Goal: Information Seeking & Learning: Compare options

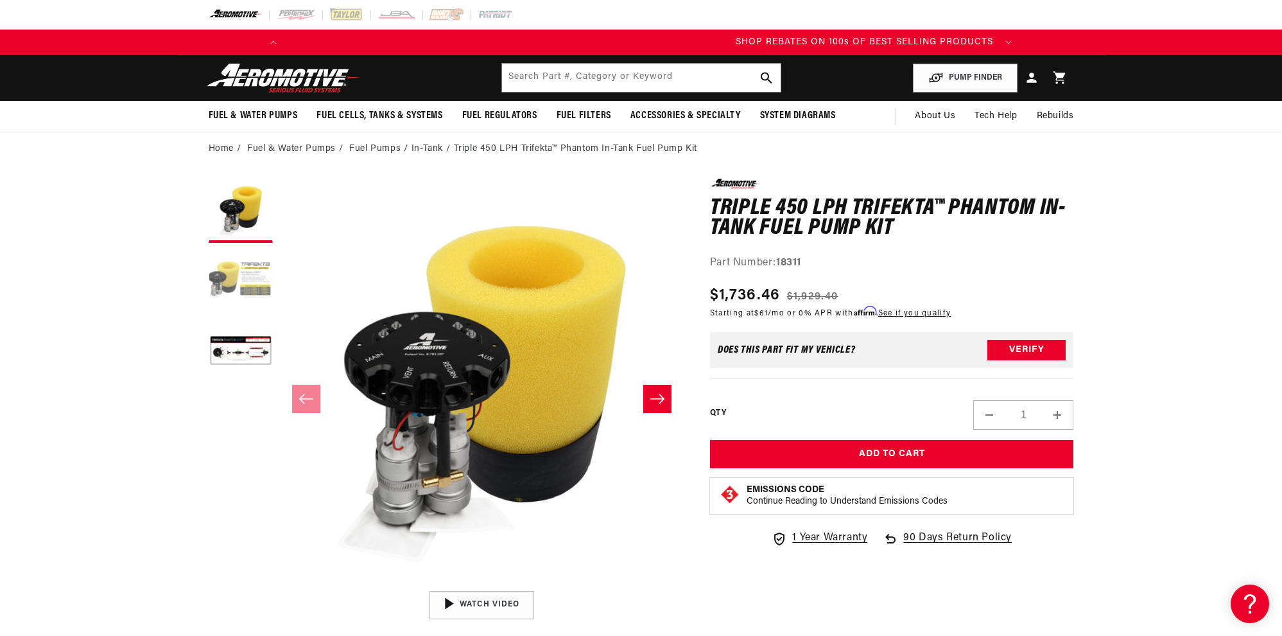
scroll to position [0, 728]
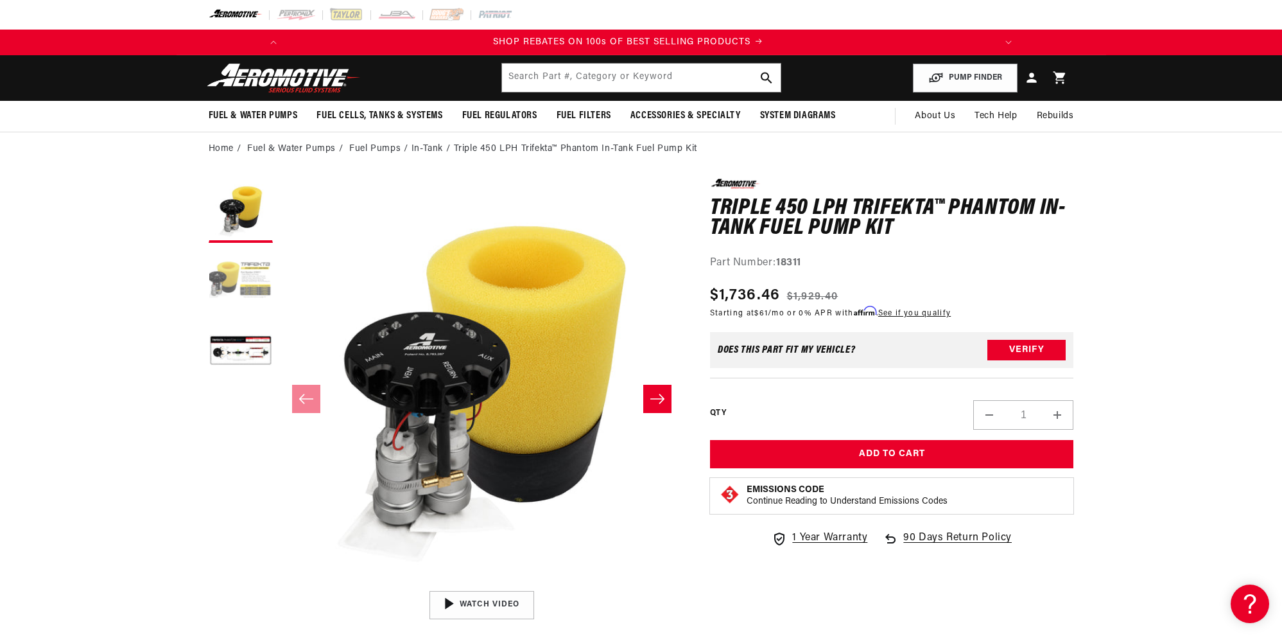
click at [227, 281] on button "Load image 2 in gallery view" at bounding box center [241, 281] width 64 height 64
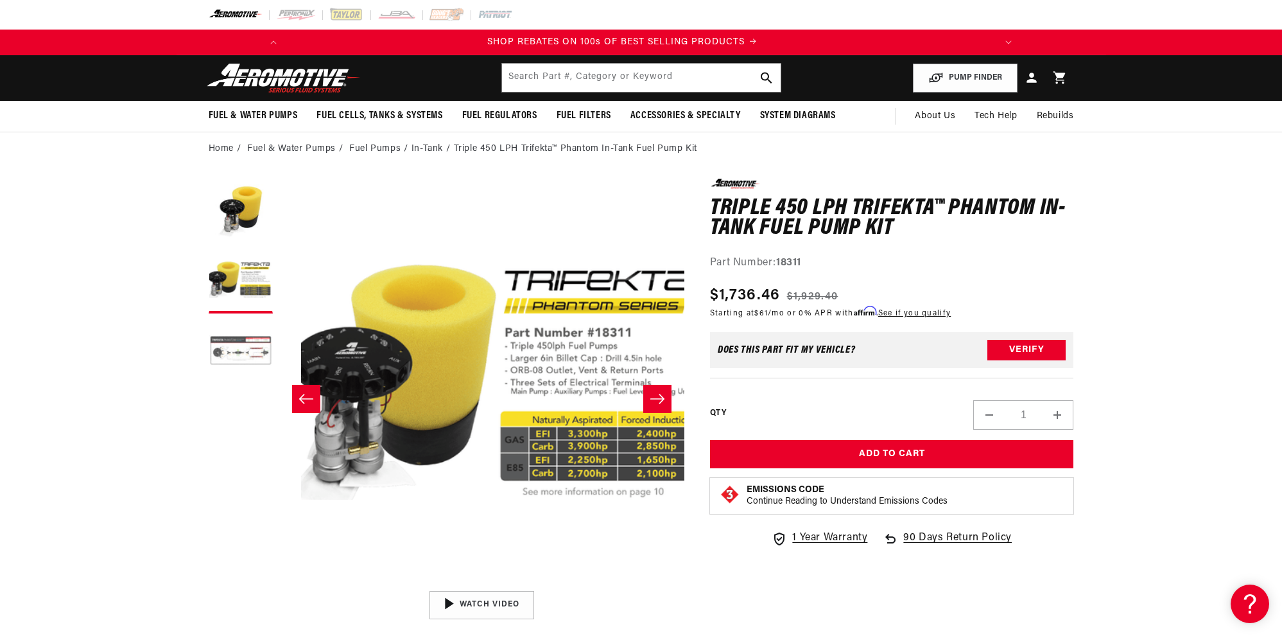
scroll to position [0, 405]
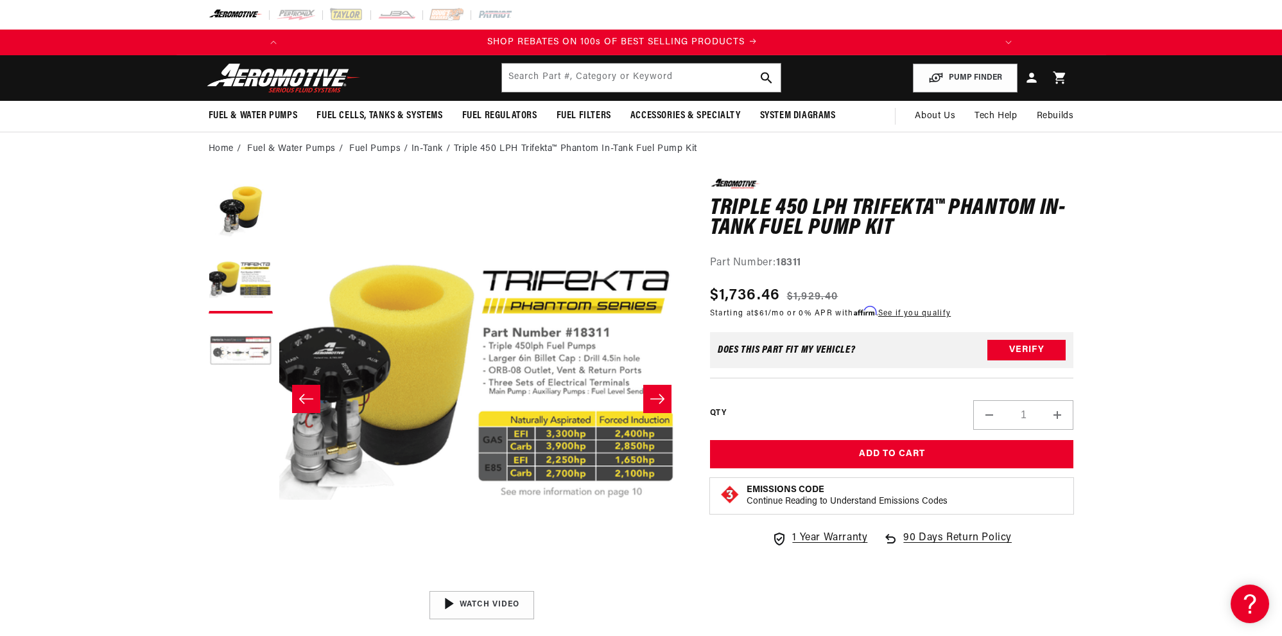
click at [229, 357] on button "Load image 3 in gallery view" at bounding box center [241, 352] width 64 height 64
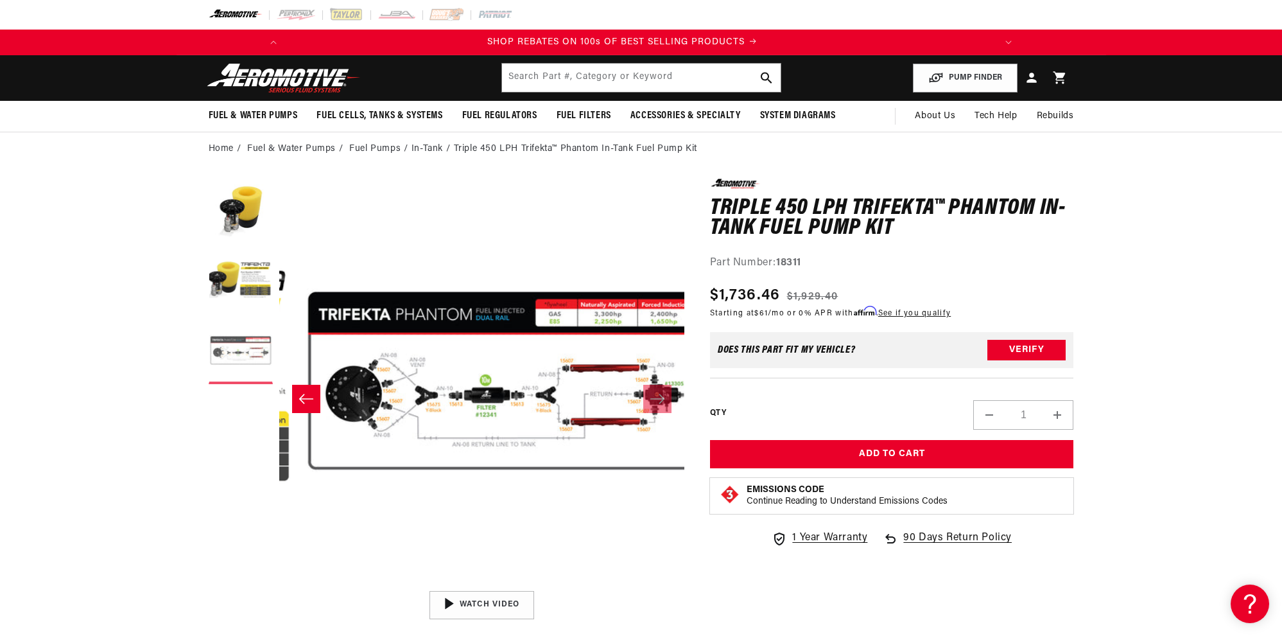
scroll to position [0, 811]
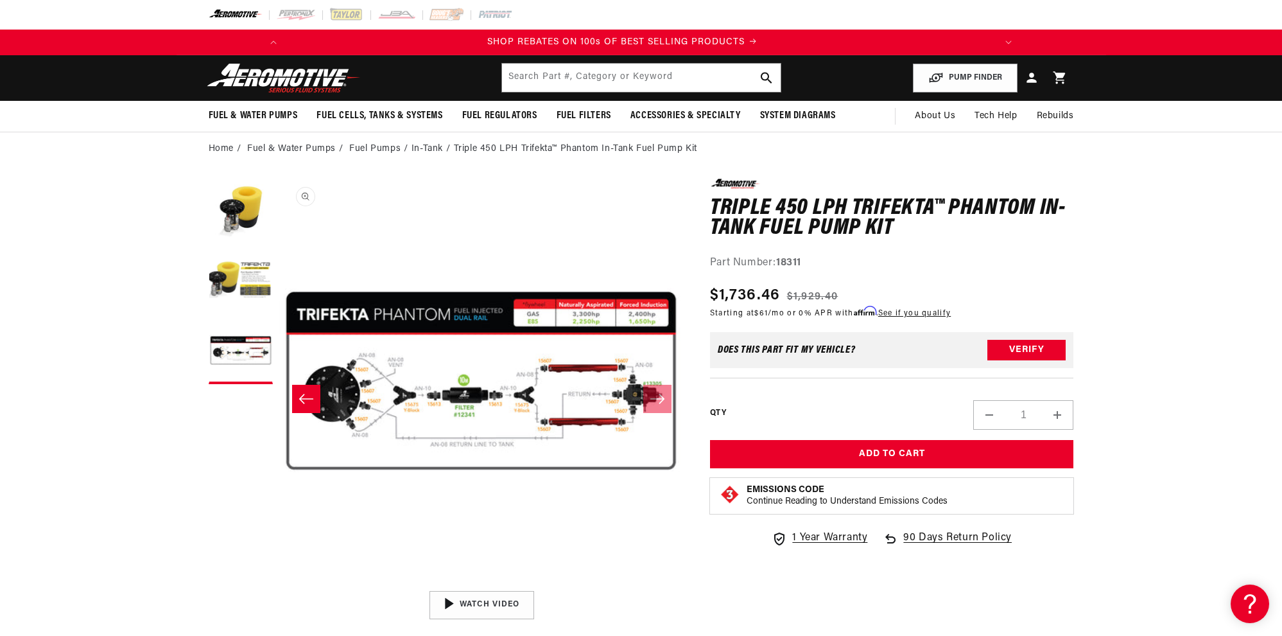
click at [279, 584] on button "Open media 3 in modal" at bounding box center [279, 584] width 0 height 0
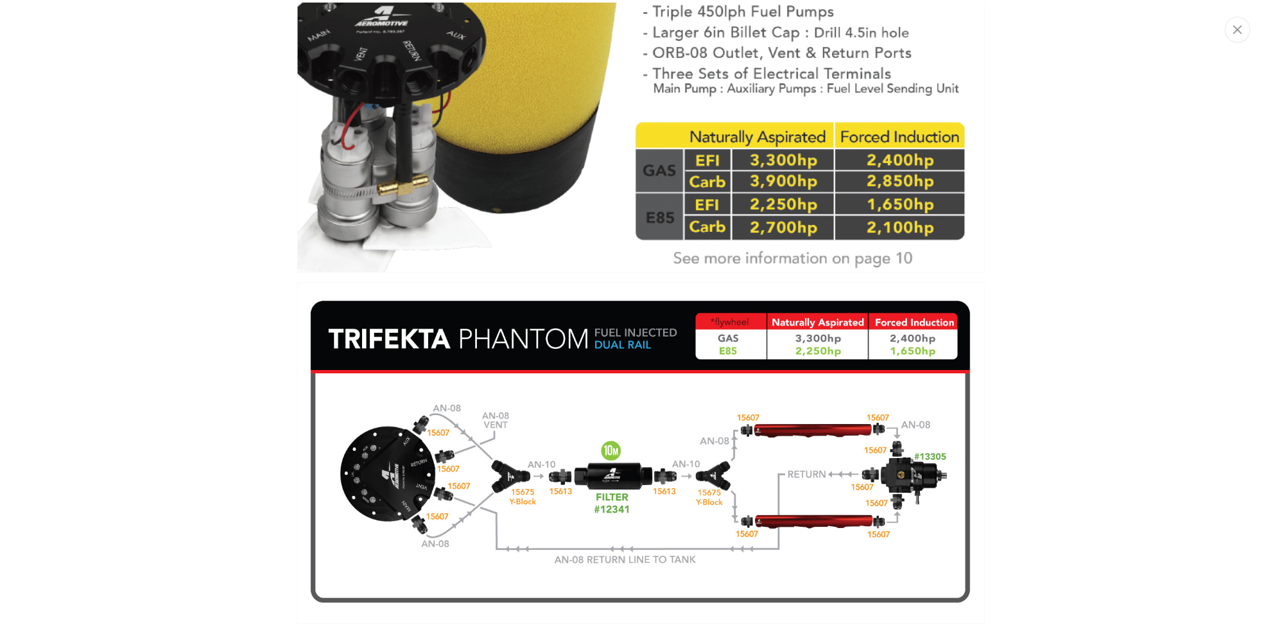
scroll to position [0, 1457]
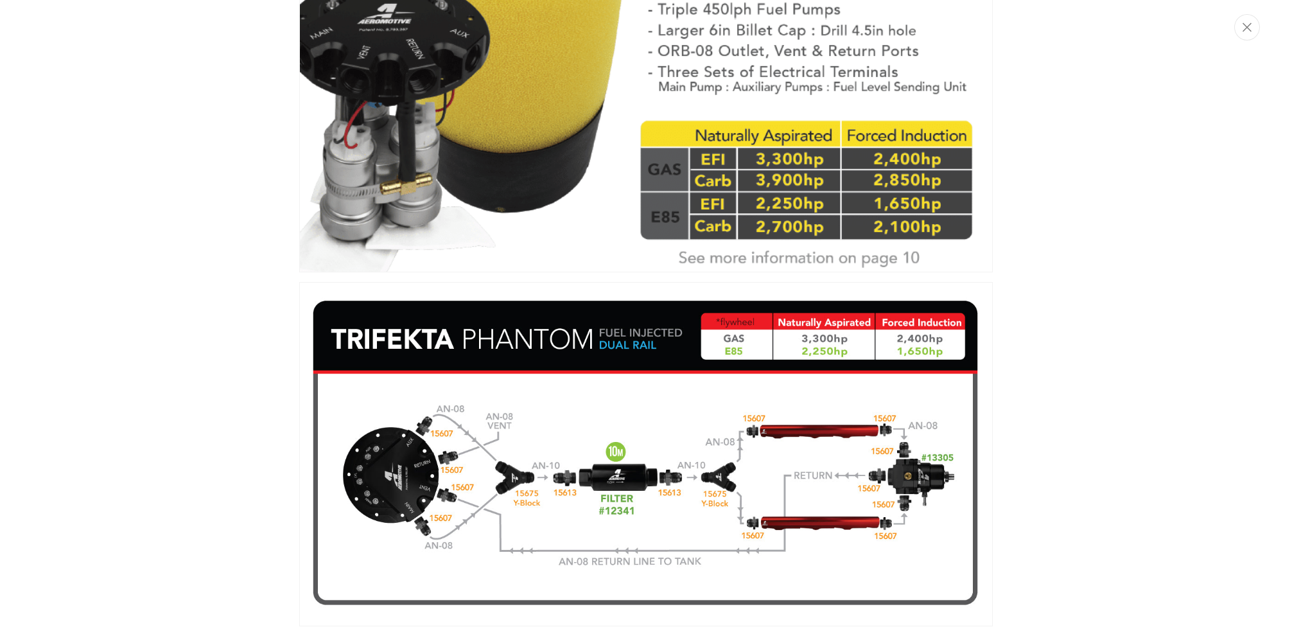
click at [121, 281] on div "Media gallery" at bounding box center [646, 318] width 1292 height 636
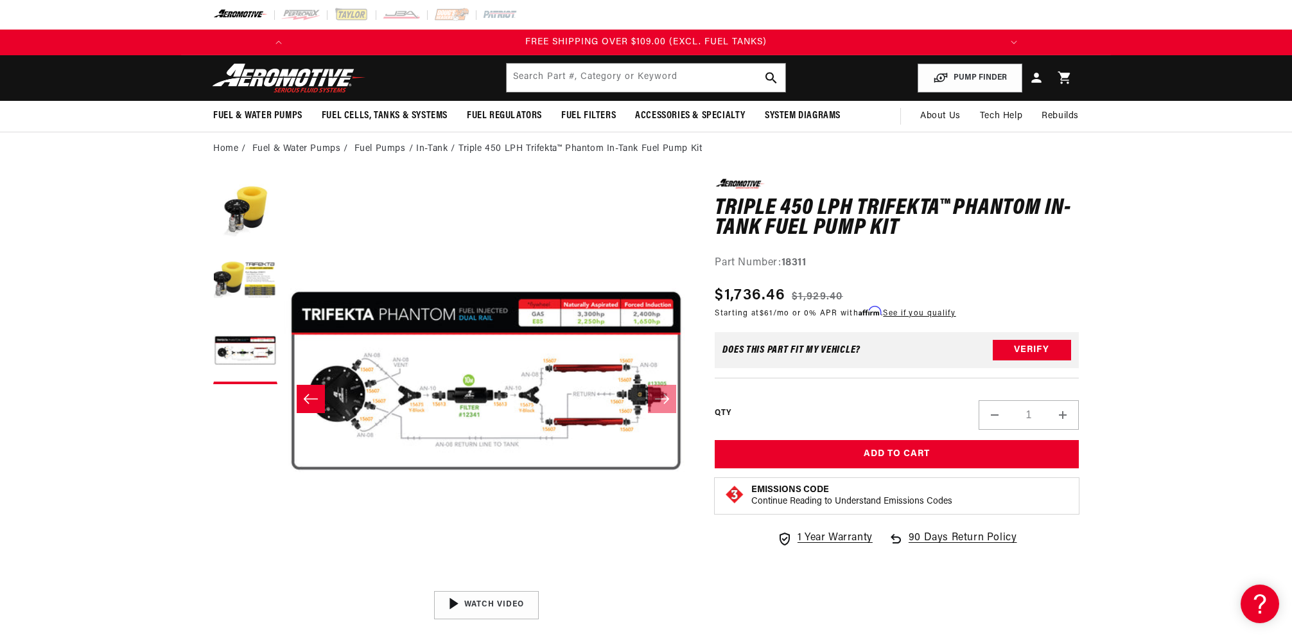
scroll to position [1, 811]
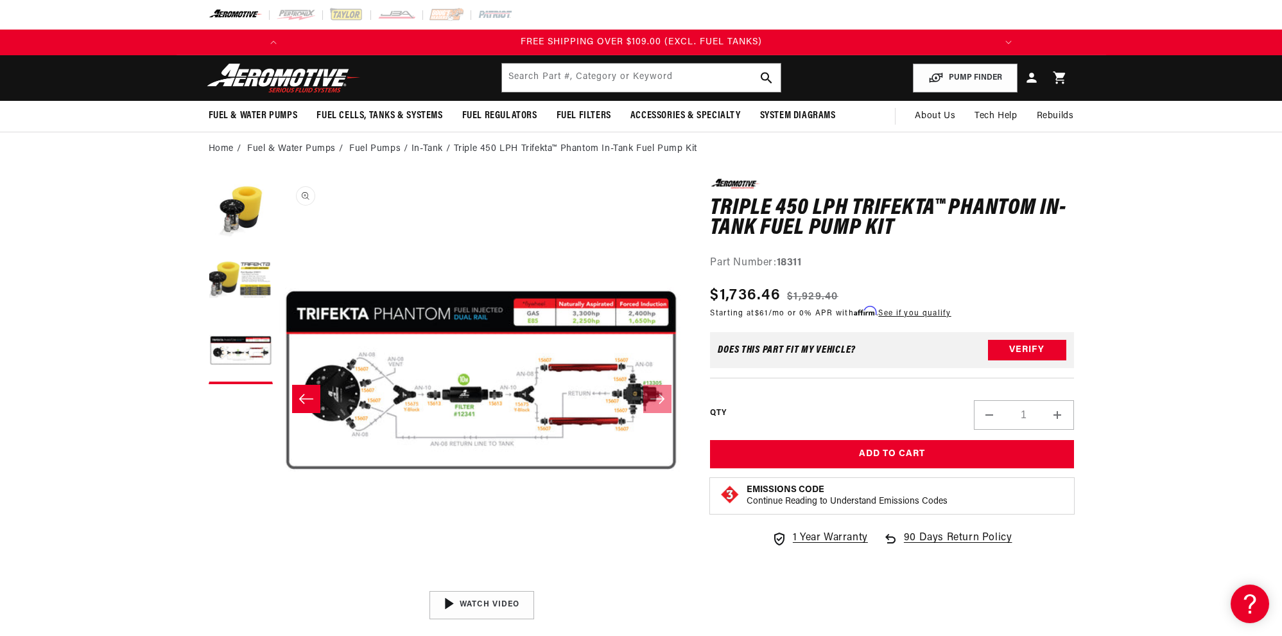
click at [279, 584] on button "Open media 3 in modal" at bounding box center [279, 584] width 0 height 0
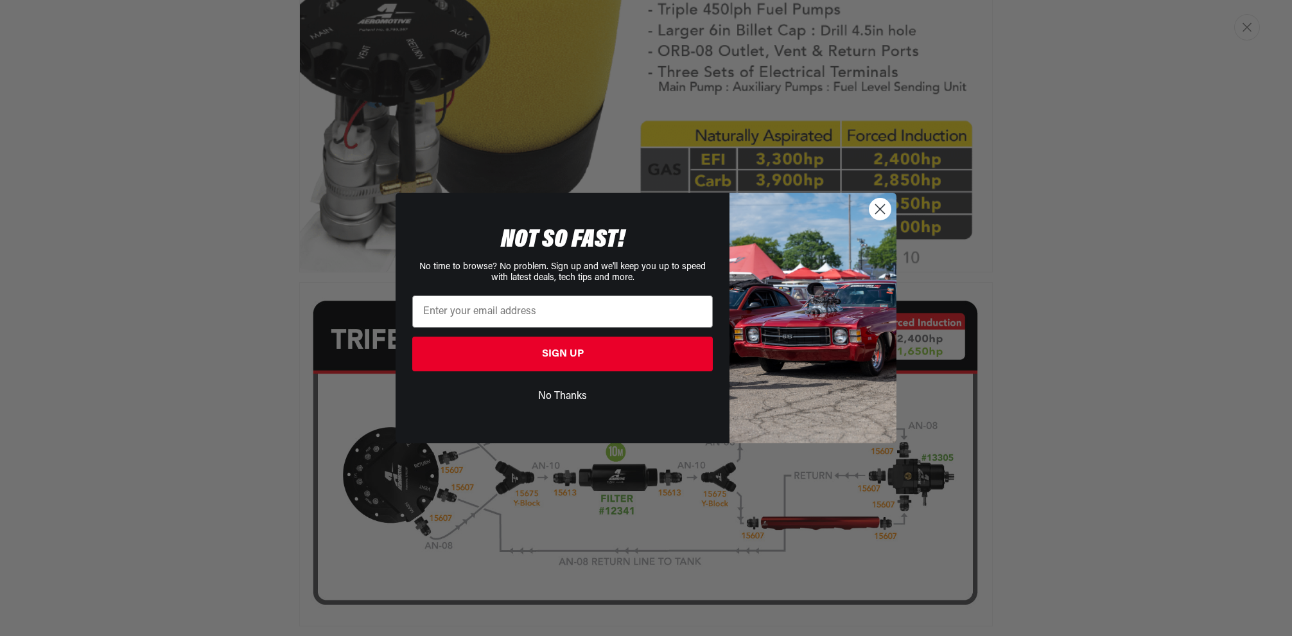
scroll to position [0, 728]
click at [881, 205] on circle "Close dialog" at bounding box center [880, 208] width 21 height 21
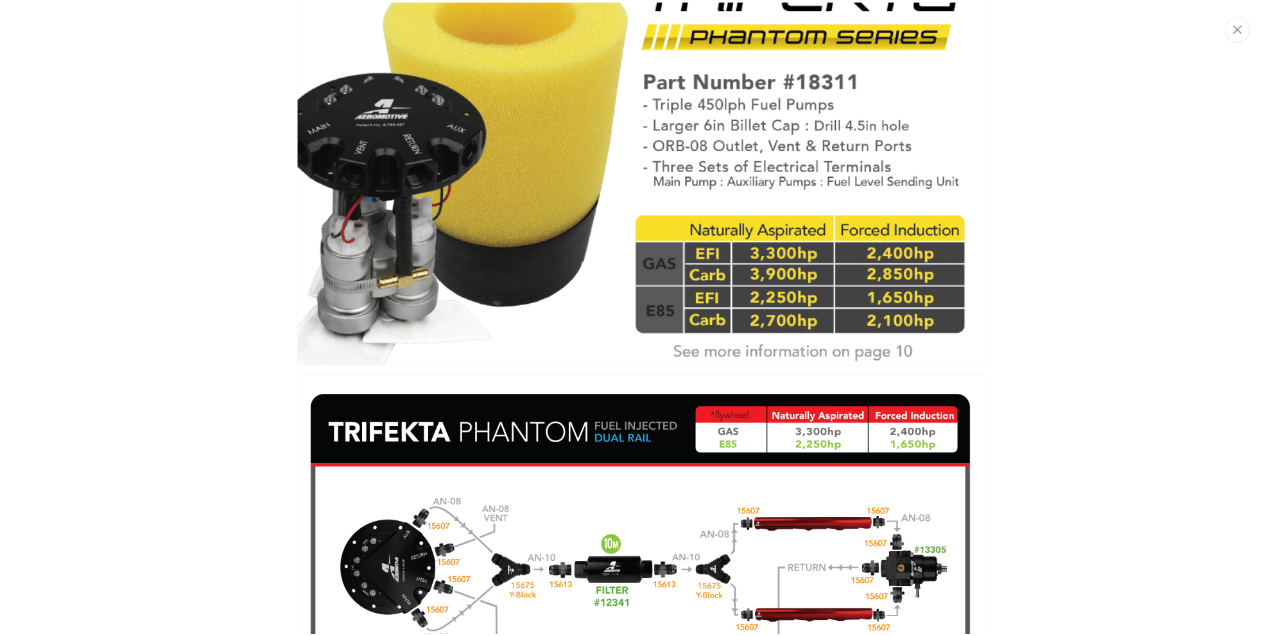
scroll to position [916, 0]
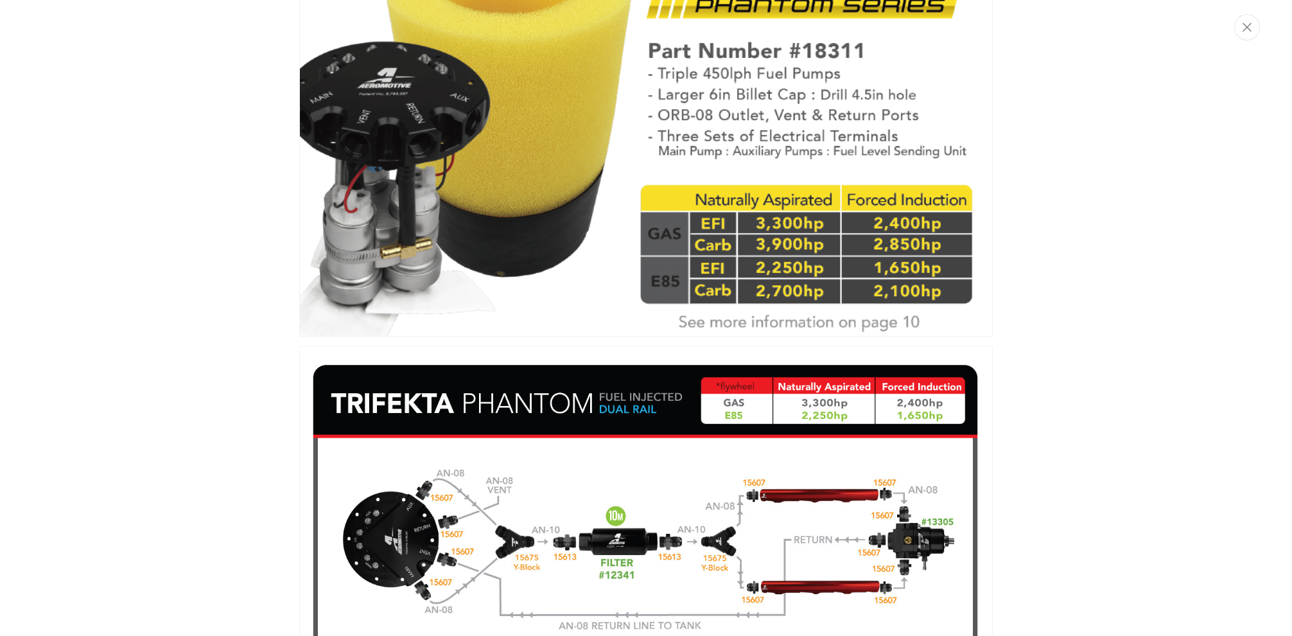
click at [1096, 245] on div "Media gallery" at bounding box center [646, 318] width 1292 height 636
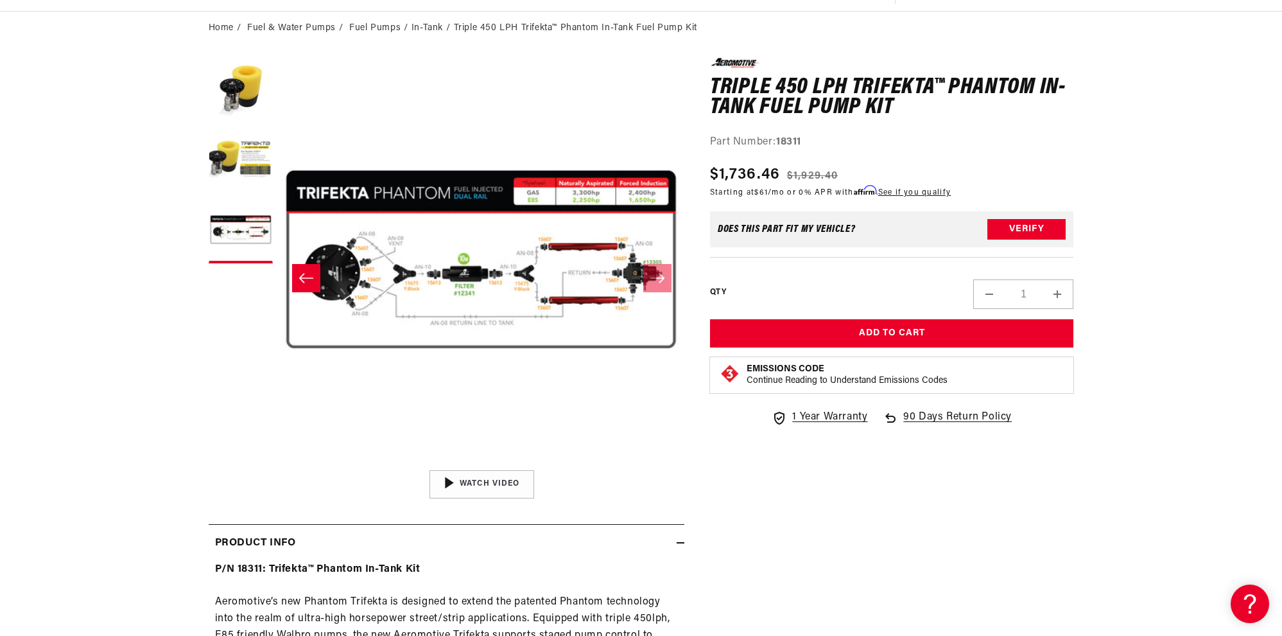
scroll to position [128, 0]
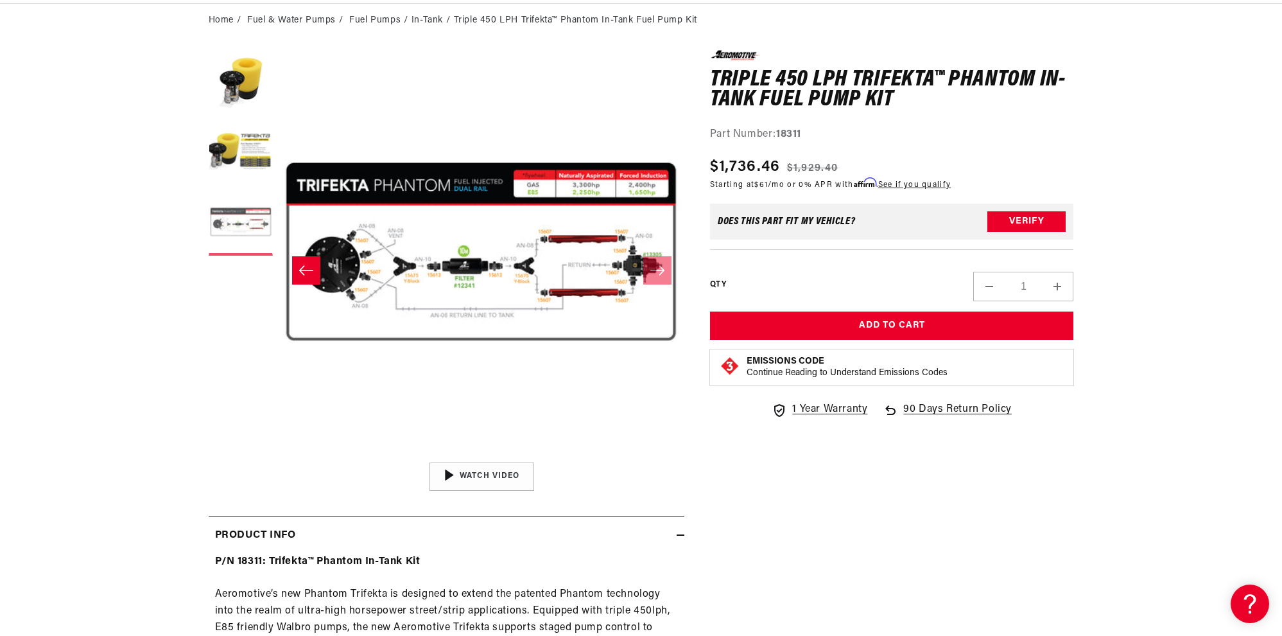
click at [249, 222] on button "Load image 3 in gallery view" at bounding box center [241, 223] width 64 height 64
click at [241, 157] on button "Load image 2 in gallery view" at bounding box center [241, 153] width 64 height 64
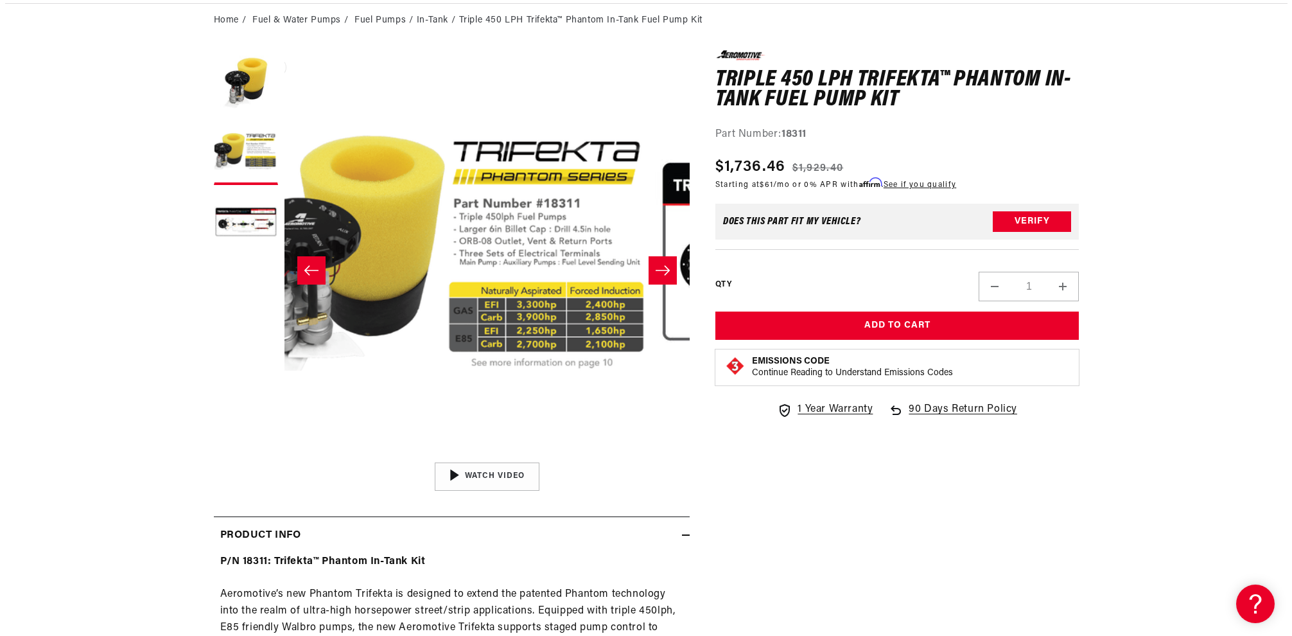
scroll to position [1, 405]
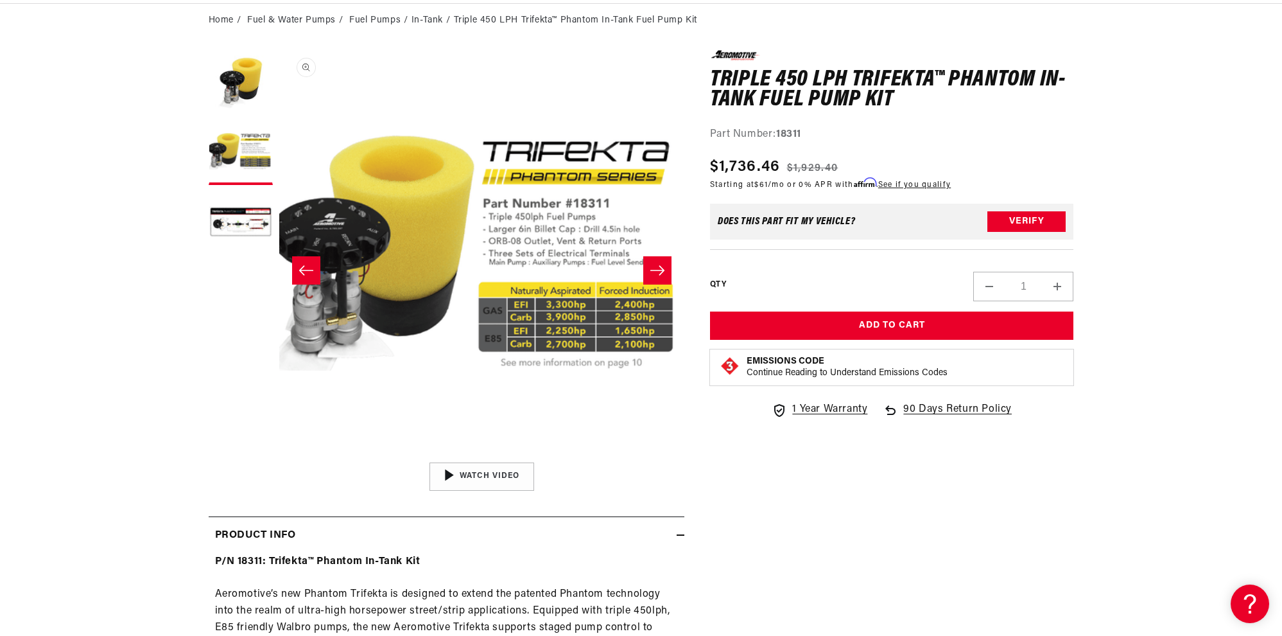
click at [279, 455] on button "Open media 2 in modal" at bounding box center [279, 455] width 0 height 0
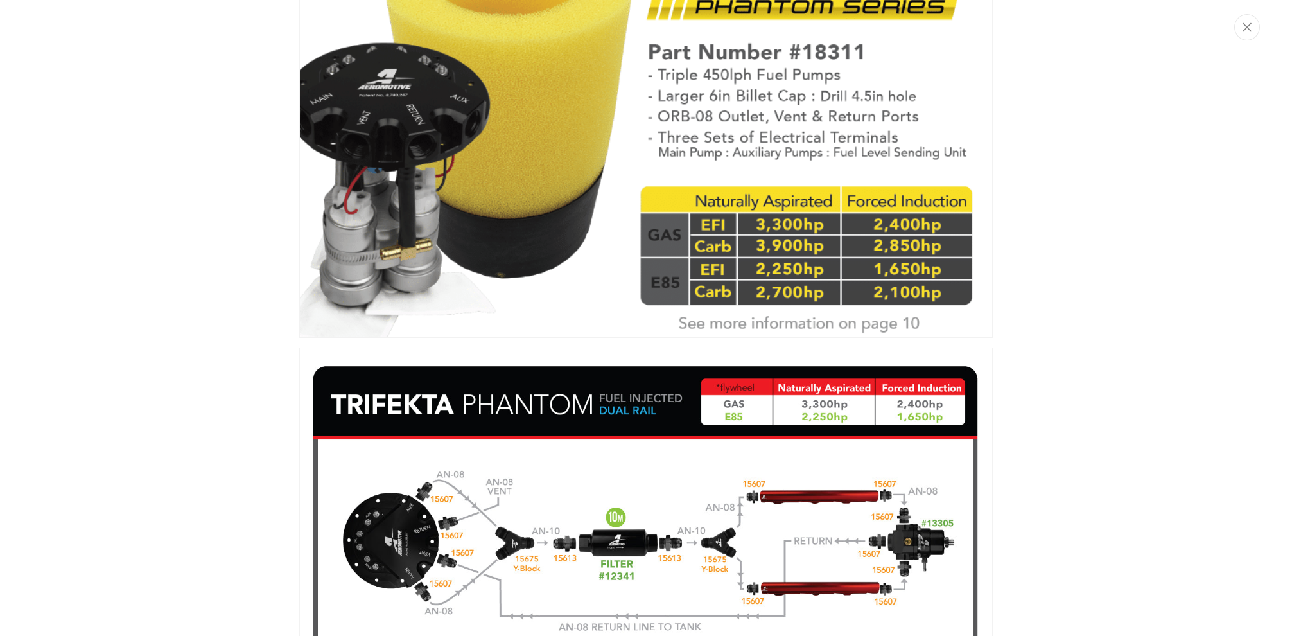
scroll to position [981, 0]
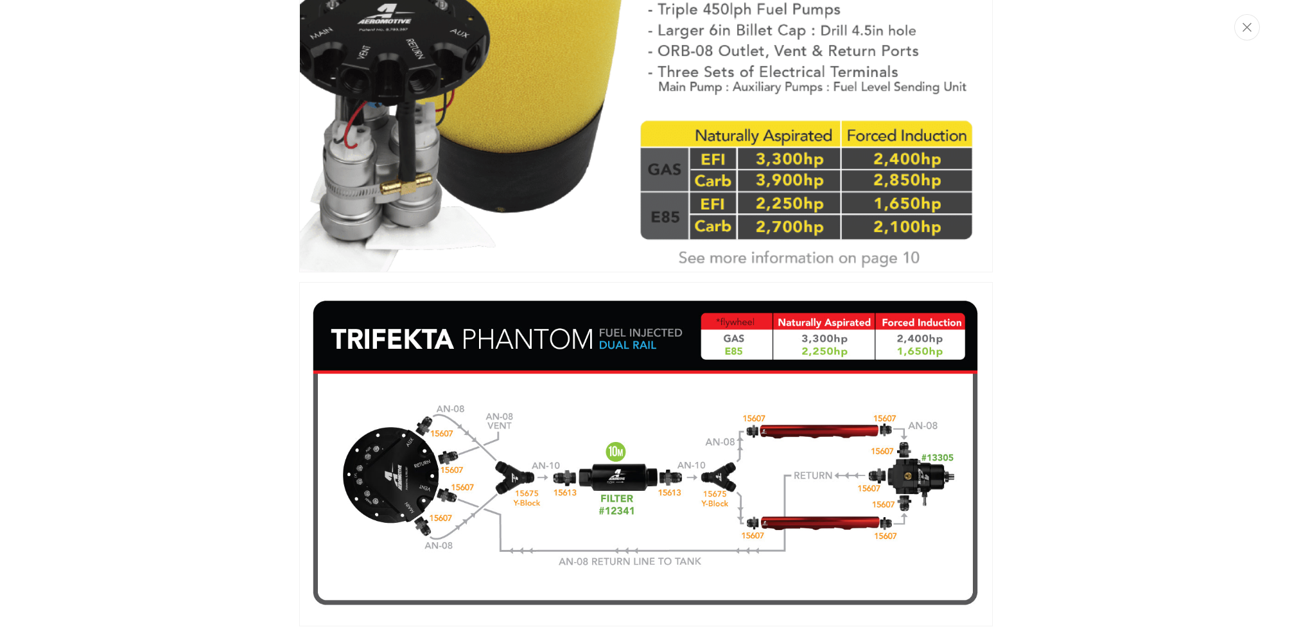
click at [1133, 250] on div "Media gallery" at bounding box center [646, 318] width 1292 height 636
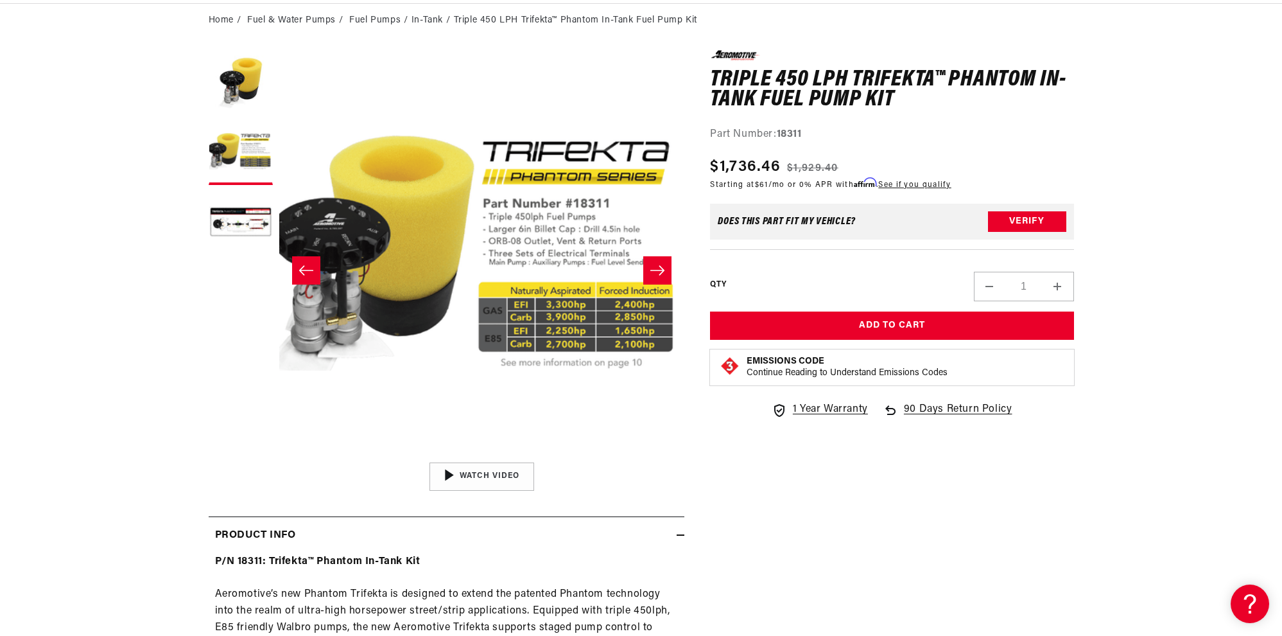
scroll to position [0, 0]
click at [279, 455] on button "Open media 2 in modal" at bounding box center [279, 455] width 0 height 0
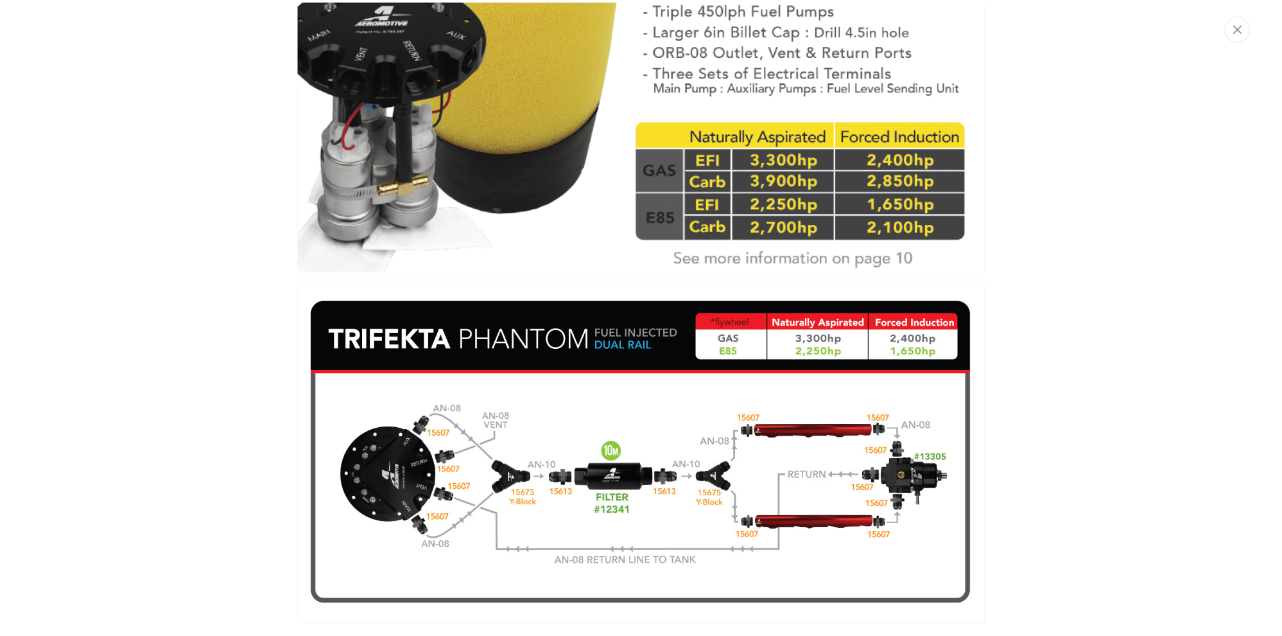
scroll to position [0, 1457]
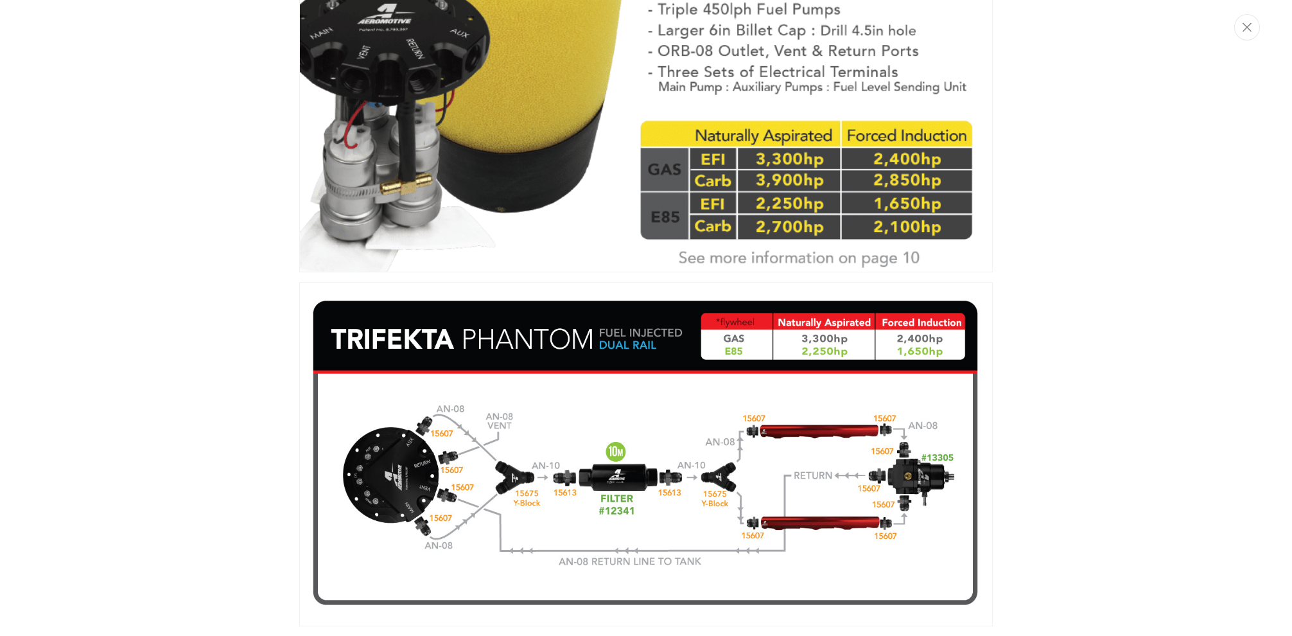
click at [1150, 269] on div "Media gallery" at bounding box center [646, 318] width 1292 height 636
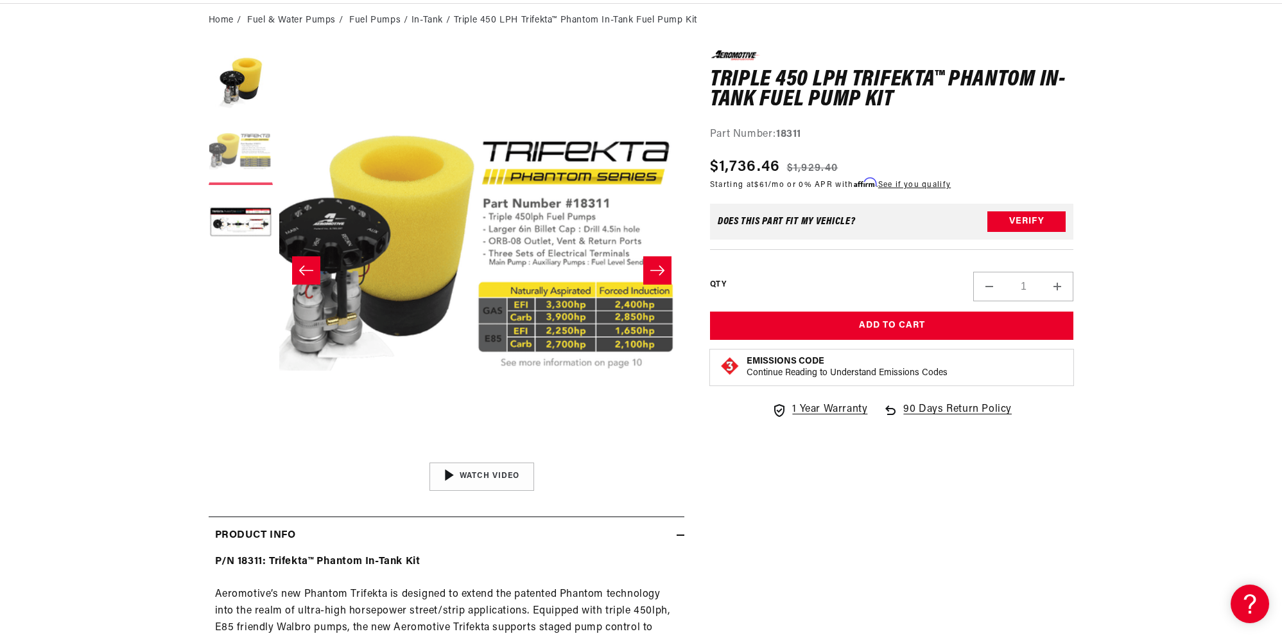
scroll to position [0, 107]
click at [242, 155] on button "Load image 2 in gallery view" at bounding box center [241, 153] width 64 height 64
click at [279, 455] on button "Open media 2 in modal" at bounding box center [279, 455] width 0 height 0
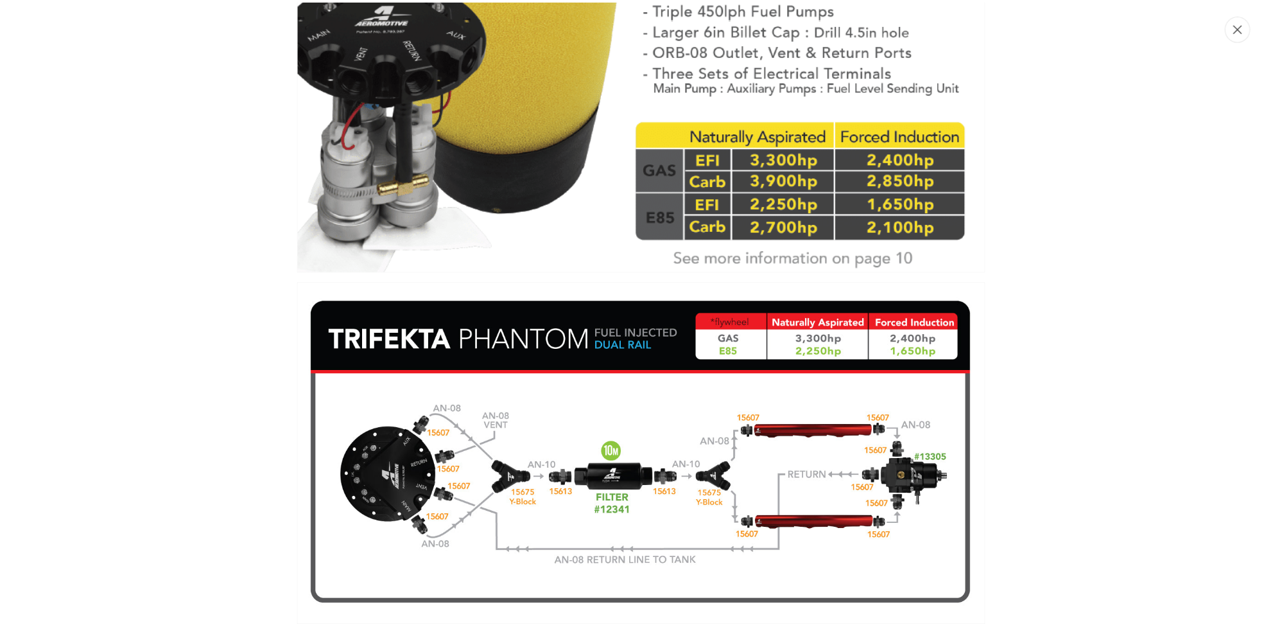
scroll to position [0, 728]
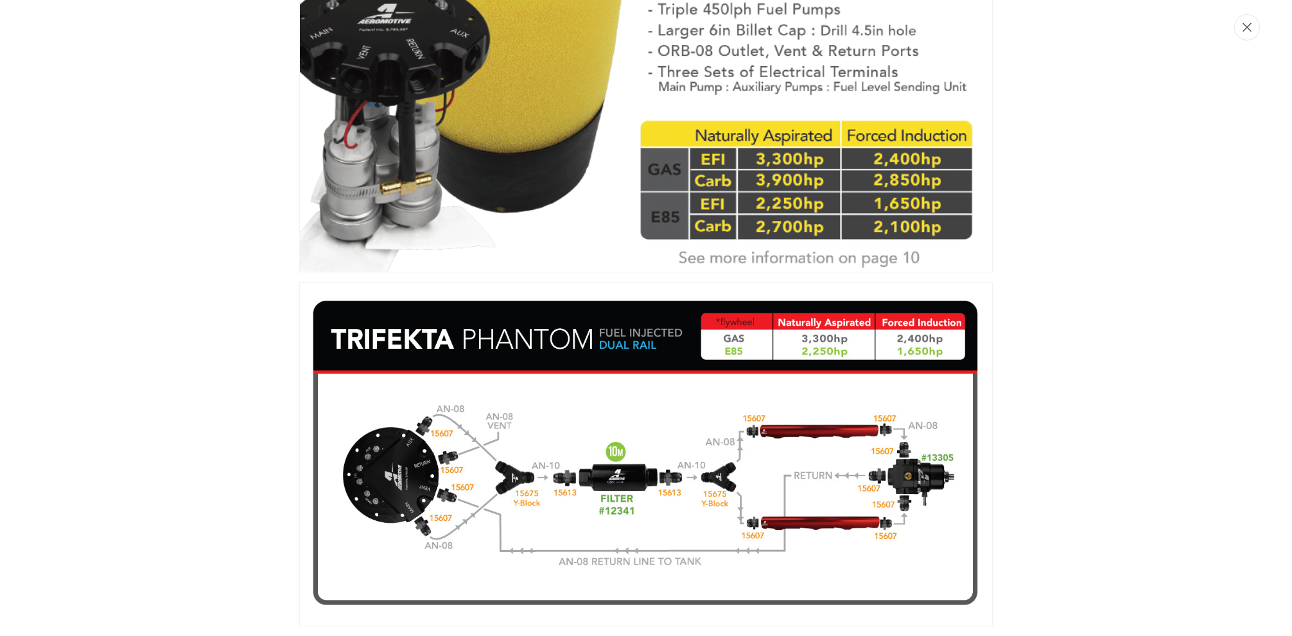
click at [1249, 31] on icon "Close" at bounding box center [1247, 27] width 9 height 10
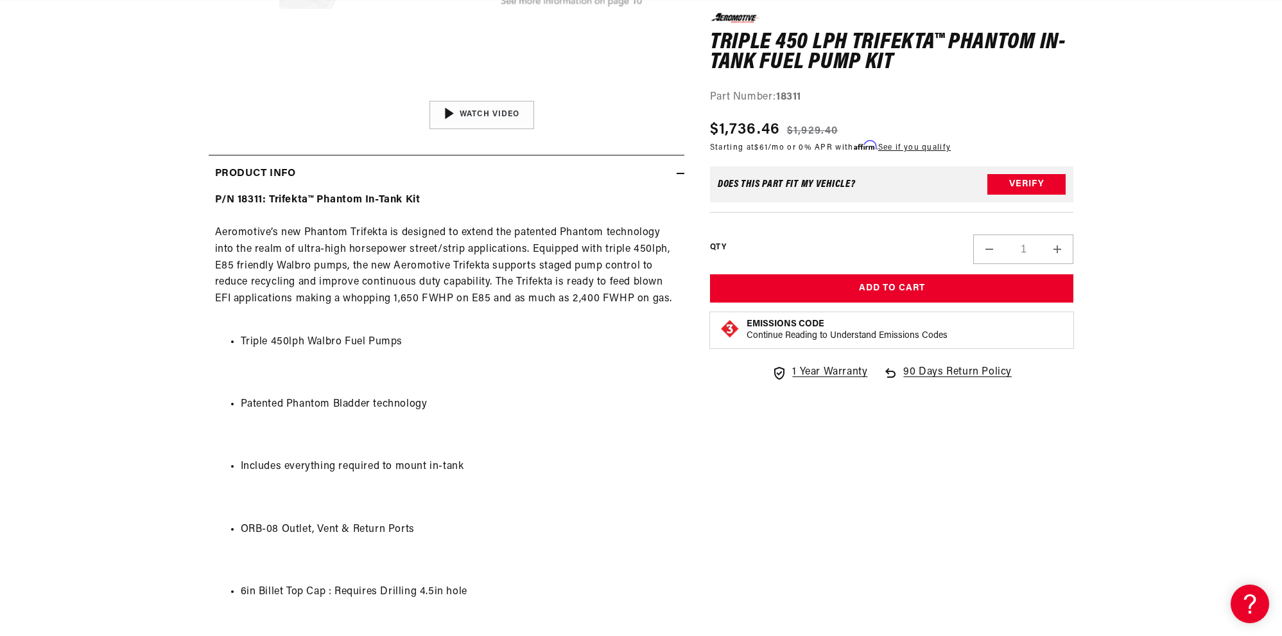
scroll to position [642, 0]
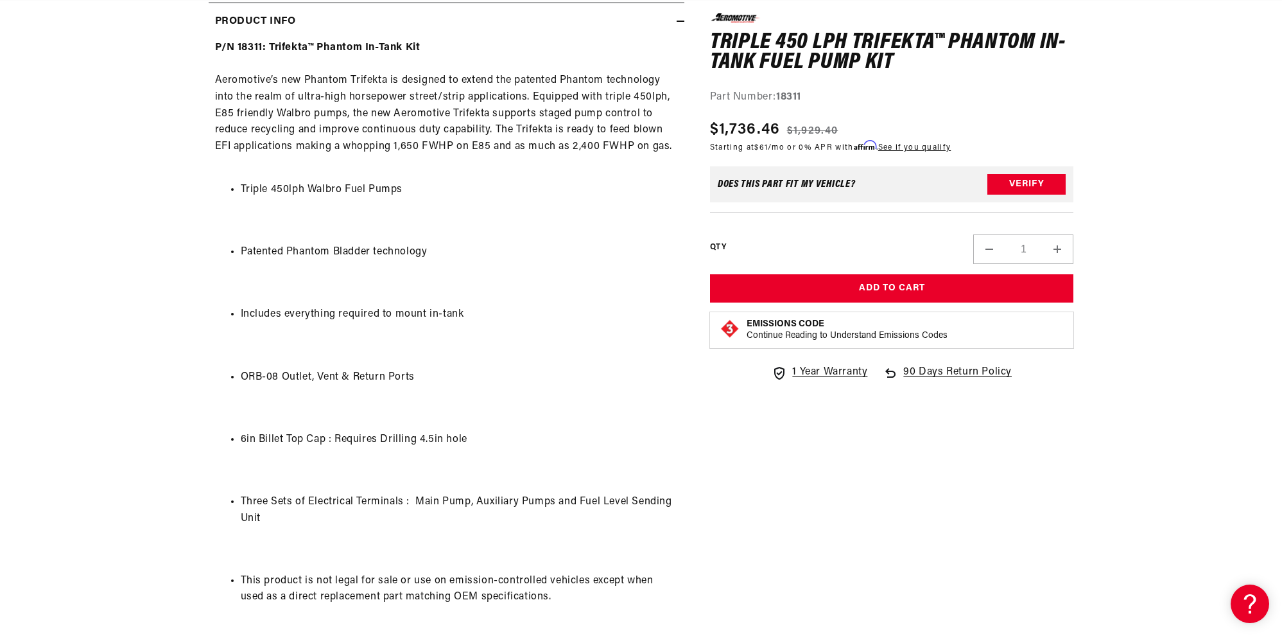
click at [1159, 214] on section "0.0 star rating Write a review Triple 450 LPH Trifekta™ Phantom In-Tank Fuel Pu…" at bounding box center [641, 342] width 1282 height 1638
click at [143, 248] on section "0.0 star rating Write a review Triple 450 LPH Trifekta™ Phantom In-Tank Fuel Pu…" at bounding box center [641, 342] width 1282 height 1638
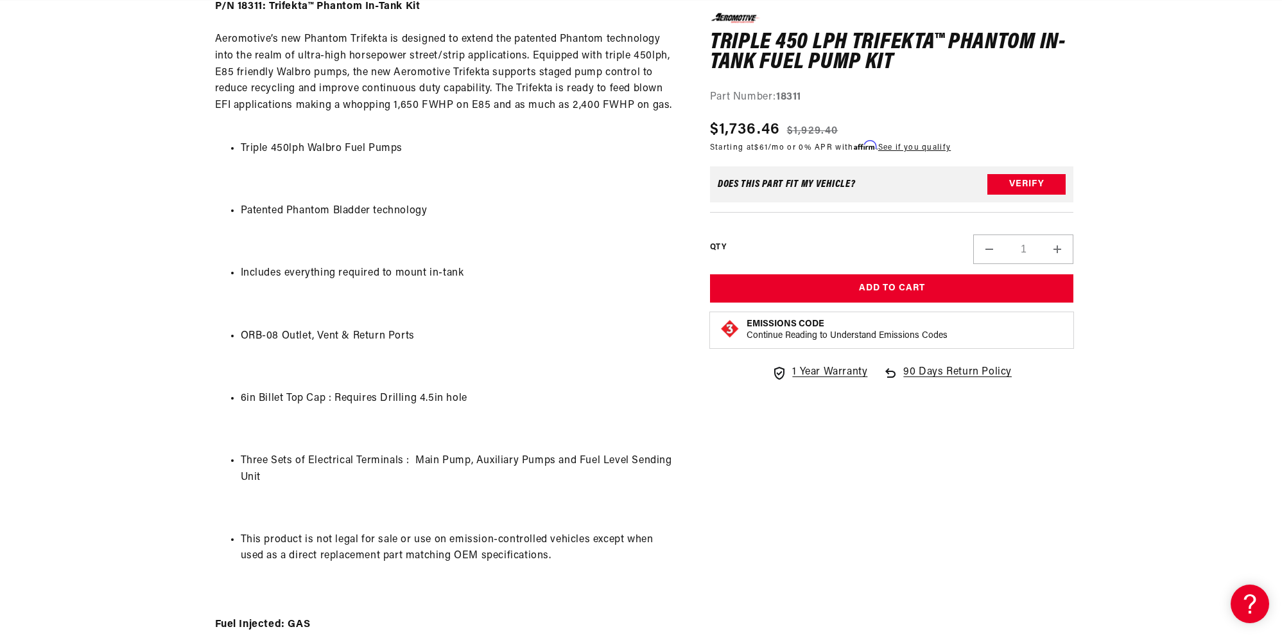
scroll to position [706, 0]
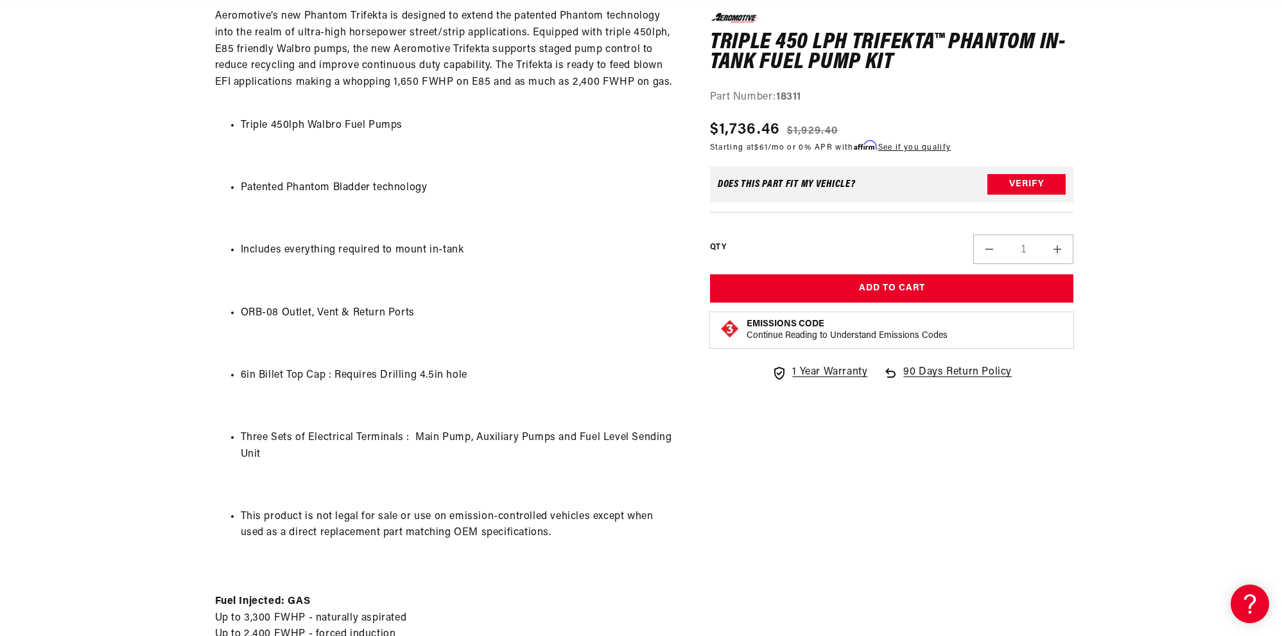
click at [181, 283] on section "0.0 star rating Write a review Triple 450 LPH Trifekta™ Phantom In-Tank Fuel Pu…" at bounding box center [642, 278] width 930 height 1638
click at [167, 259] on section "0.0 star rating Write a review Triple 450 LPH Trifekta™ Phantom In-Tank Fuel Pu…" at bounding box center [641, 278] width 1282 height 1638
click at [163, 308] on section "0.0 star rating Write a review Triple 450 LPH Trifekta™ Phantom In-Tank Fuel Pu…" at bounding box center [641, 278] width 1282 height 1638
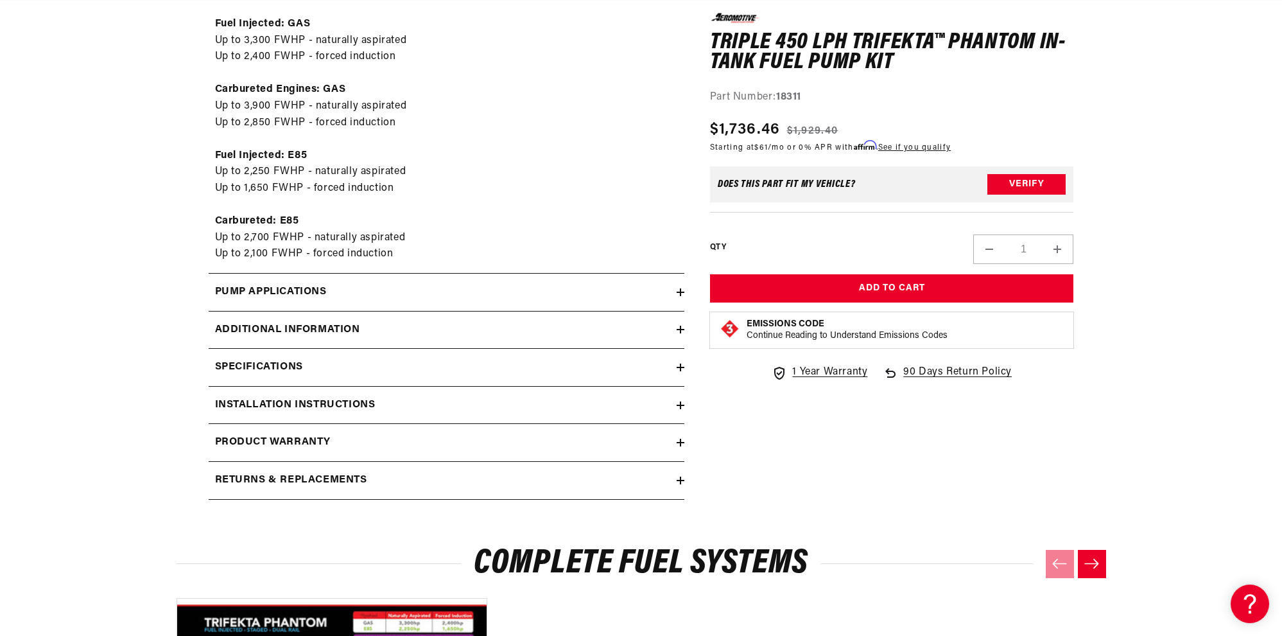
scroll to position [1284, 0]
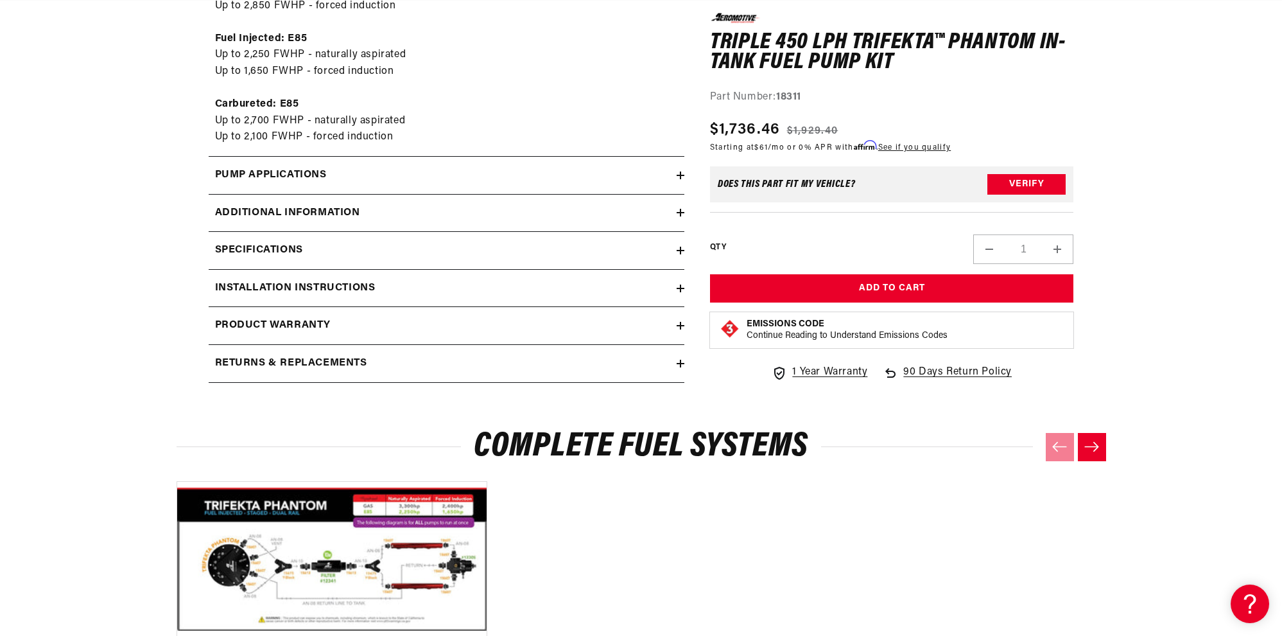
scroll to position [1413, 0]
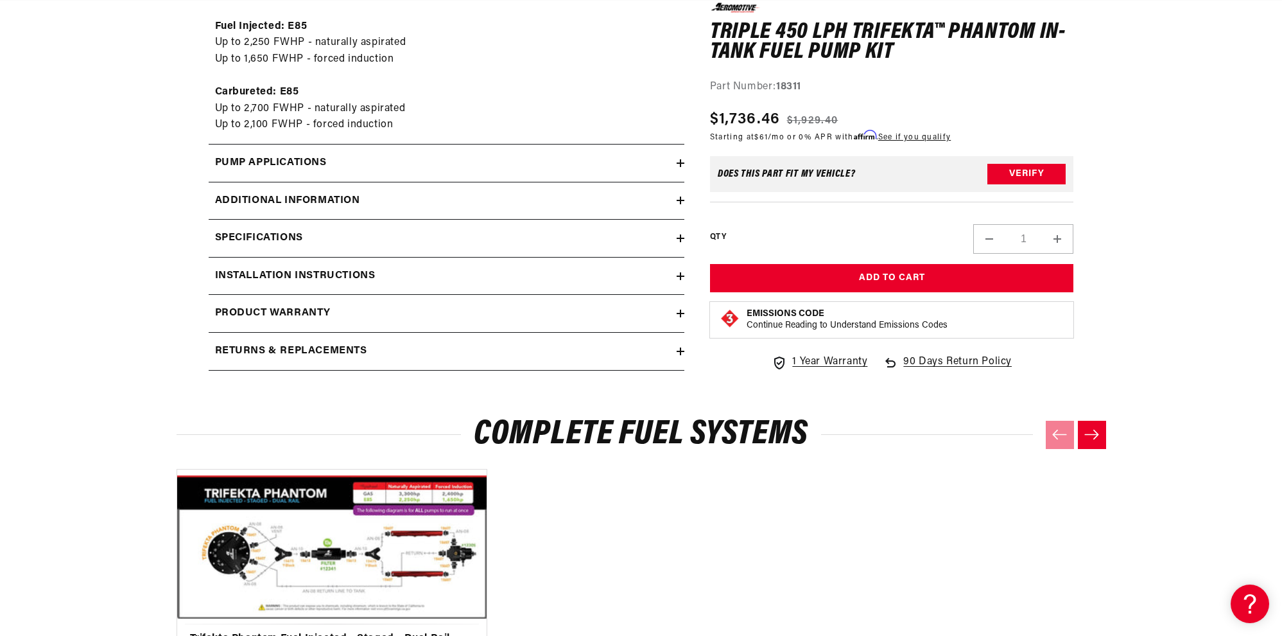
click at [348, 153] on summary "Pump Applications" at bounding box center [447, 162] width 476 height 37
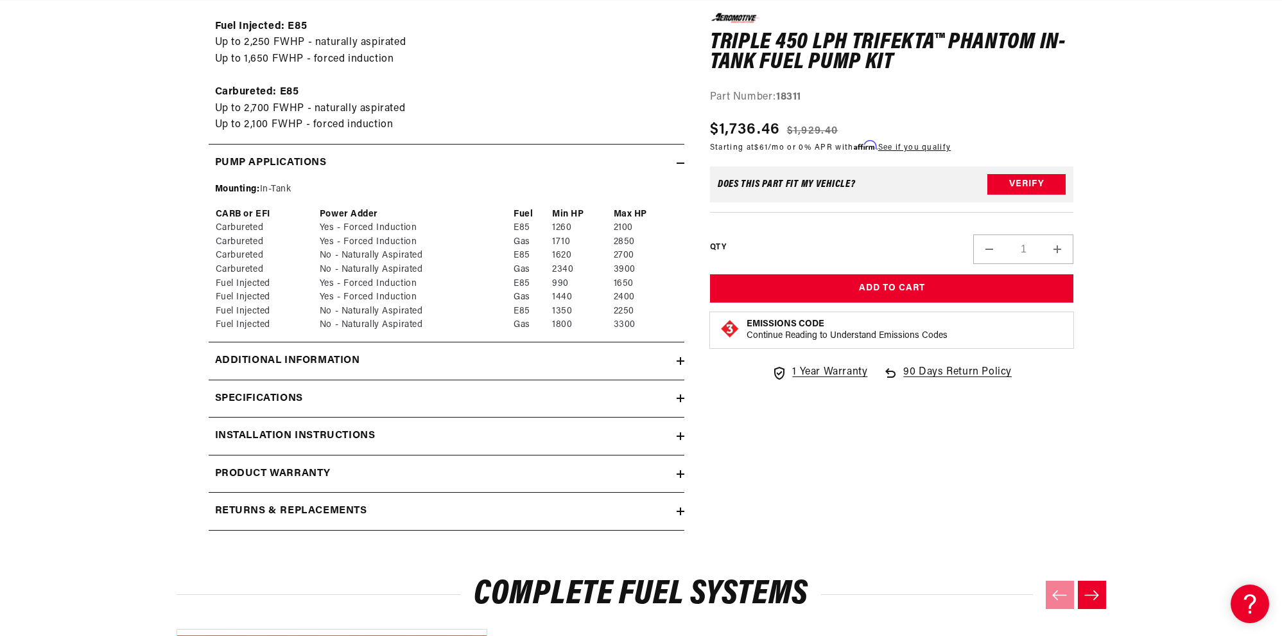
scroll to position [0, 0]
click at [405, 159] on div "Pump Applications" at bounding box center [443, 163] width 468 height 17
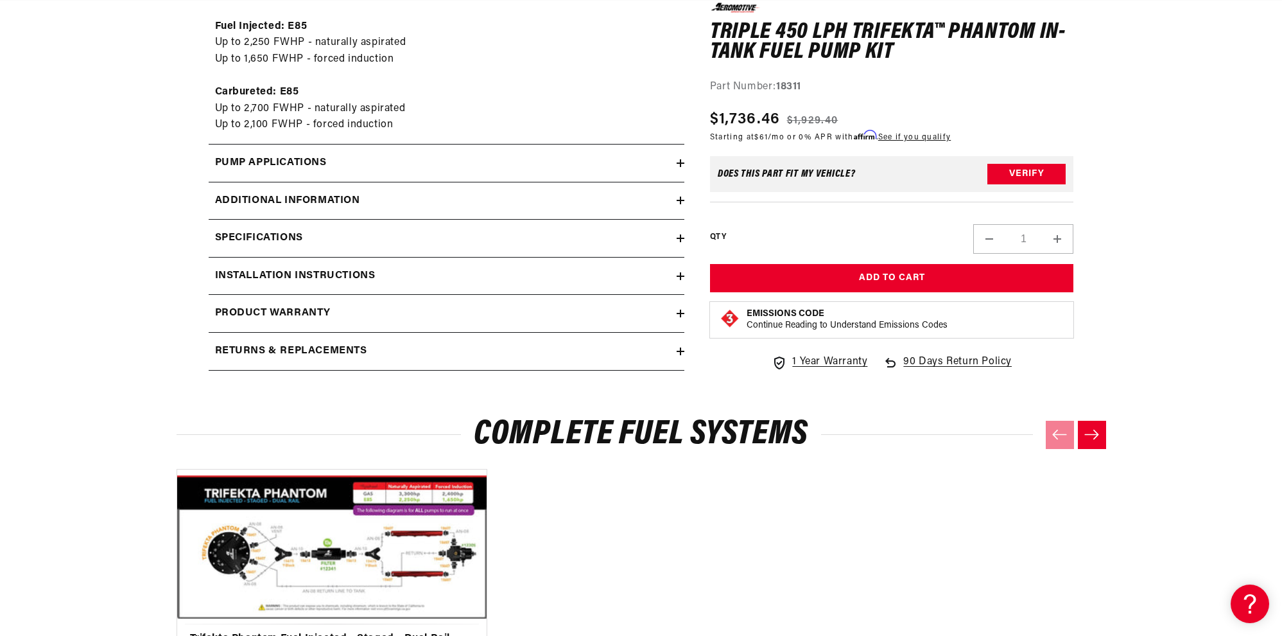
click at [378, 193] on div "Additional information" at bounding box center [443, 201] width 468 height 17
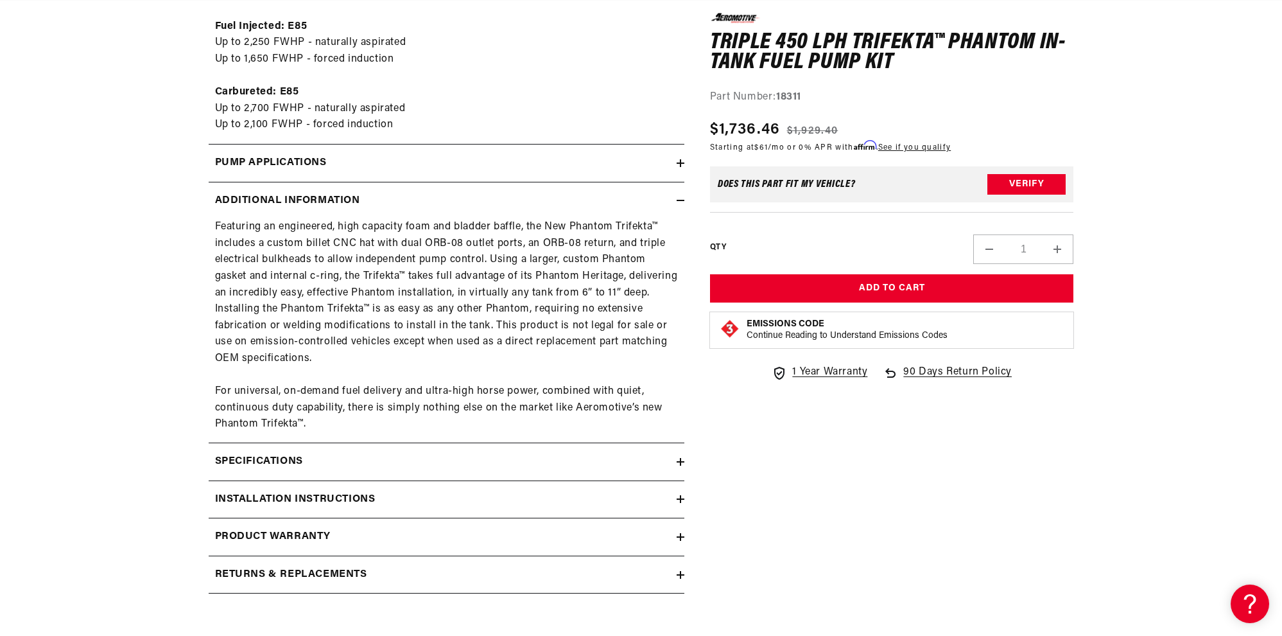
click at [450, 202] on div "Additional information" at bounding box center [443, 201] width 468 height 17
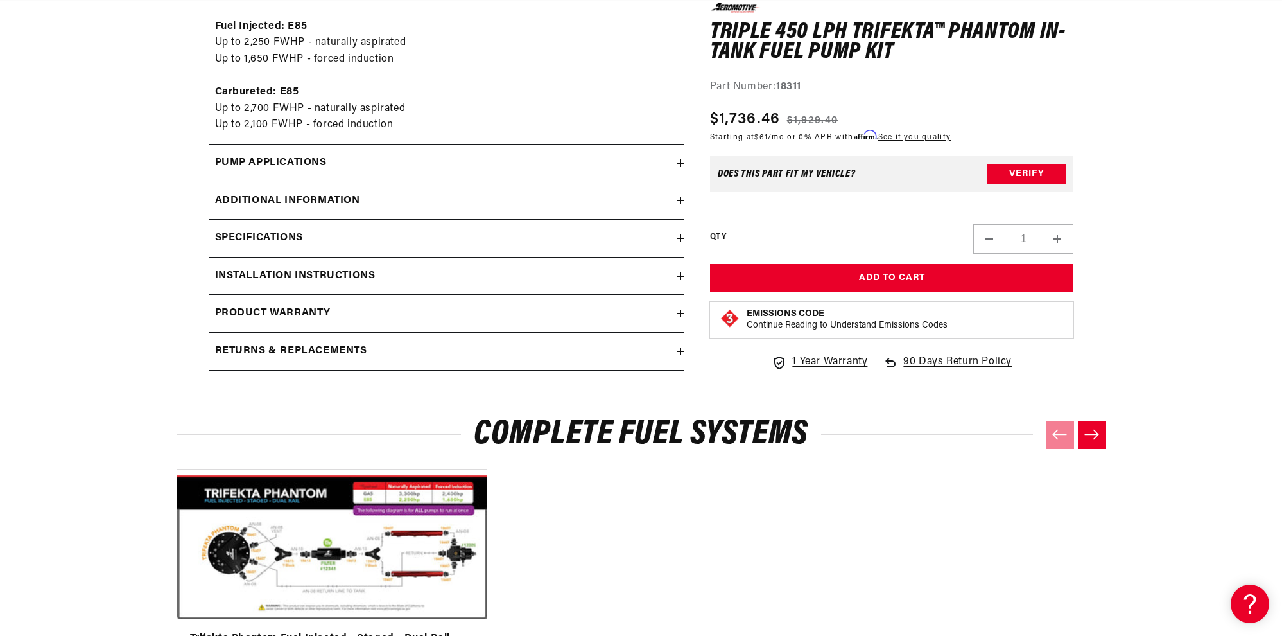
click at [419, 248] on summary "Specifications" at bounding box center [447, 238] width 476 height 37
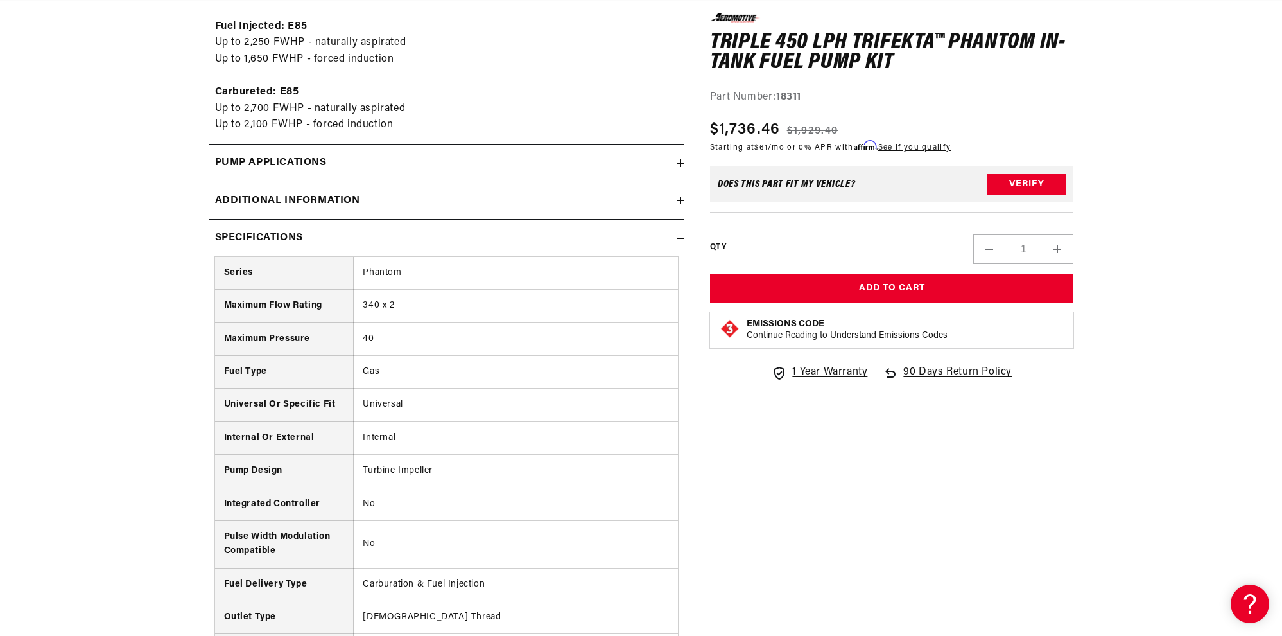
click at [450, 229] on summary "Specifications" at bounding box center [447, 238] width 476 height 37
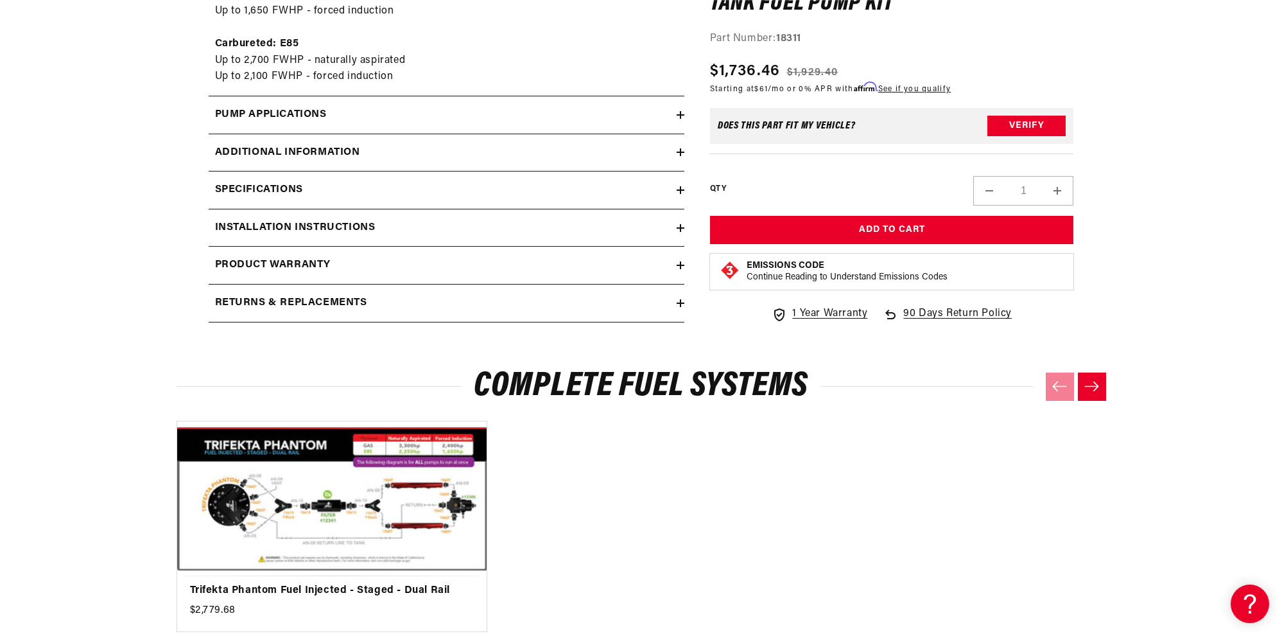
scroll to position [1541, 0]
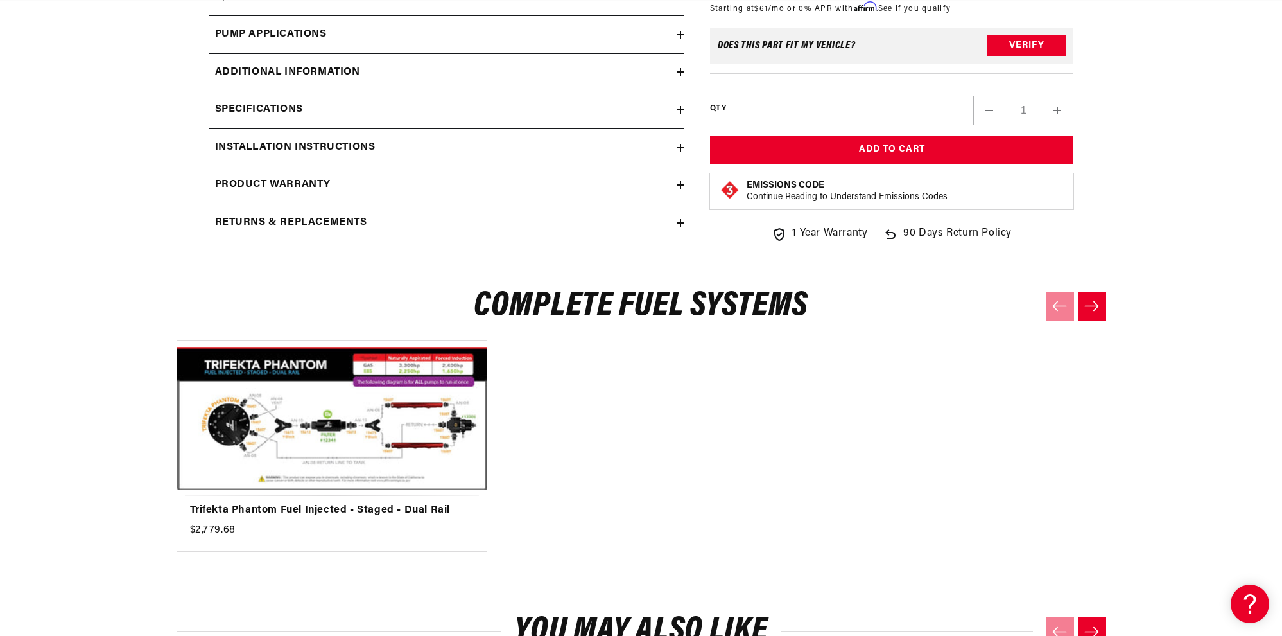
click at [421, 141] on div "Installation Instructions" at bounding box center [443, 147] width 468 height 17
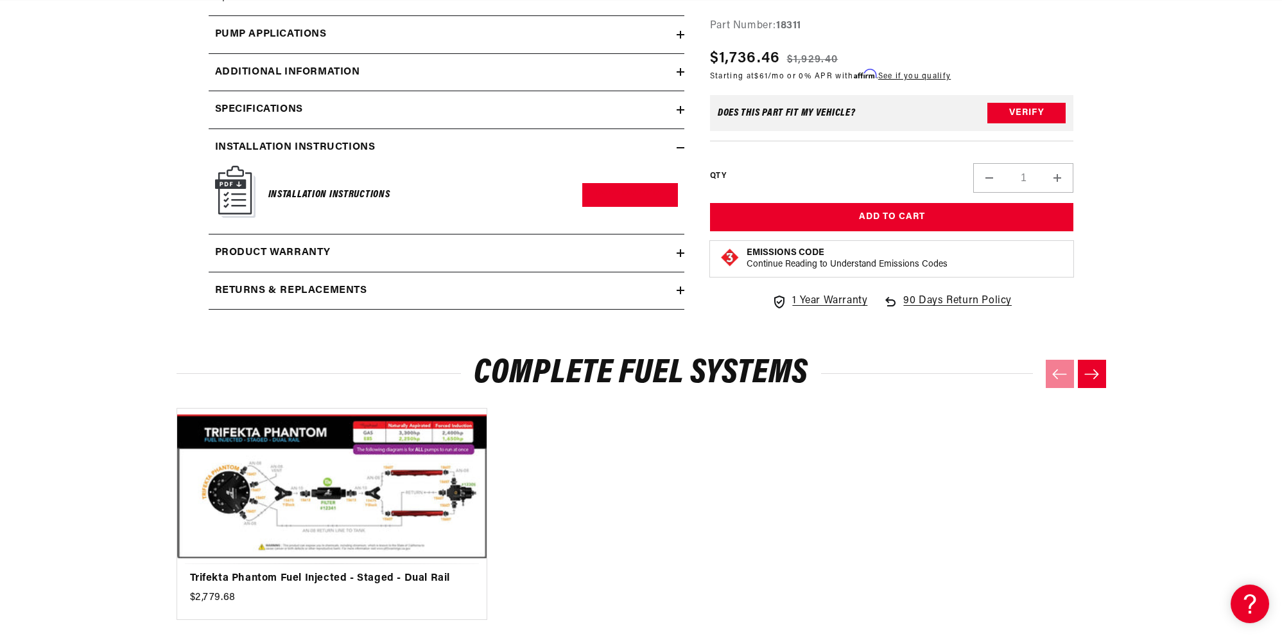
click at [577, 195] on div "Installation Instructions Download PDF" at bounding box center [446, 195] width 463 height 58
click at [600, 191] on link "Download PDF" at bounding box center [630, 195] width 96 height 24
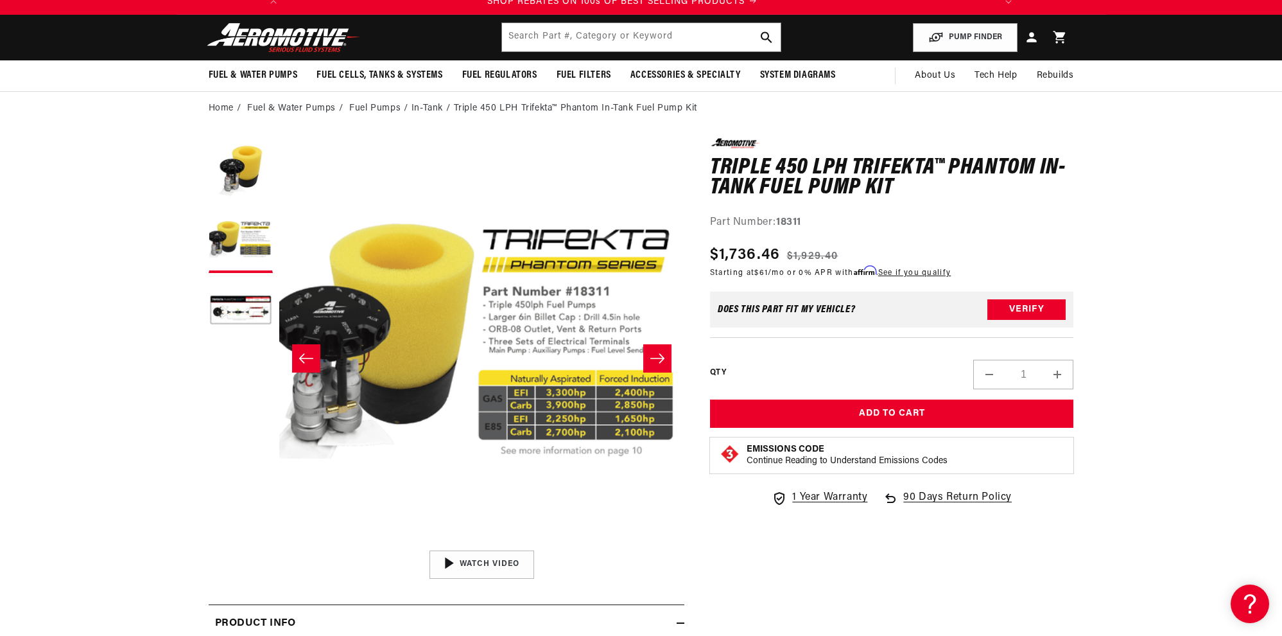
scroll to position [0, 0]
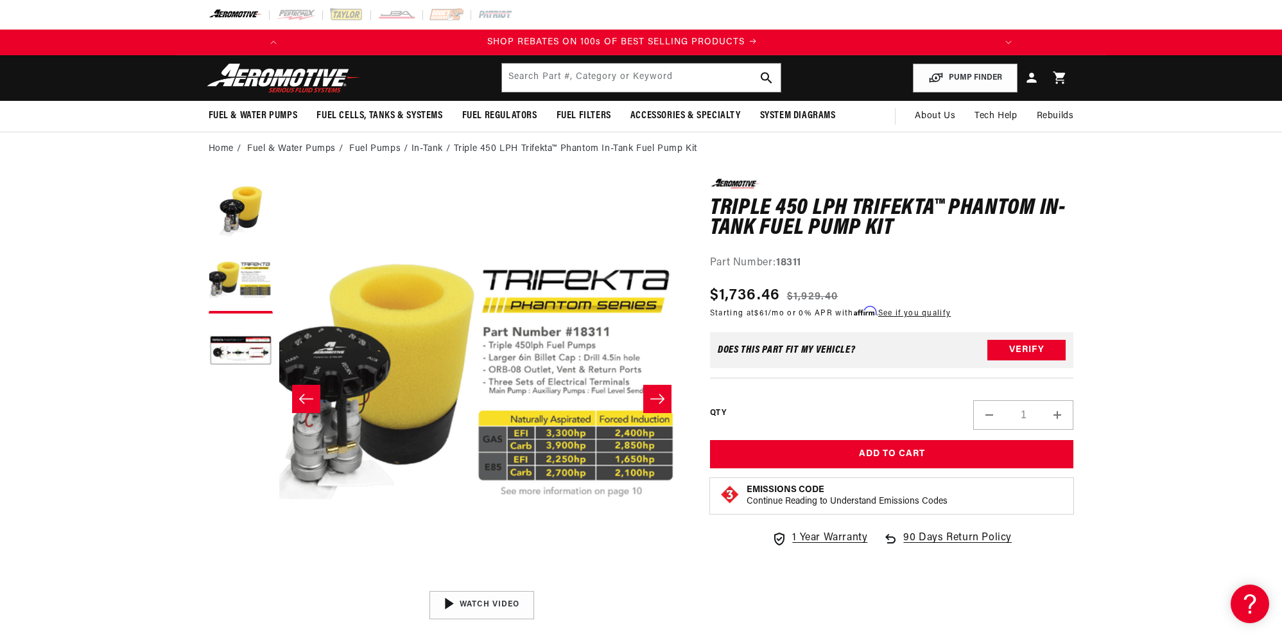
click at [429, 147] on li "In-Tank" at bounding box center [433, 149] width 42 height 14
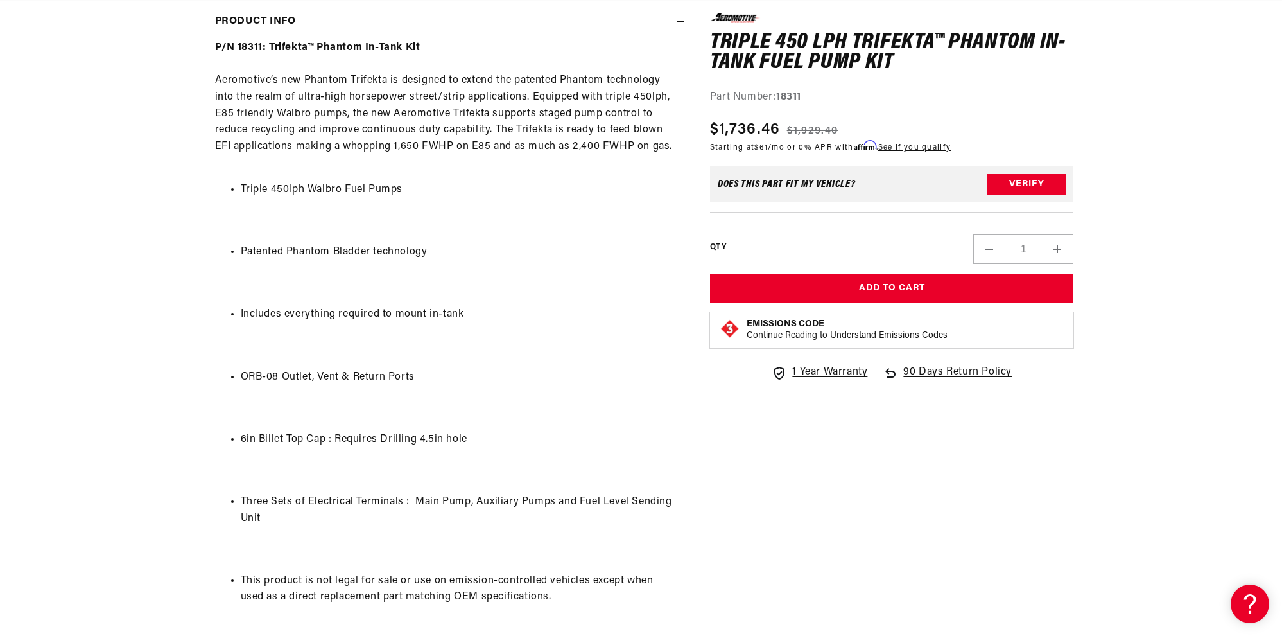
click at [693, 237] on div "0.0 star rating Write a review Triple 450 LPH Trifekta™ Phantom In-Tank Fuel Pu…" at bounding box center [880, 378] width 390 height 1685
click at [693, 236] on div "0.0 star rating Write a review Triple 450 LPH Trifekta™ Phantom In-Tank Fuel Pu…" at bounding box center [880, 378] width 390 height 1685
click at [695, 200] on div "0.0 star rating Write a review Triple 450 LPH Trifekta™ Phantom In-Tank Fuel Pu…" at bounding box center [880, 378] width 390 height 1685
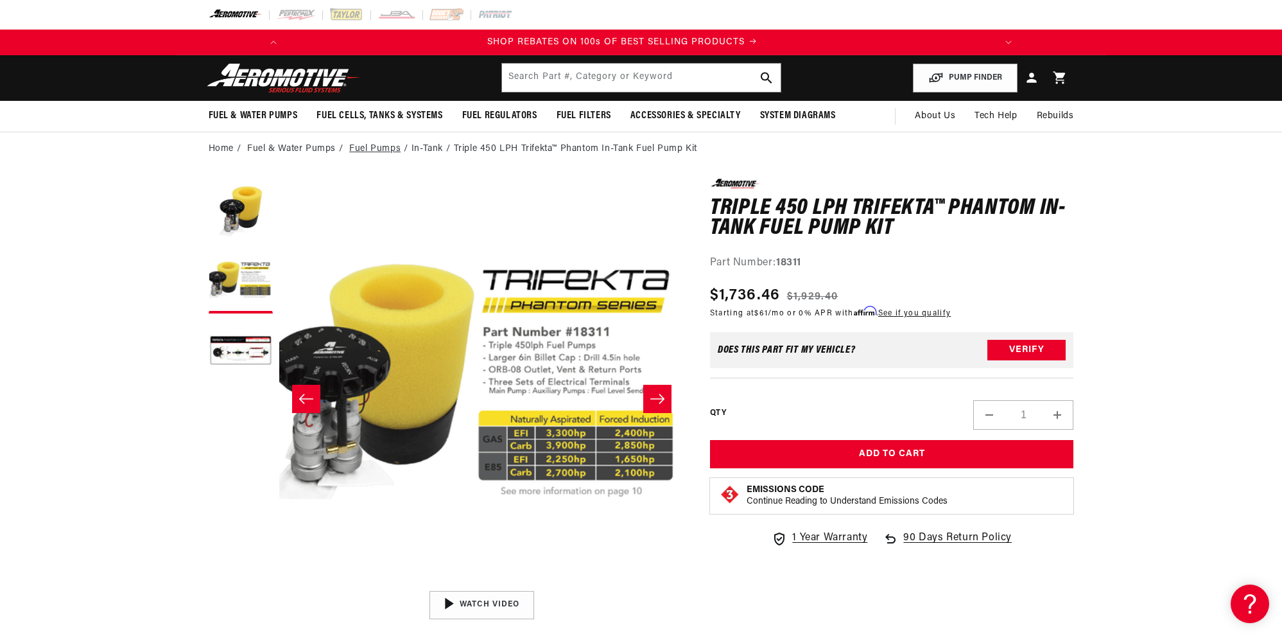
click at [365, 148] on link "Fuel Pumps" at bounding box center [374, 149] width 51 height 14
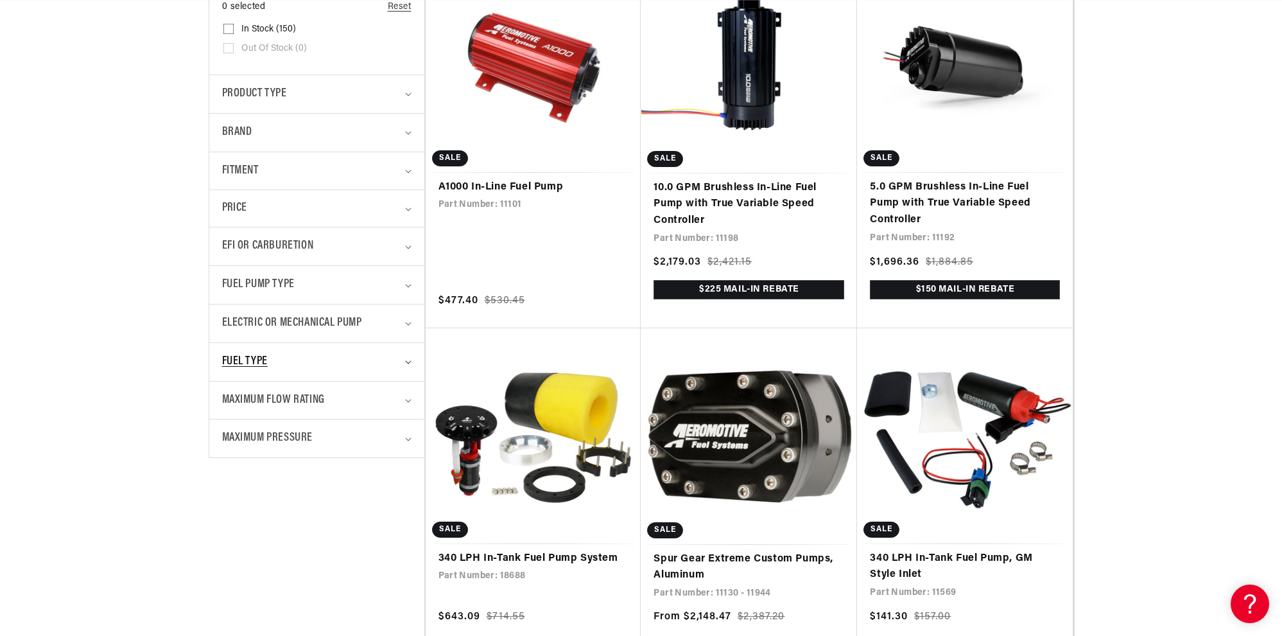
scroll to position [385, 0]
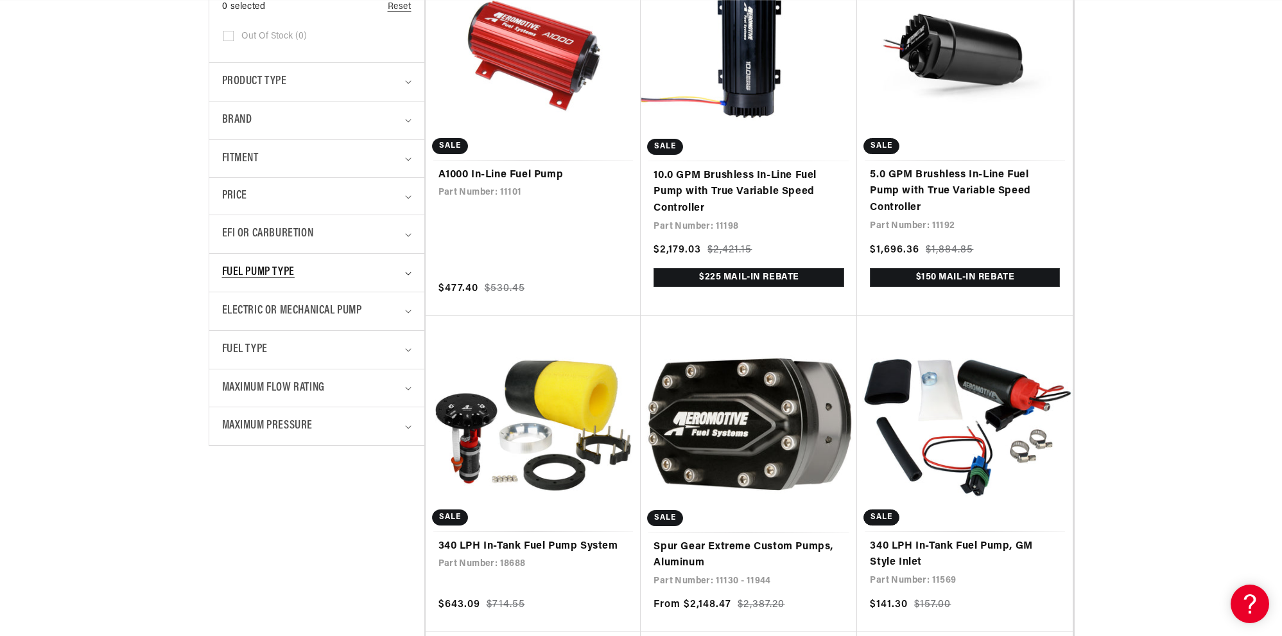
click at [313, 274] on div "Fuel Pump Type" at bounding box center [311, 272] width 179 height 19
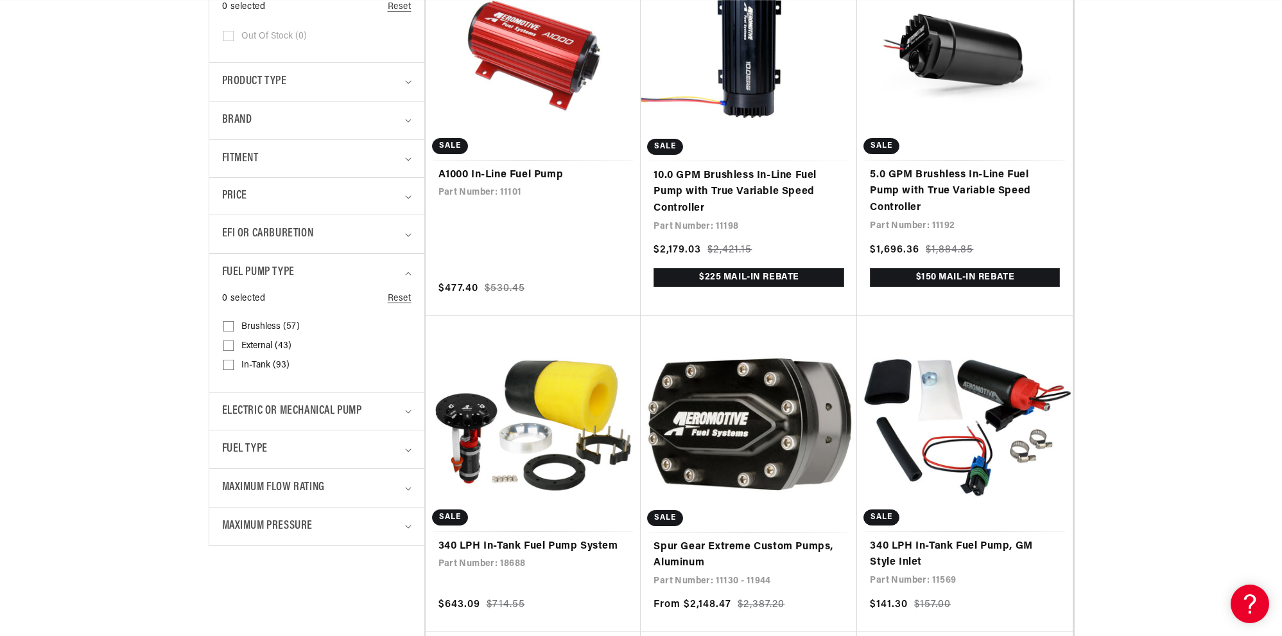
click at [265, 369] on span "In-Tank (93)" at bounding box center [265, 366] width 48 height 12
click at [234, 369] on input "In-Tank (93) In-Tank (93 products)" at bounding box center [228, 367] width 10 height 10
checkbox input "true"
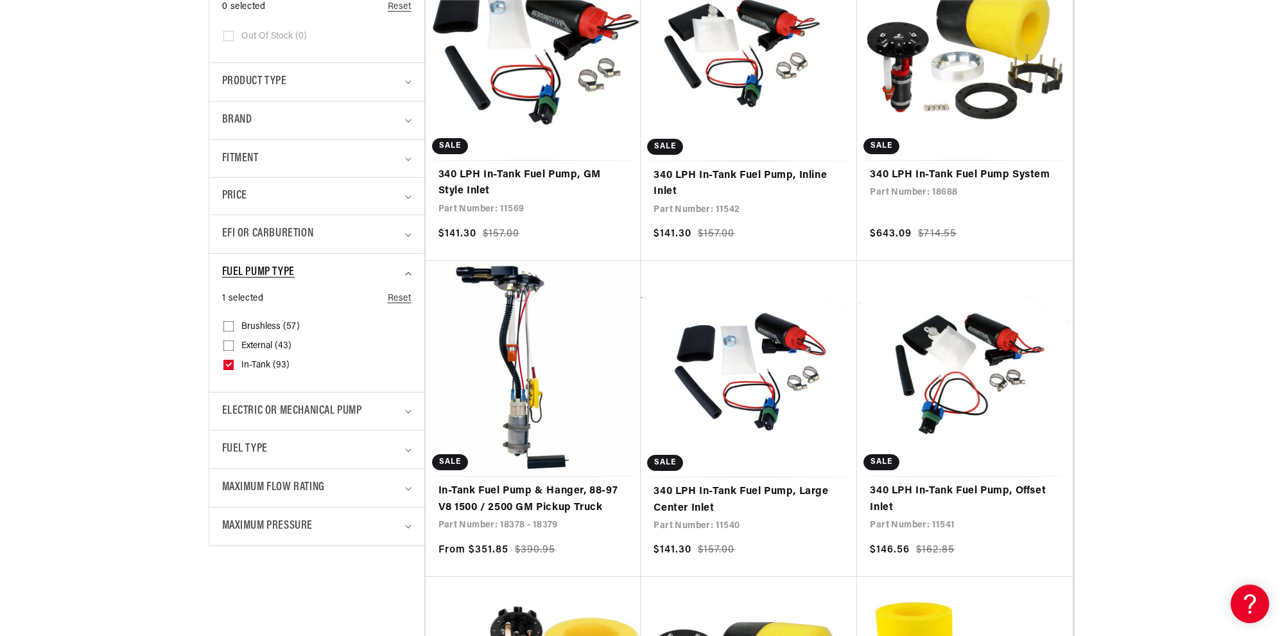
click at [281, 268] on span "Fuel Pump Type" at bounding box center [258, 272] width 73 height 19
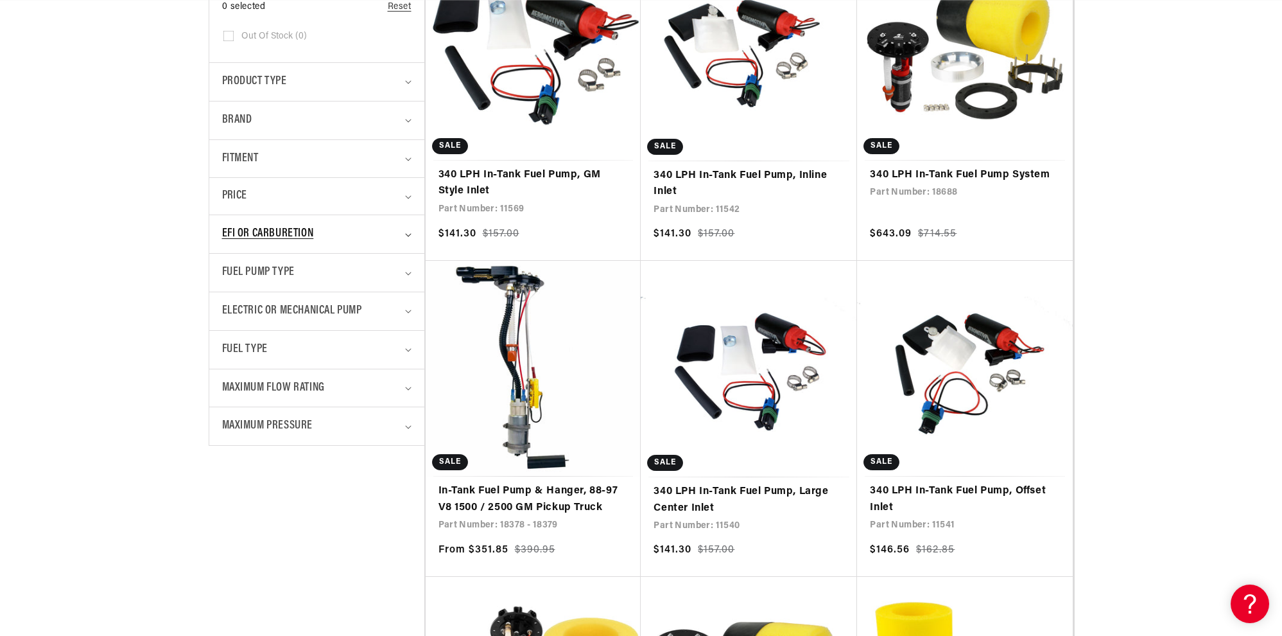
click at [286, 233] on span "EFI or Carburetion" at bounding box center [268, 234] width 92 height 19
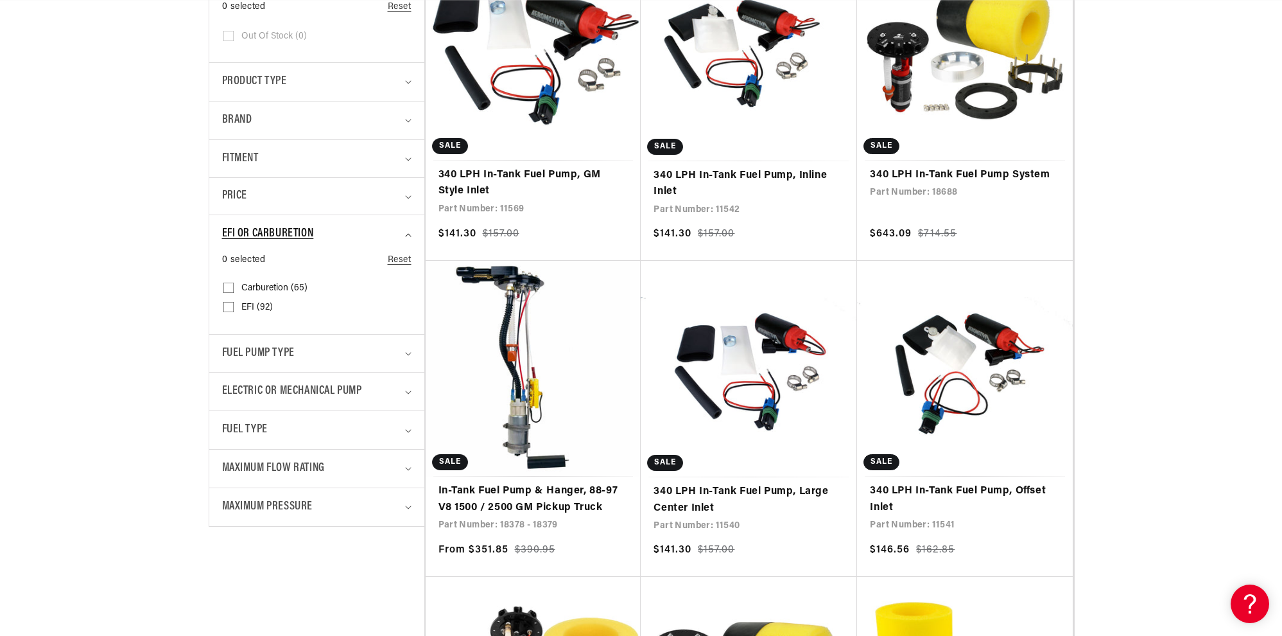
click at [299, 227] on span "EFI or Carburetion" at bounding box center [268, 234] width 92 height 19
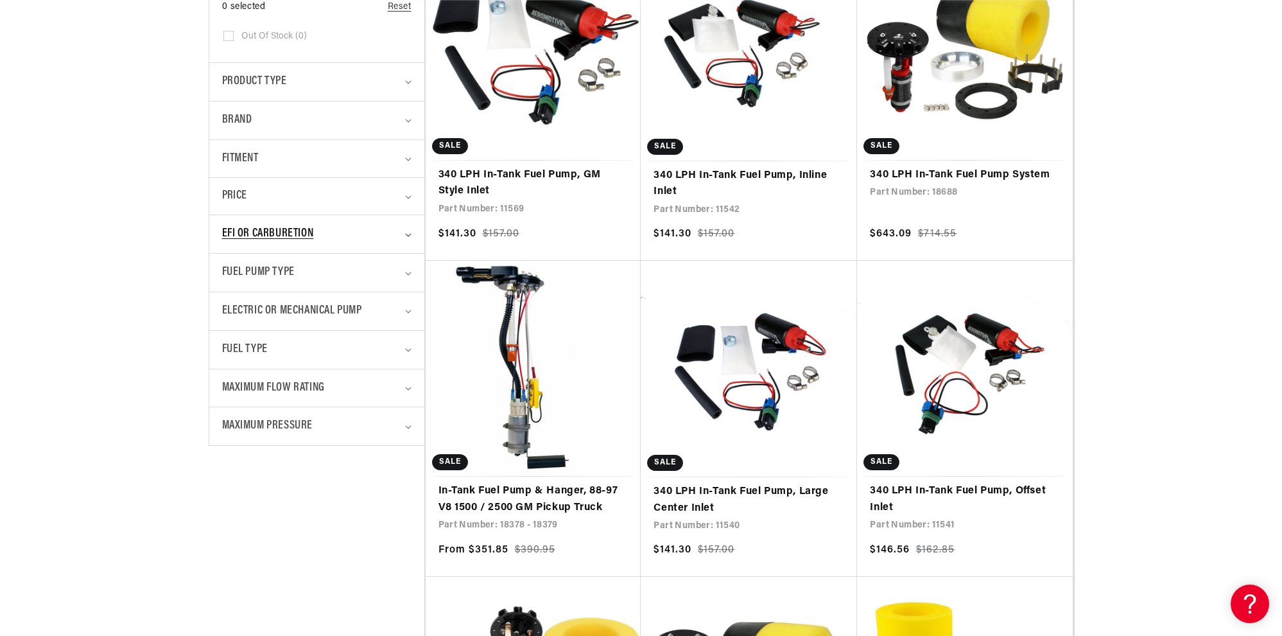
scroll to position [0, 1457]
click at [292, 238] on span "EFI or Carburetion" at bounding box center [268, 234] width 92 height 19
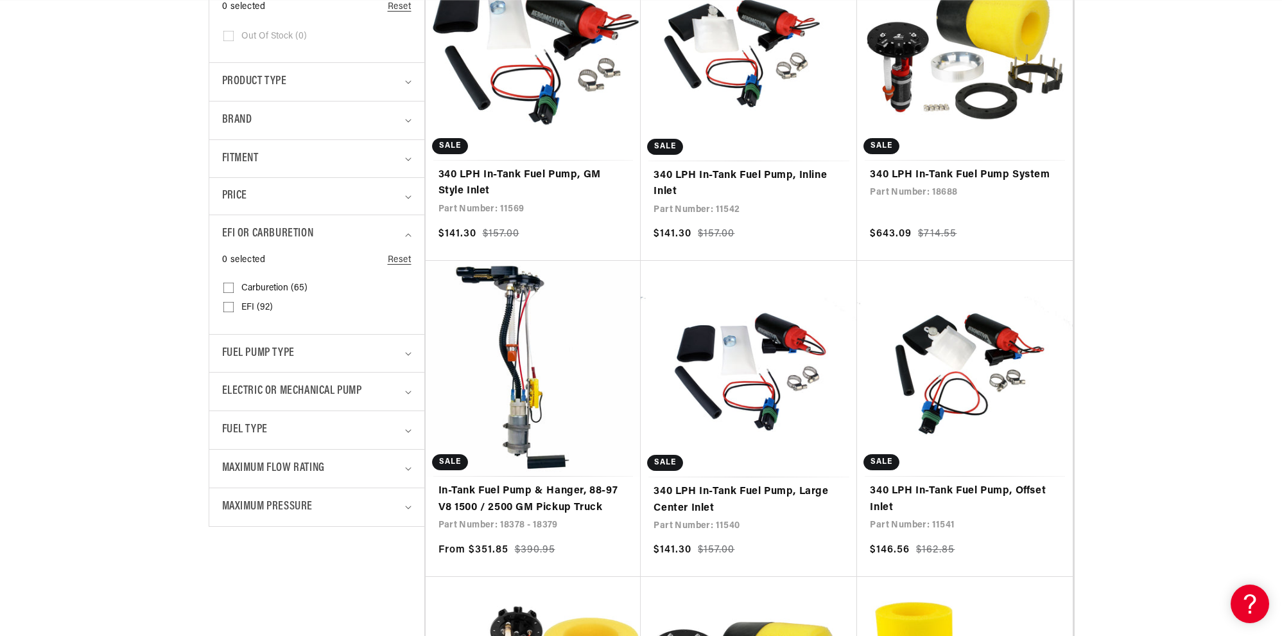
click at [243, 301] on label "EFI (92) EFI (92 products)" at bounding box center [312, 307] width 179 height 19
click at [234, 304] on input "EFI (92) EFI (92 products)" at bounding box center [228, 309] width 10 height 10
checkbox input "true"
click at [292, 238] on span "EFI or Carburetion" at bounding box center [268, 234] width 92 height 19
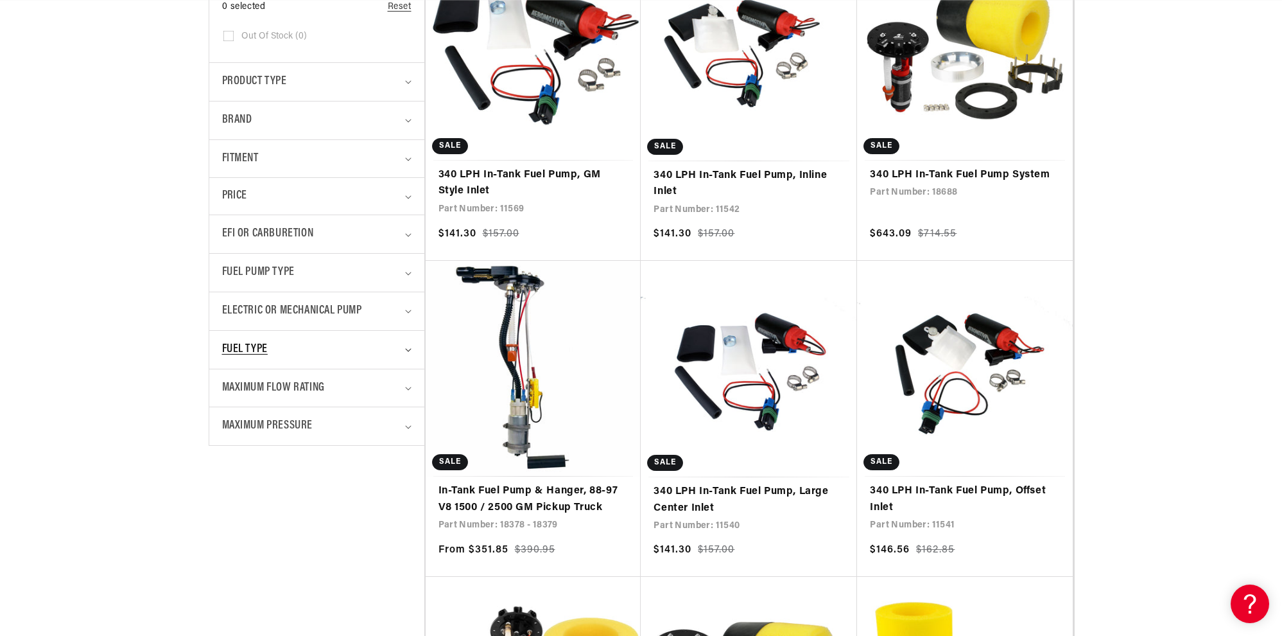
click at [281, 346] on div "Fuel Type" at bounding box center [311, 349] width 179 height 19
click at [245, 401] on span "E85 (25)" at bounding box center [258, 404] width 34 height 12
click at [234, 401] on input "E85 (25) E85 (25 products)" at bounding box center [228, 406] width 10 height 10
checkbox input "true"
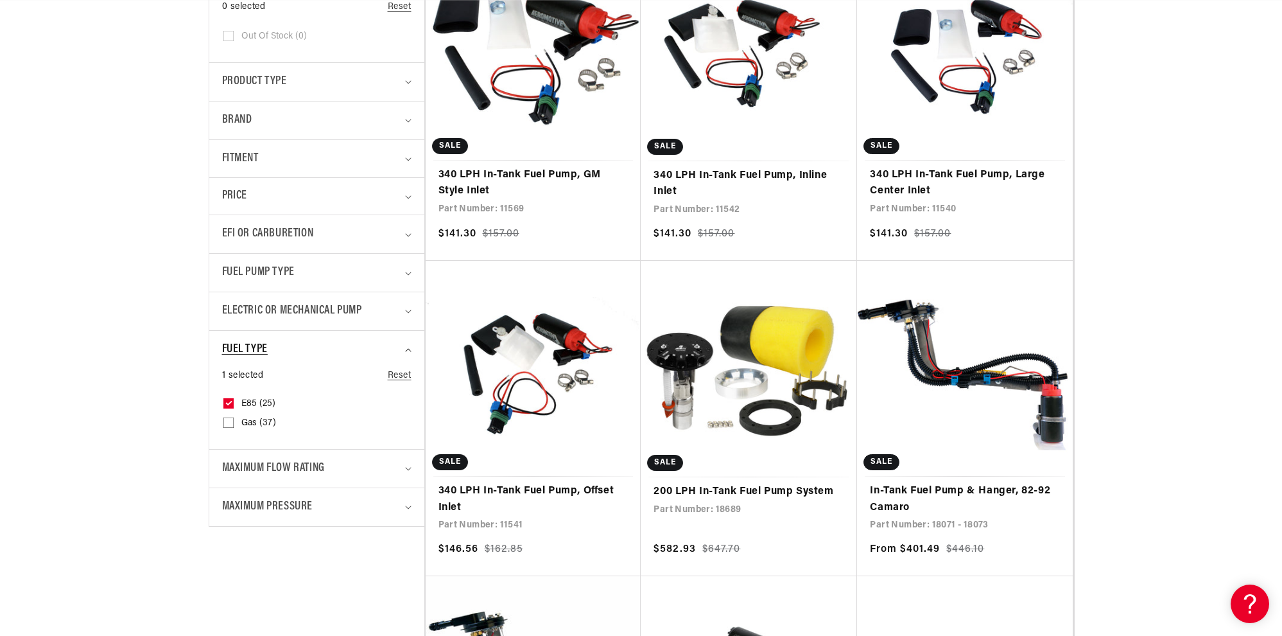
click at [265, 342] on span "Fuel Type" at bounding box center [245, 349] width 46 height 19
click at [251, 198] on div "Price" at bounding box center [311, 196] width 179 height 17
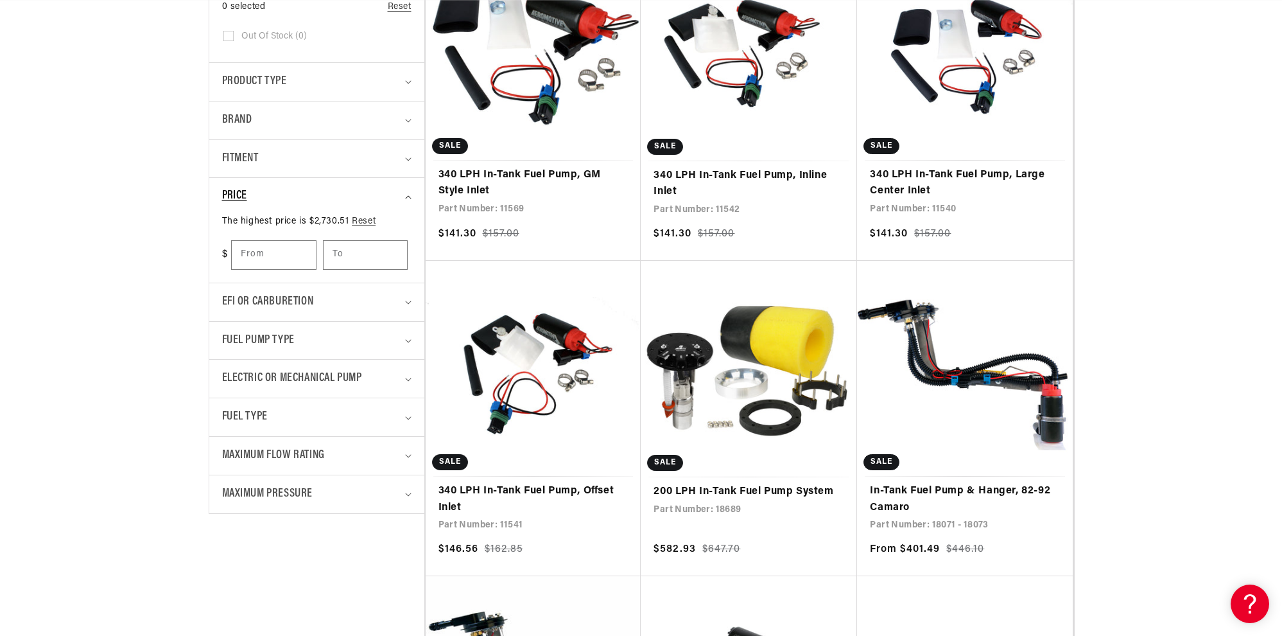
click at [254, 194] on div "Price" at bounding box center [311, 196] width 179 height 17
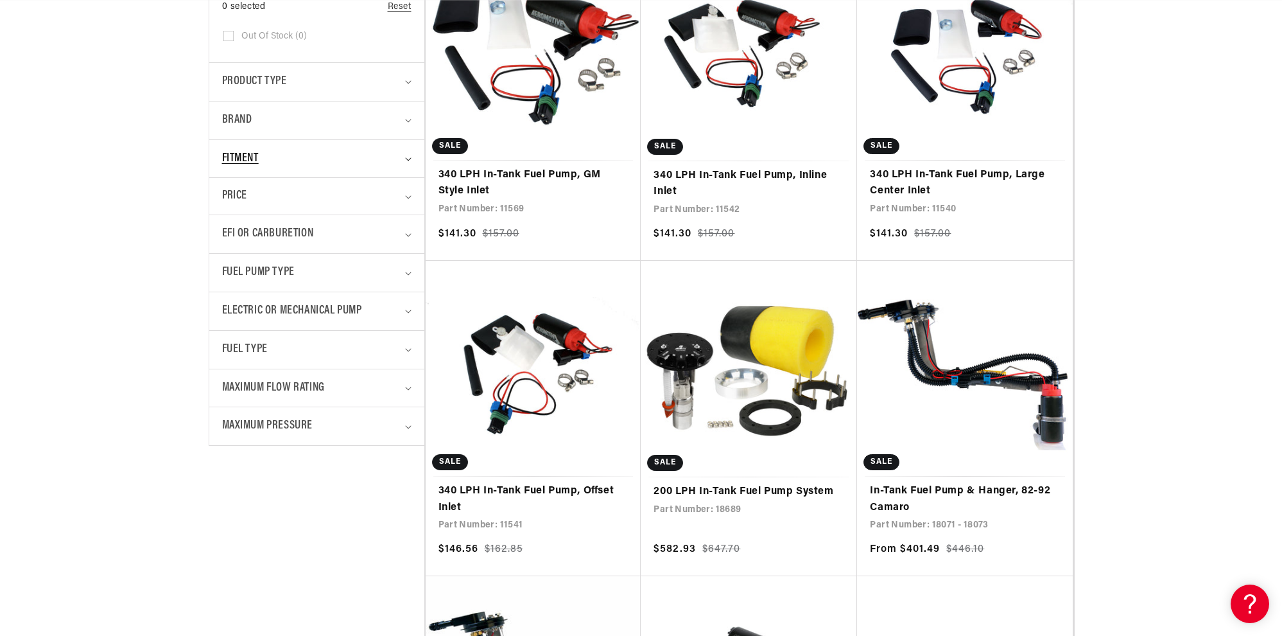
scroll to position [0, 728]
click at [272, 162] on div "Fitment" at bounding box center [311, 159] width 179 height 19
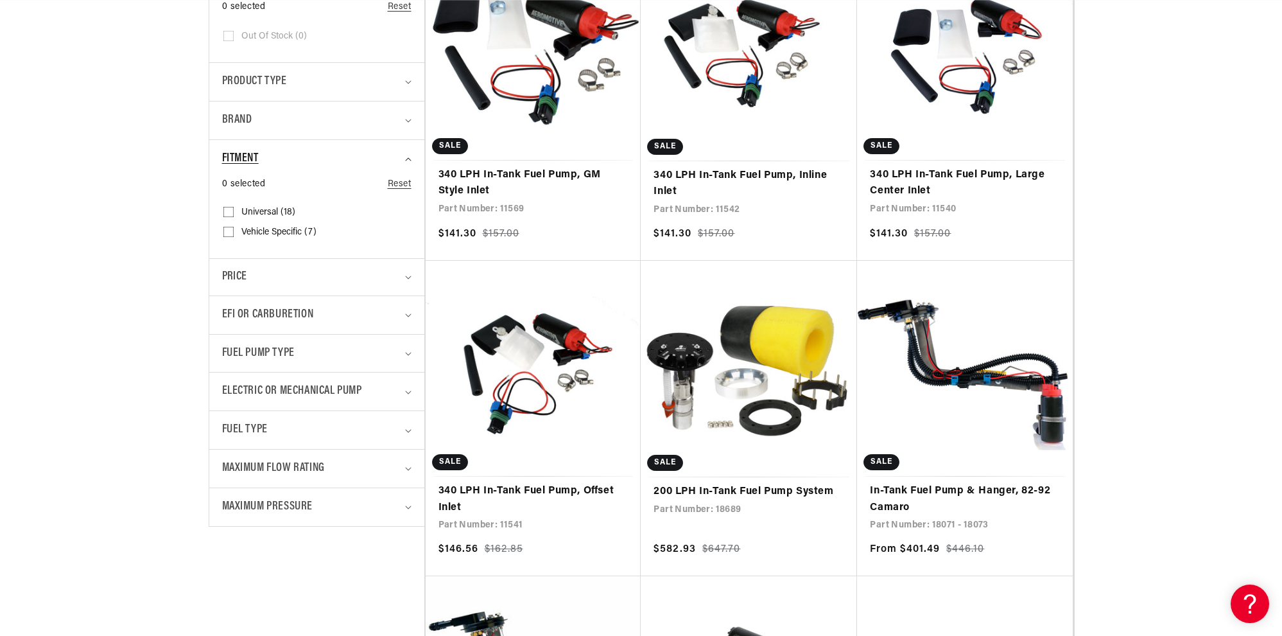
click at [277, 157] on div "Fitment" at bounding box center [311, 159] width 179 height 19
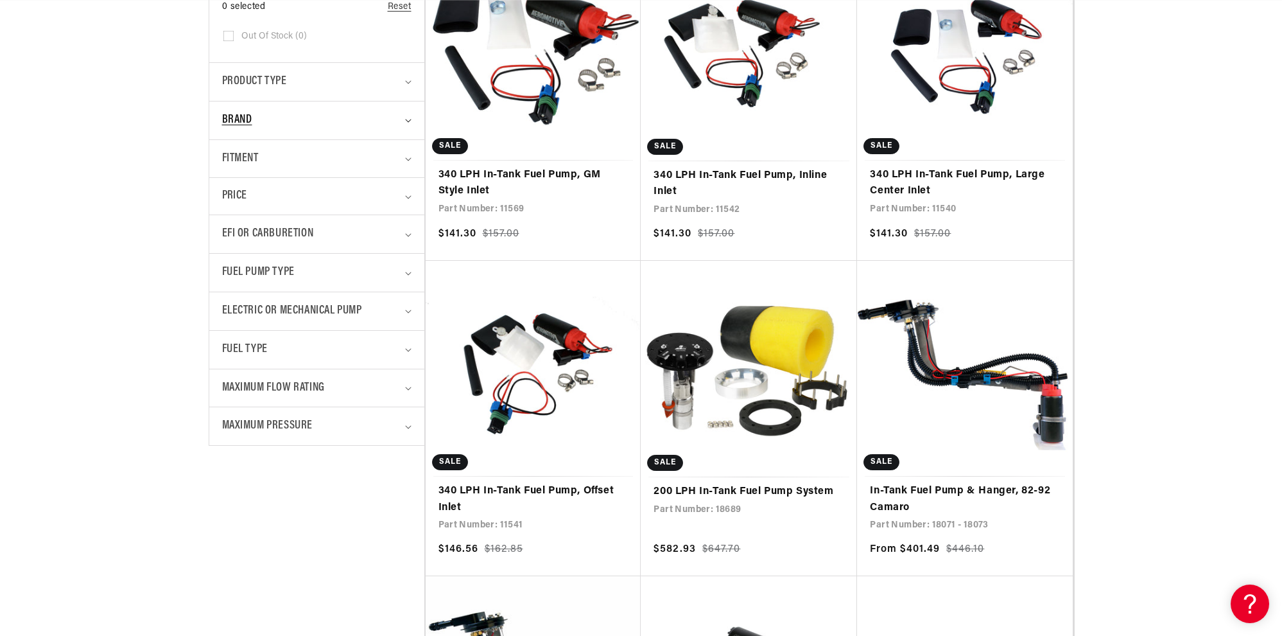
click at [279, 118] on div "Brand" at bounding box center [311, 120] width 179 height 19
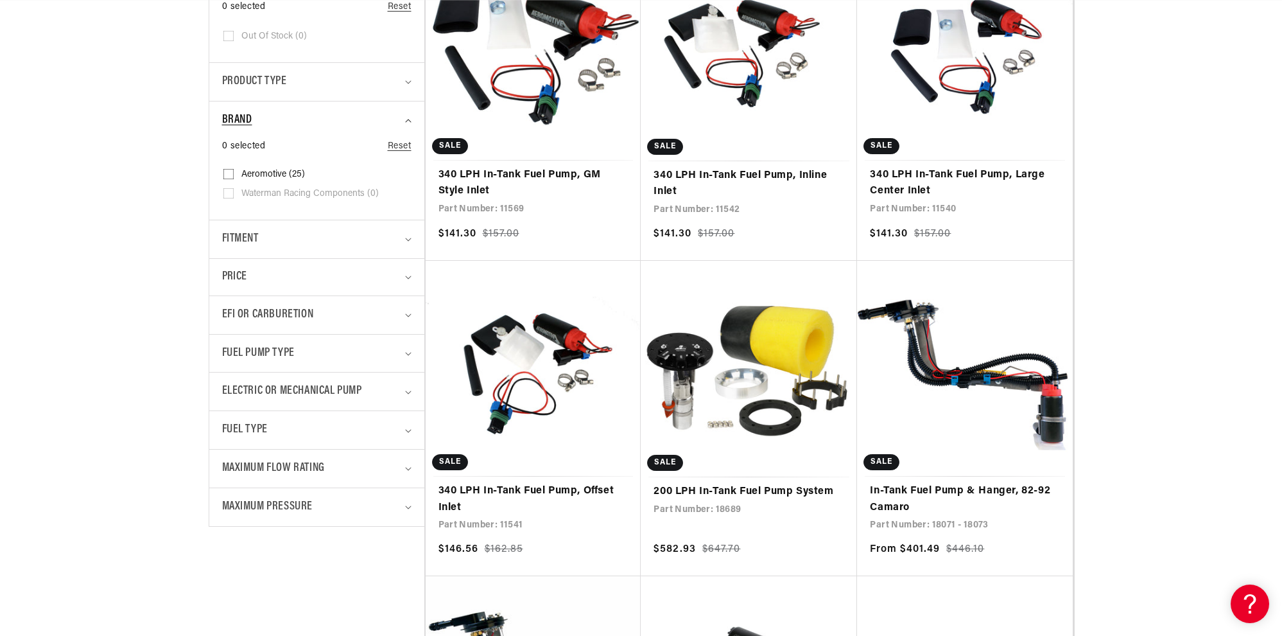
click at [279, 118] on div "Brand" at bounding box center [311, 120] width 179 height 19
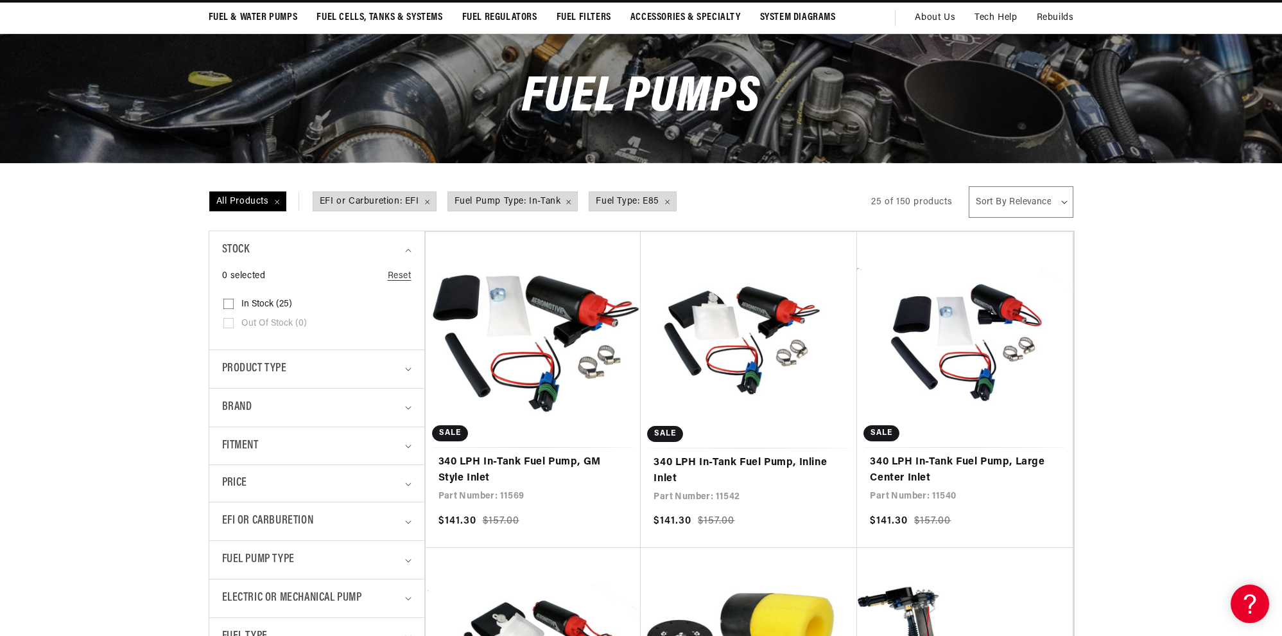
scroll to position [0, 0]
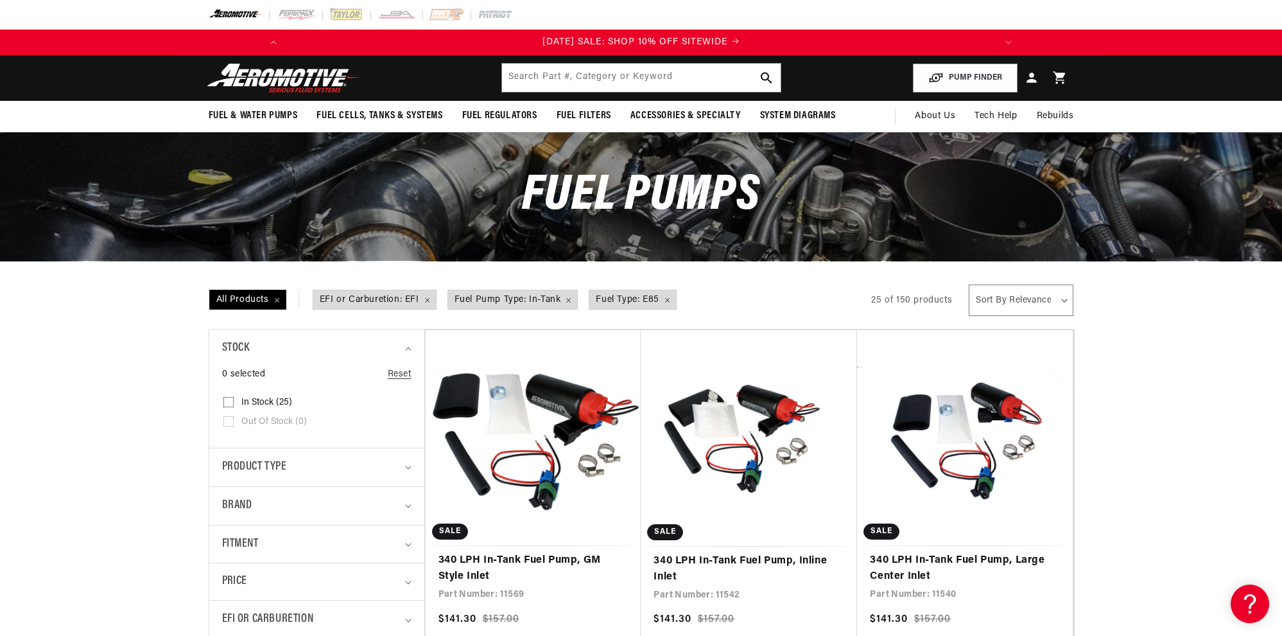
click at [1035, 302] on select "Sort By Relevance Sort By Price, Low to High Sort By Price, High to Low" at bounding box center [1021, 299] width 104 height 31
select select "price-descending"
click at [970, 284] on select "Sort By Relevance Sort By Price, Low to High Sort By Price, High to Low" at bounding box center [1021, 299] width 104 height 31
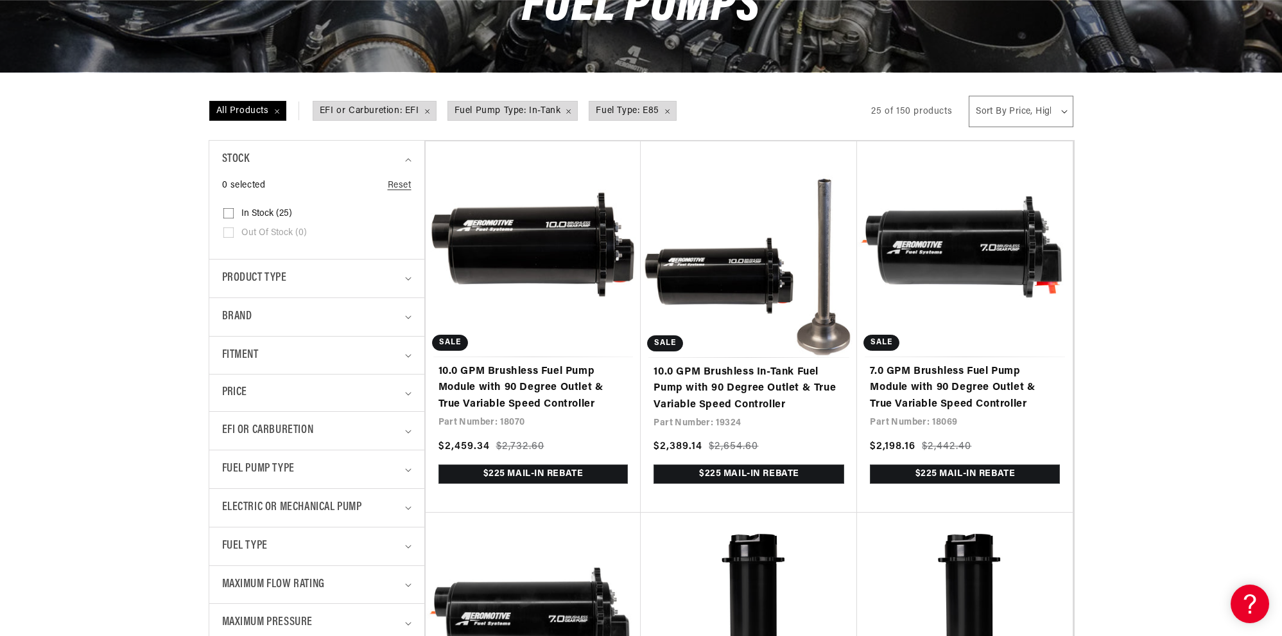
scroll to position [193, 0]
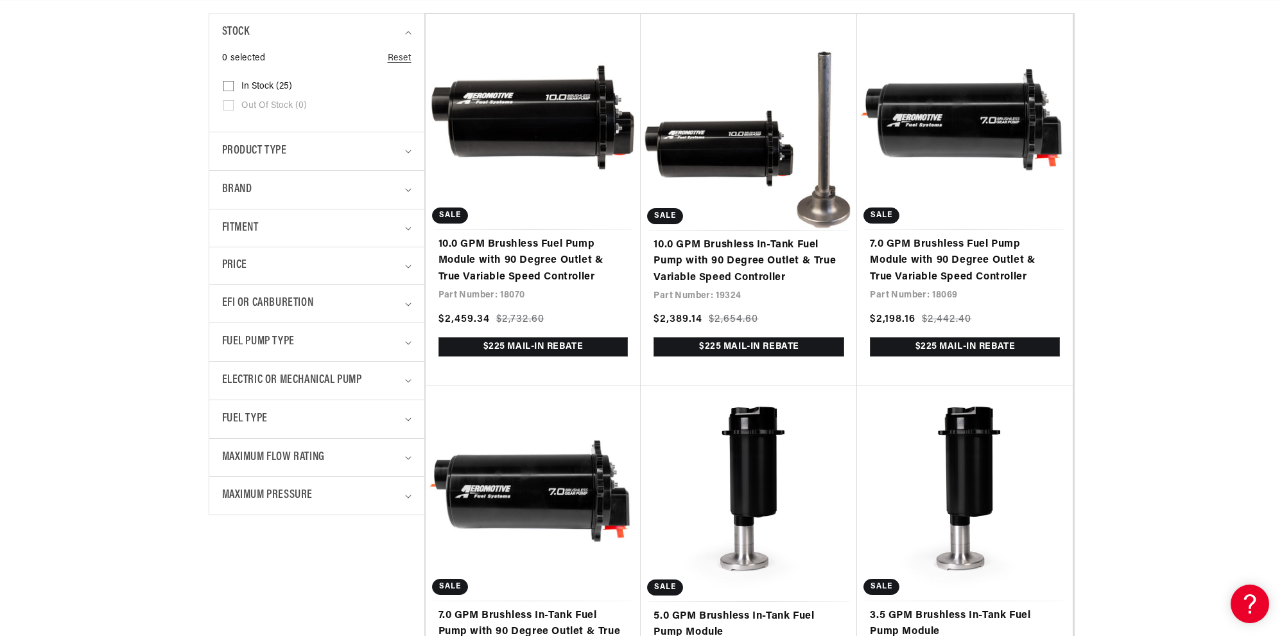
scroll to position [321, 0]
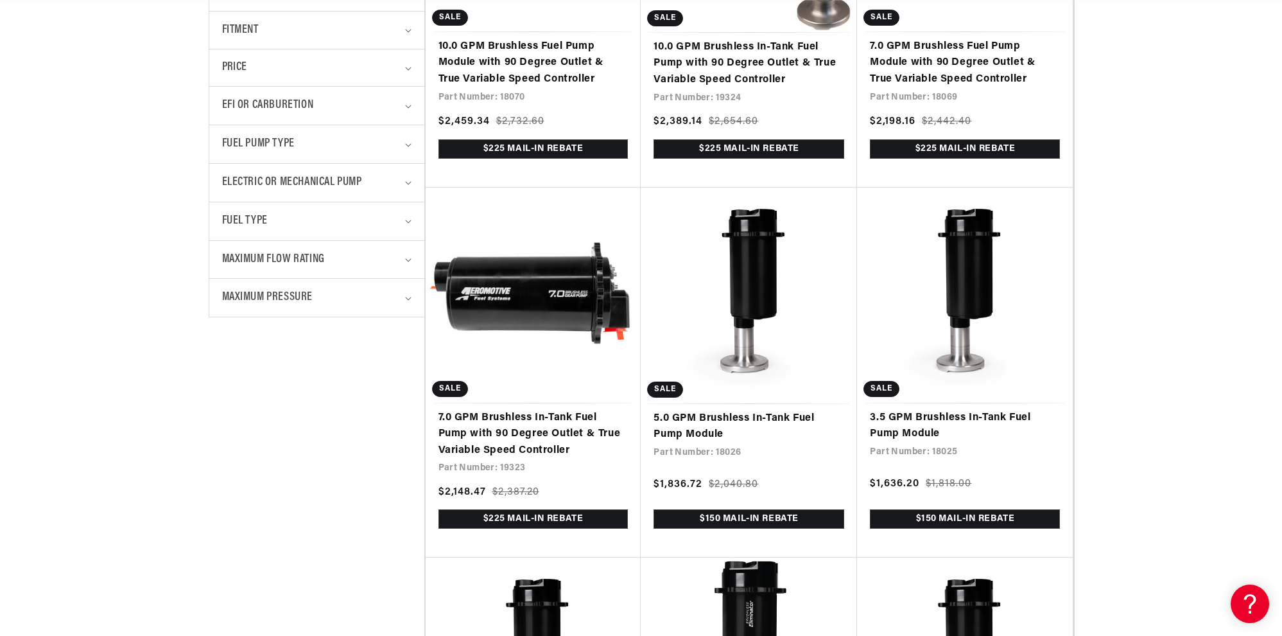
scroll to position [0, 0]
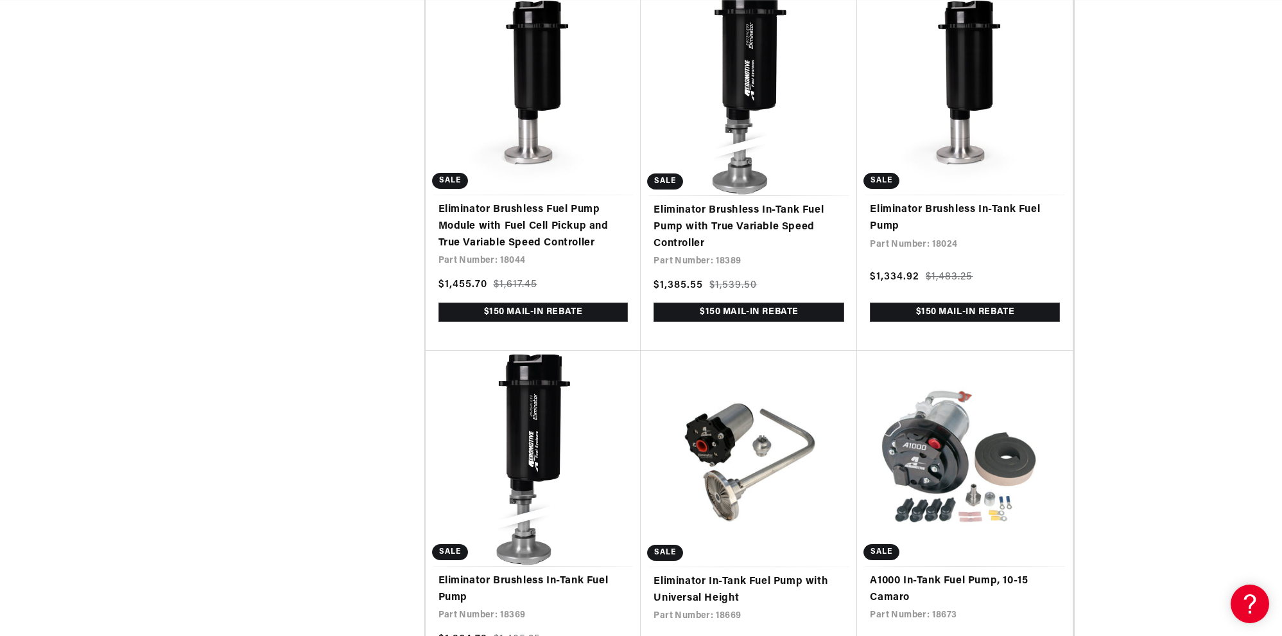
click at [1155, 222] on div "Filter By Filter By Filter and sort Stock 0 selected Reset In stock (25)" at bounding box center [641, 617] width 1282 height 2896
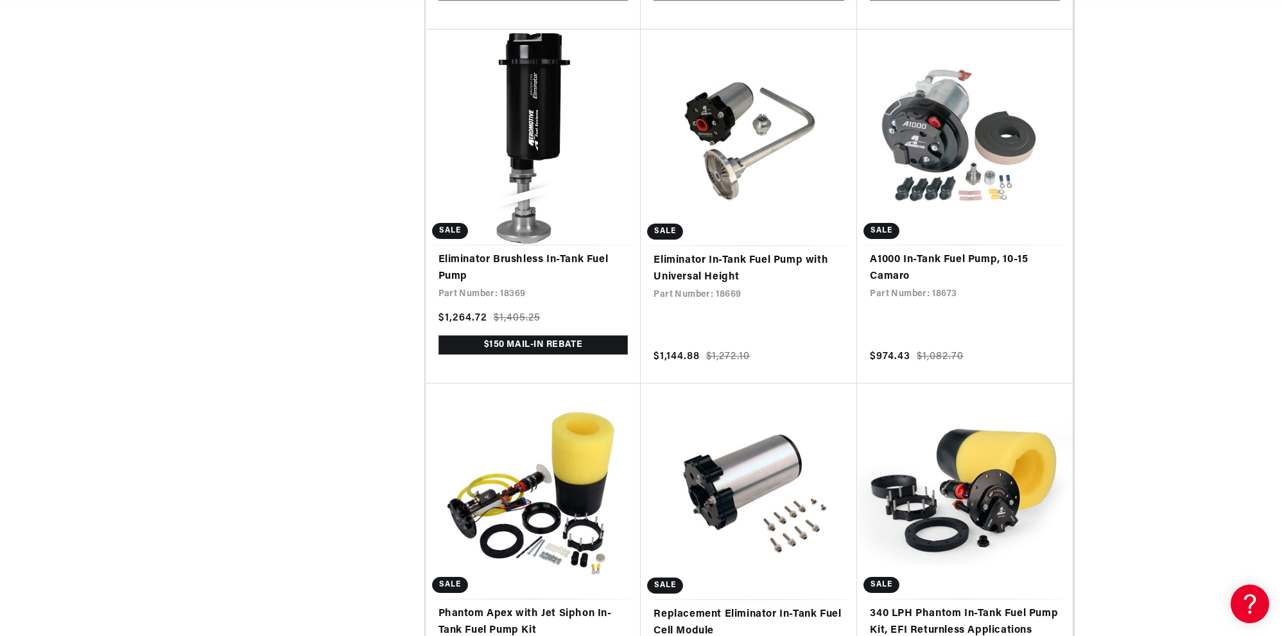
click at [1155, 222] on div "Filter By Filter By Filter and sort Stock 0 selected Reset In stock (25)" at bounding box center [641, 296] width 1282 height 2896
click at [1139, 228] on div "Filter By Filter By Filter and sort Stock 0 selected Reset In stock (25)" at bounding box center [641, 296] width 1282 height 2896
click at [1139, 223] on div "Filter By Filter By Filter and sort Stock 0 selected Reset In stock (25)" at bounding box center [641, 296] width 1282 height 2896
click at [1168, 236] on div "Filter By Filter By Filter and sort Stock 0 selected Reset In stock (25)" at bounding box center [641, 296] width 1282 height 2896
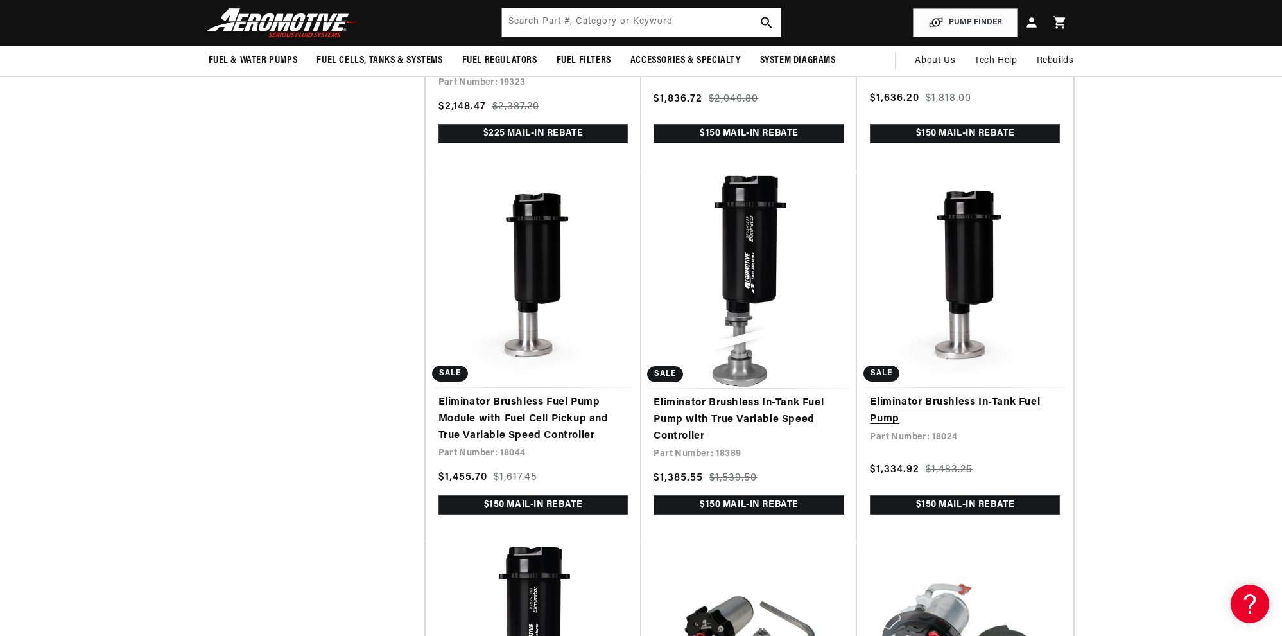
click at [970, 394] on link "Eliminator Brushless In-Tank Fuel Pump" at bounding box center [965, 410] width 190 height 33
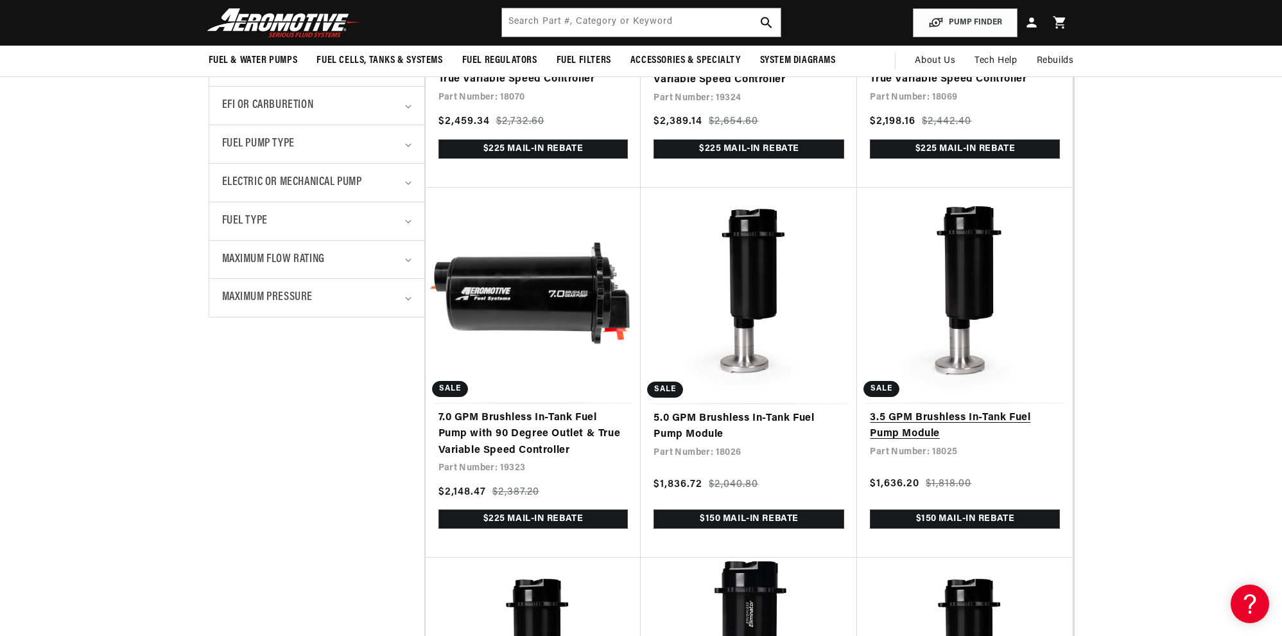
click at [967, 410] on link "3.5 GPM Brushless In-Tank Fuel Pump Module" at bounding box center [965, 426] width 190 height 33
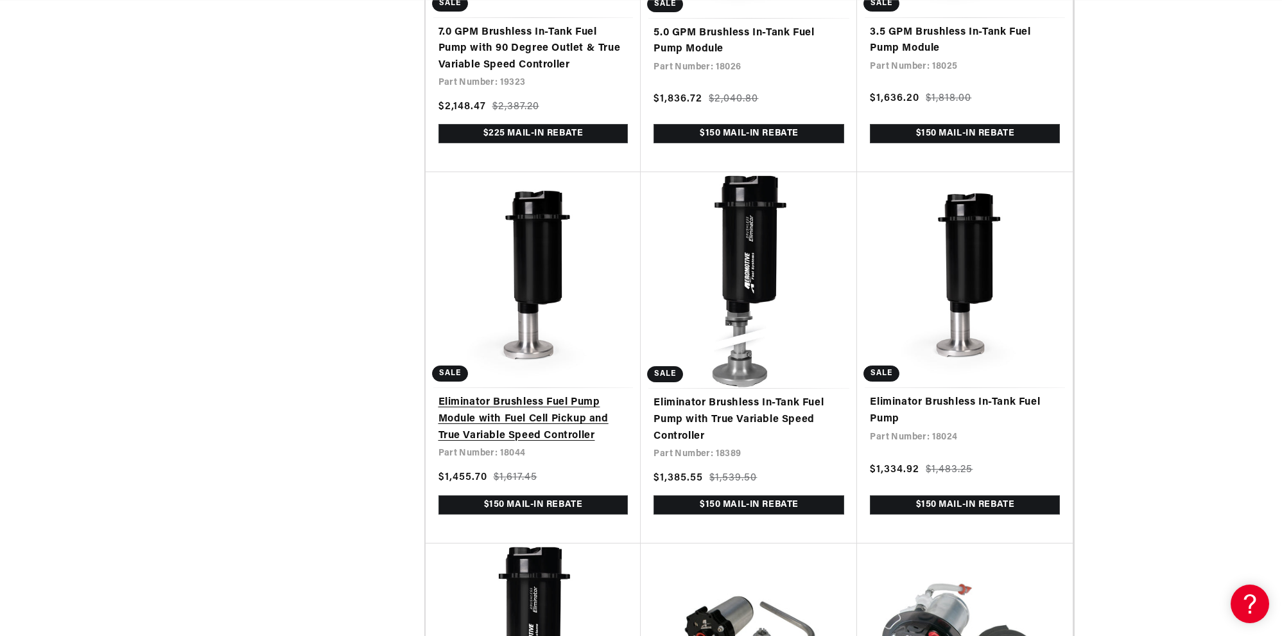
click at [532, 394] on link "Eliminator Brushless Fuel Pump Module with Fuel Cell Pickup and True Variable S…" at bounding box center [534, 418] width 190 height 49
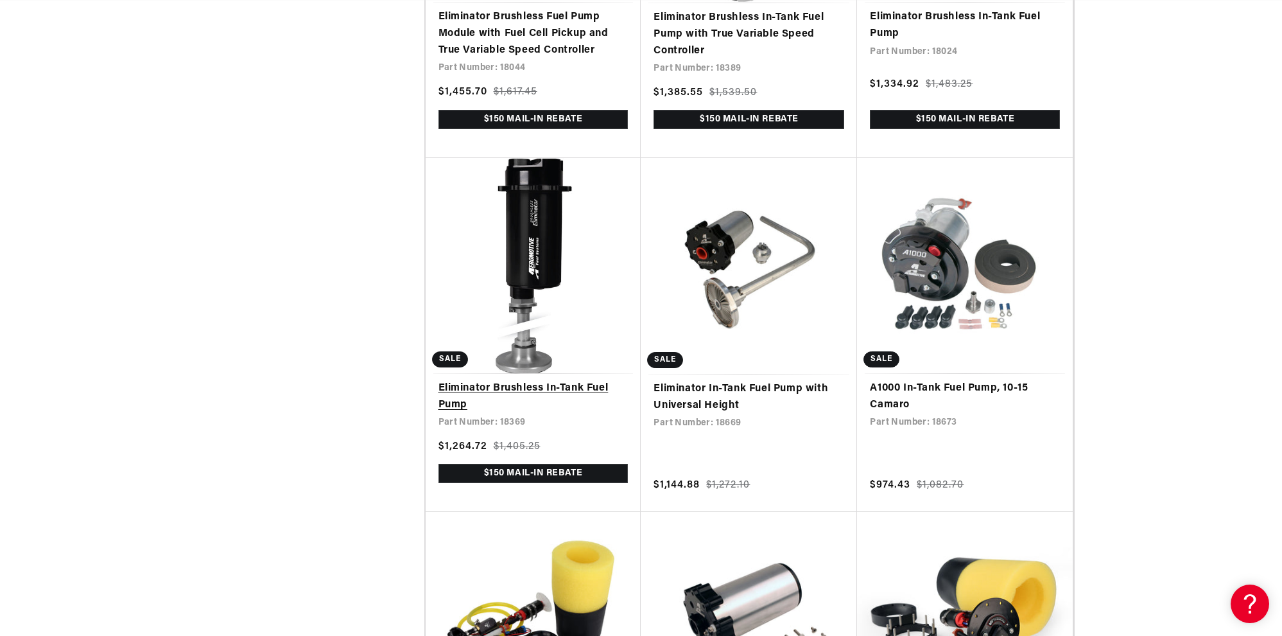
scroll to position [0, 728]
click at [539, 380] on link "Eliminator Brushless In-Tank Fuel Pump" at bounding box center [534, 396] width 190 height 33
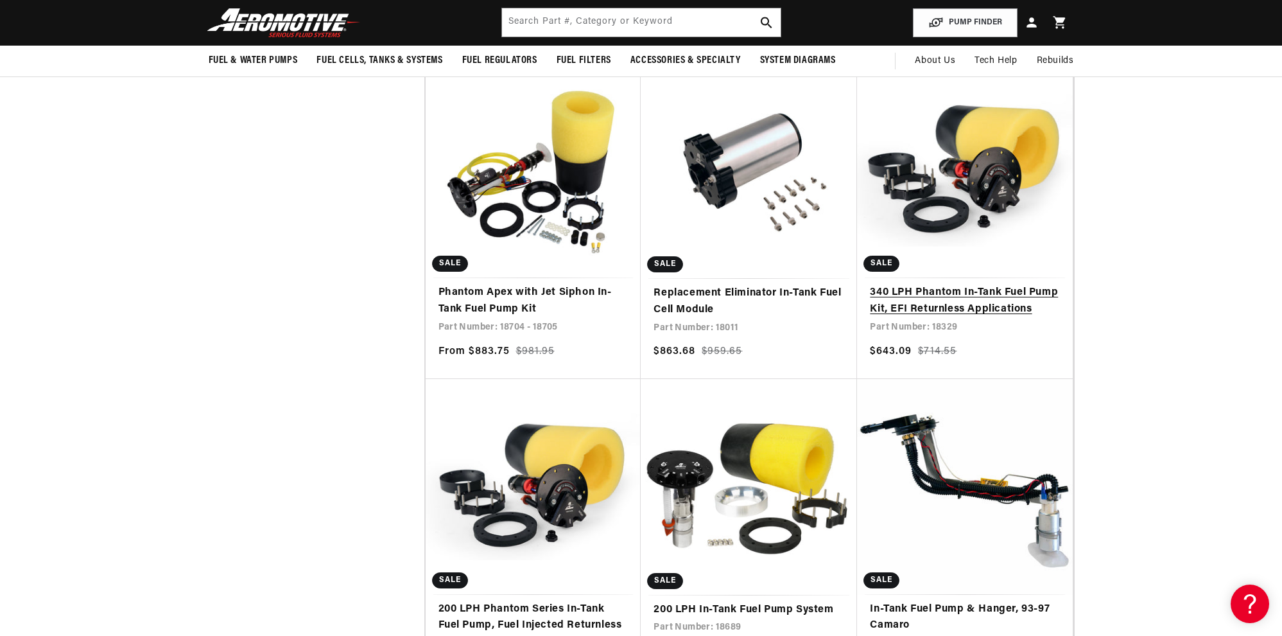
scroll to position [0, 0]
click at [982, 284] on link "340 LPH Phantom In-Tank Fuel Pump Kit, EFI Returnless Applications" at bounding box center [965, 300] width 190 height 33
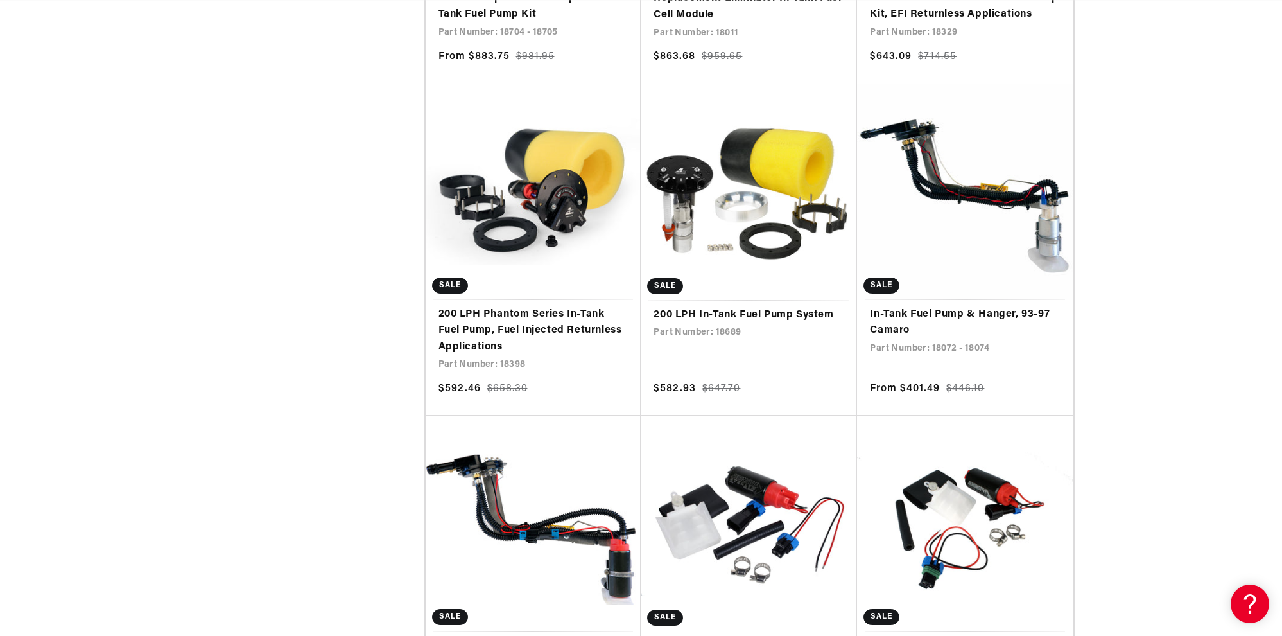
scroll to position [0, 1457]
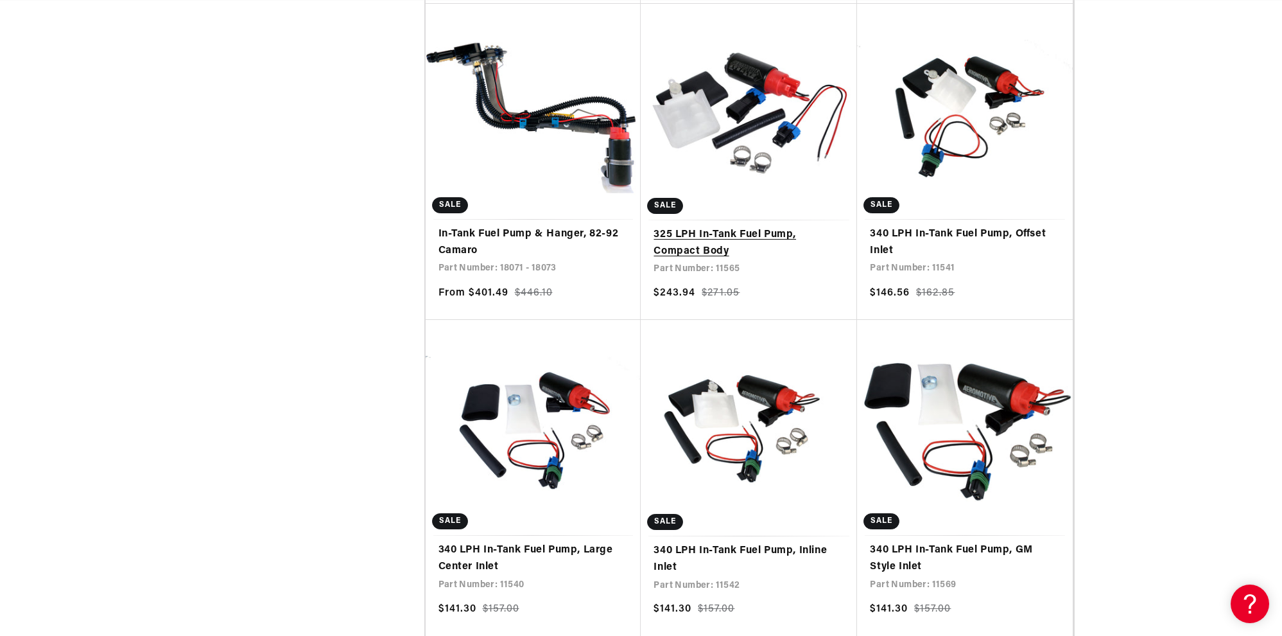
scroll to position [2569, 0]
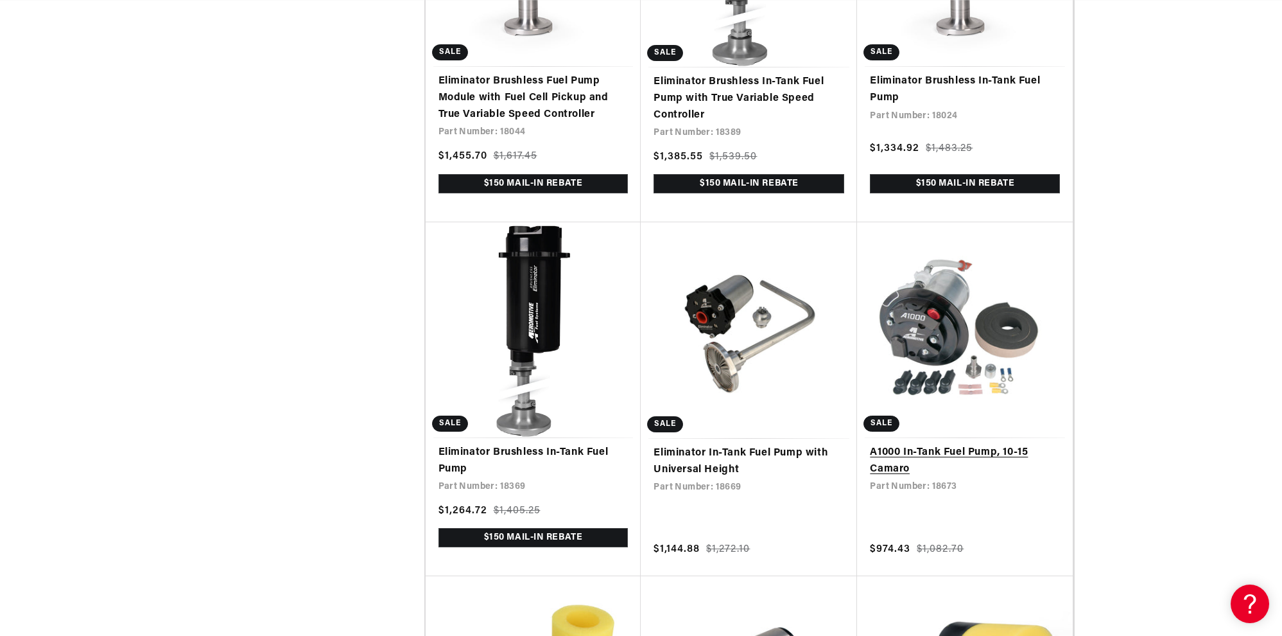
scroll to position [0, 0]
click at [956, 444] on link "A1000 In-Tank Fuel Pump, 10-15 Camaro" at bounding box center [965, 460] width 190 height 33
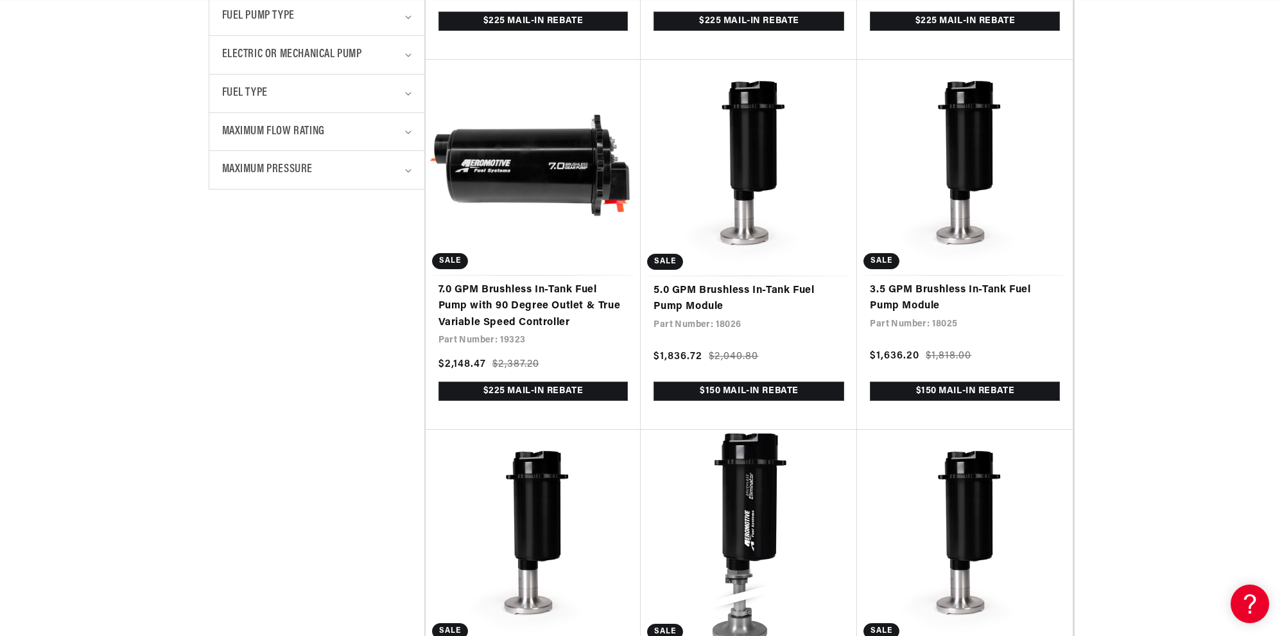
scroll to position [642, 0]
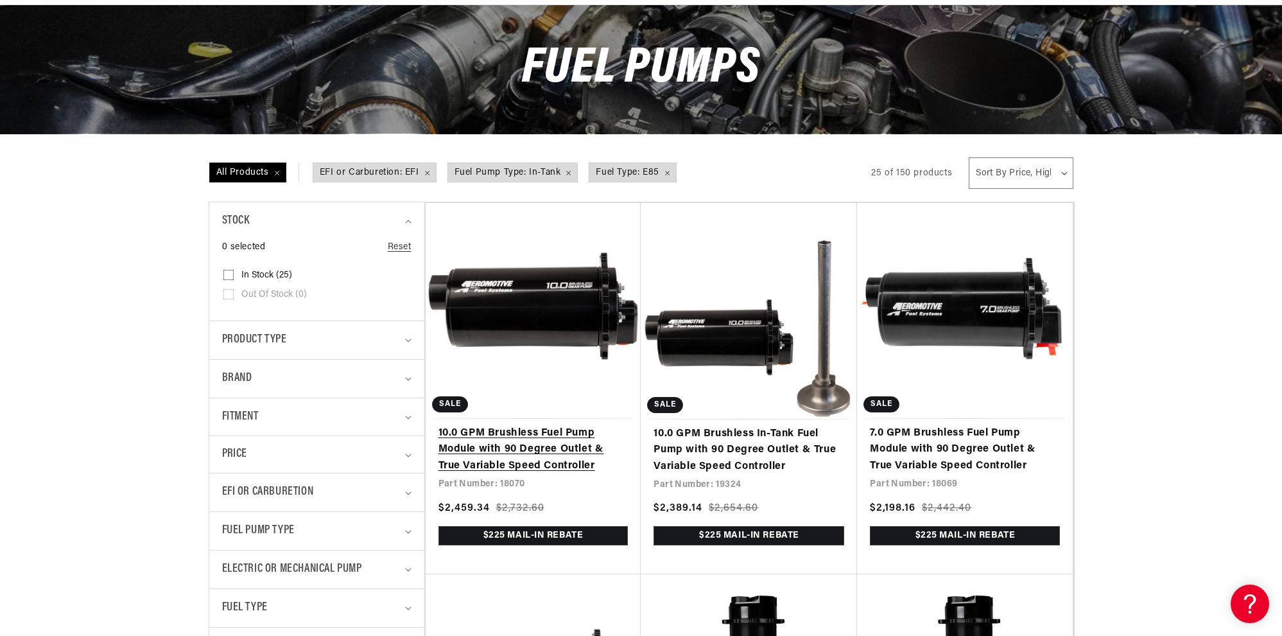
scroll to position [128, 0]
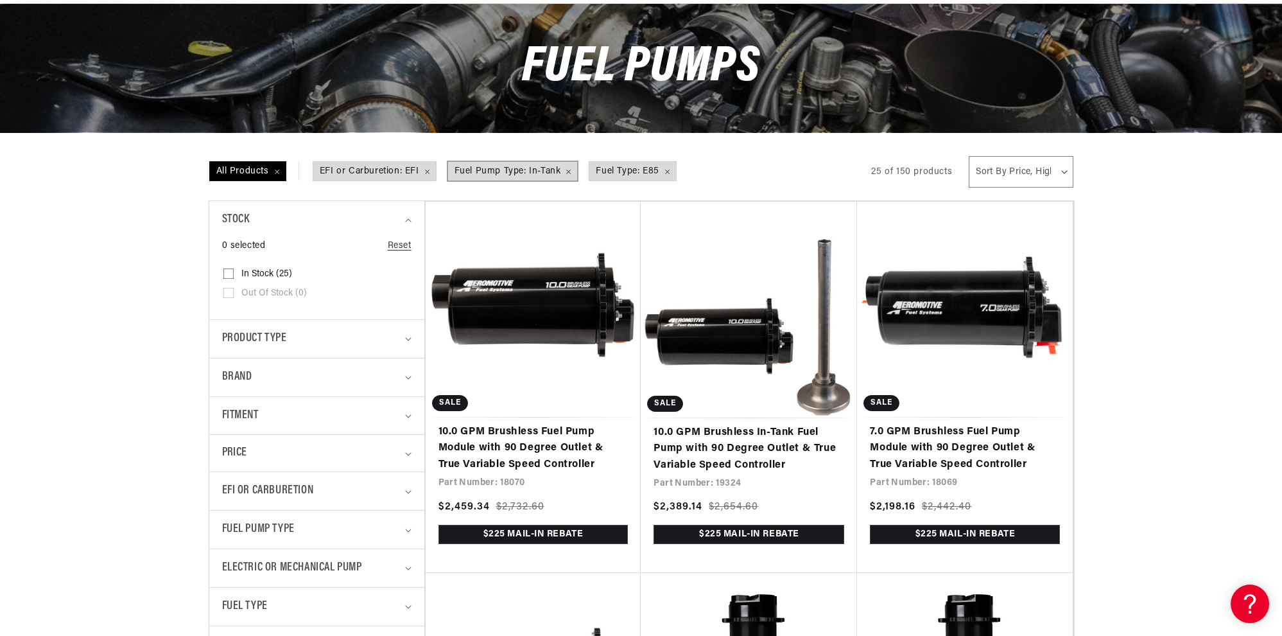
click at [566, 169] on span "Fuel Pump Type: In-Tank Remove filter" at bounding box center [513, 171] width 130 height 19
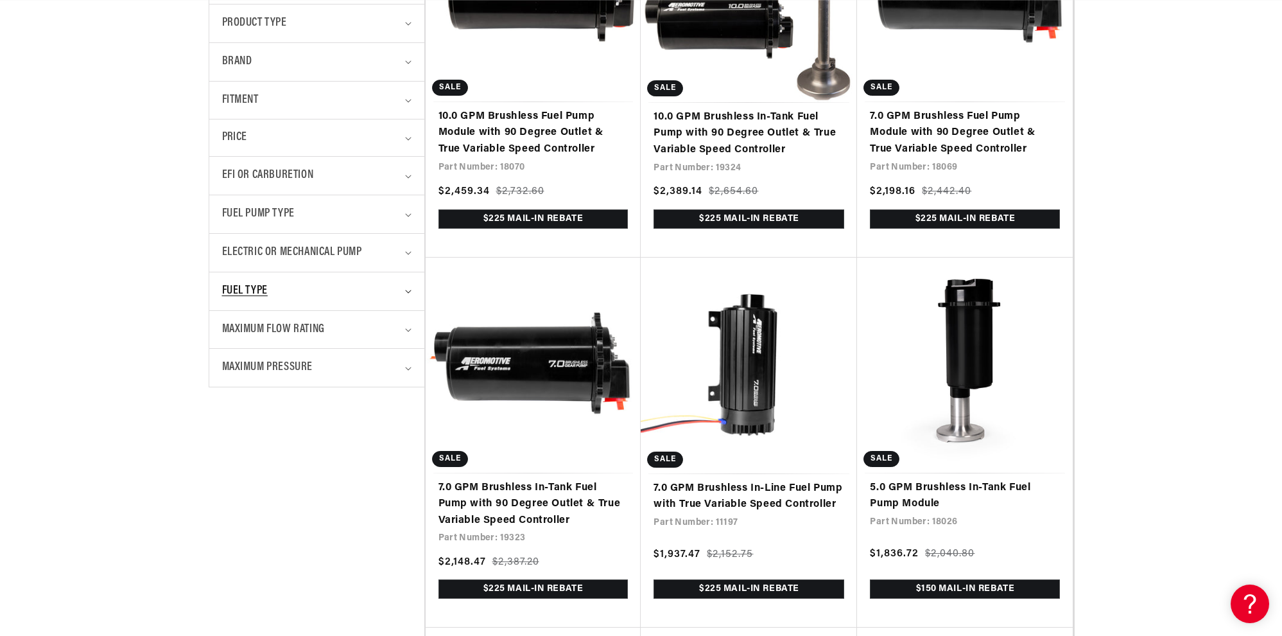
scroll to position [450, 0]
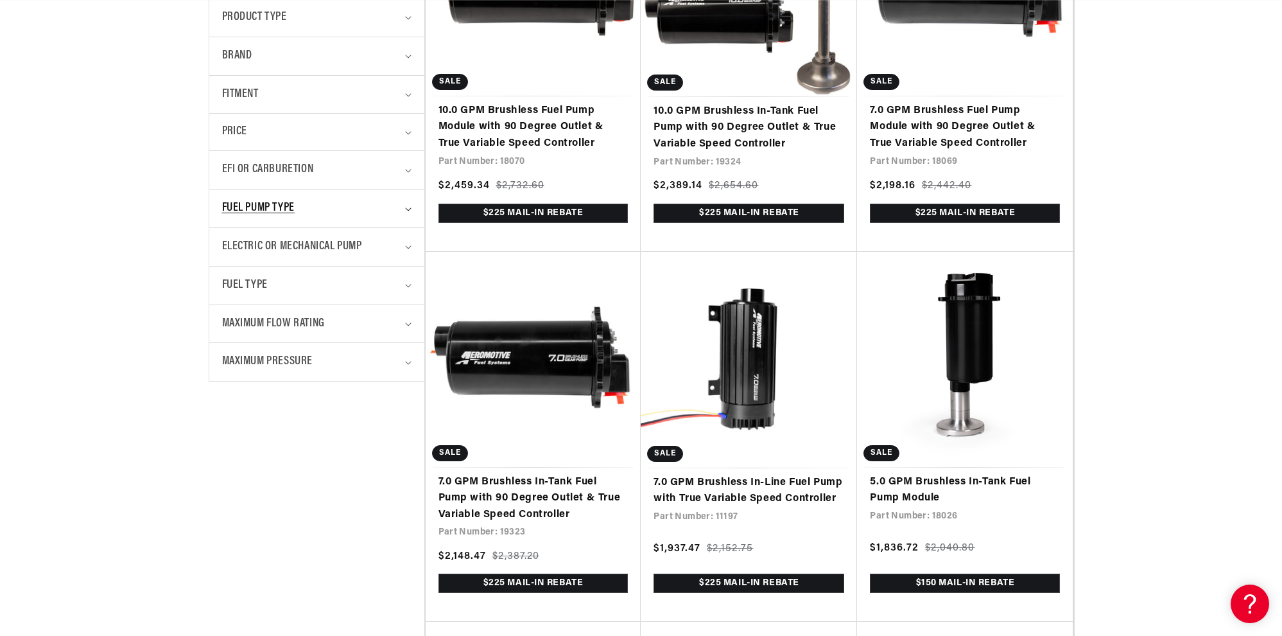
click at [294, 210] on span "Fuel Pump Type" at bounding box center [258, 208] width 73 height 19
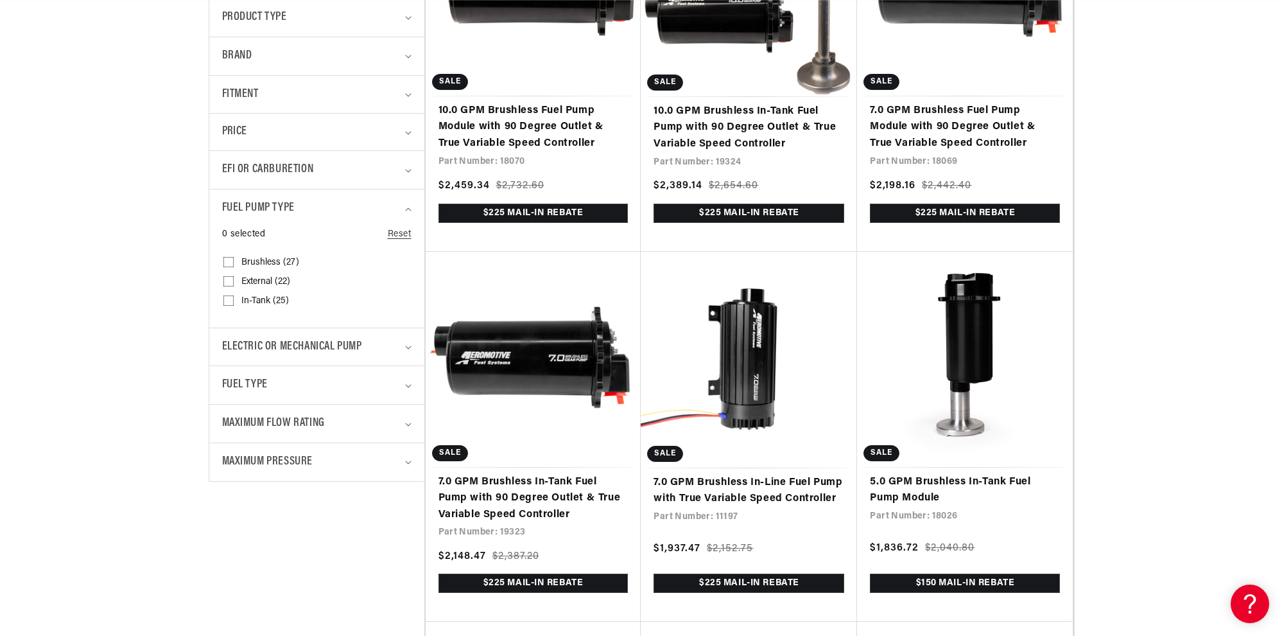
click at [269, 267] on span "Brushless (27)" at bounding box center [270, 263] width 58 height 12
click at [234, 267] on input "Brushless (27) Brushless (27 products)" at bounding box center [228, 264] width 10 height 10
checkbox input "true"
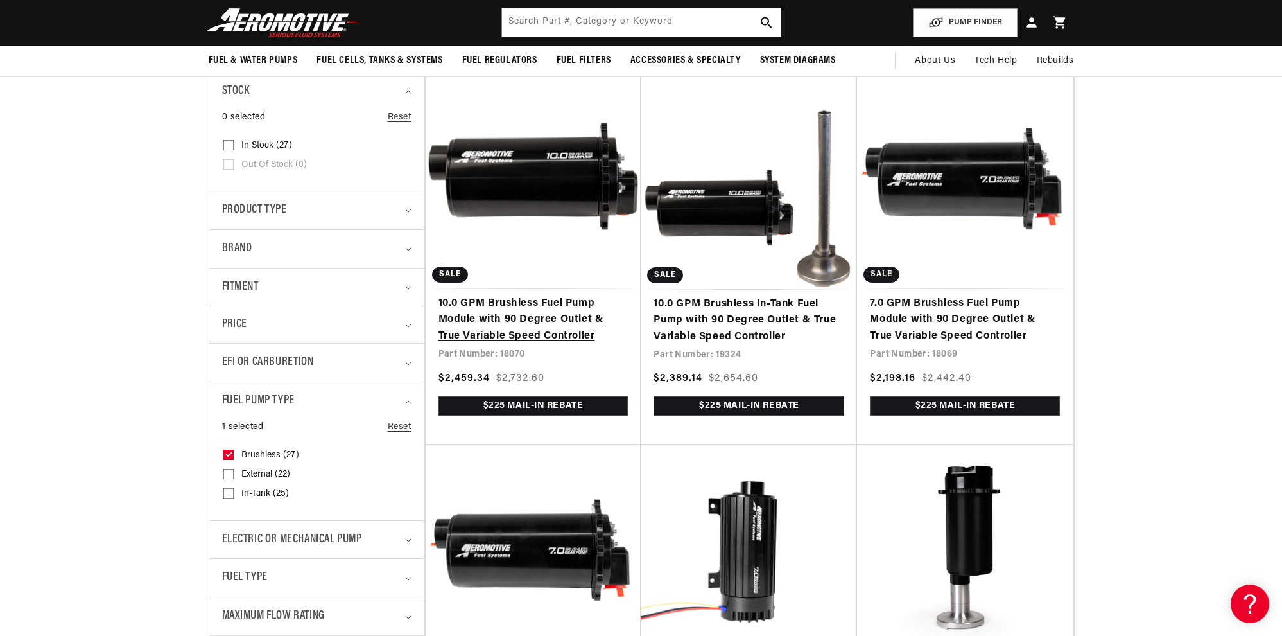
click at [527, 295] on link "10.0 GPM Brushless Fuel Pump Module with 90 Degree Outlet & True Variable Speed…" at bounding box center [534, 319] width 190 height 49
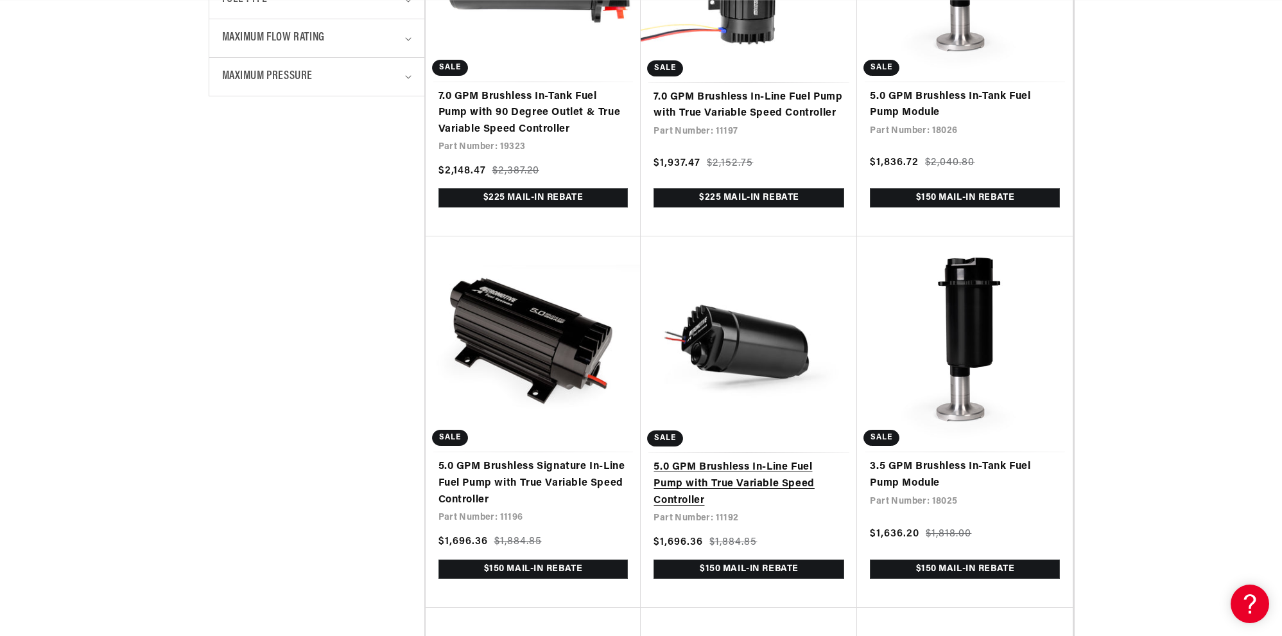
scroll to position [0, 336]
click at [739, 459] on link "5.0 GPM Brushless In-Line Fuel Pump with True Variable Speed Controller" at bounding box center [749, 483] width 191 height 49
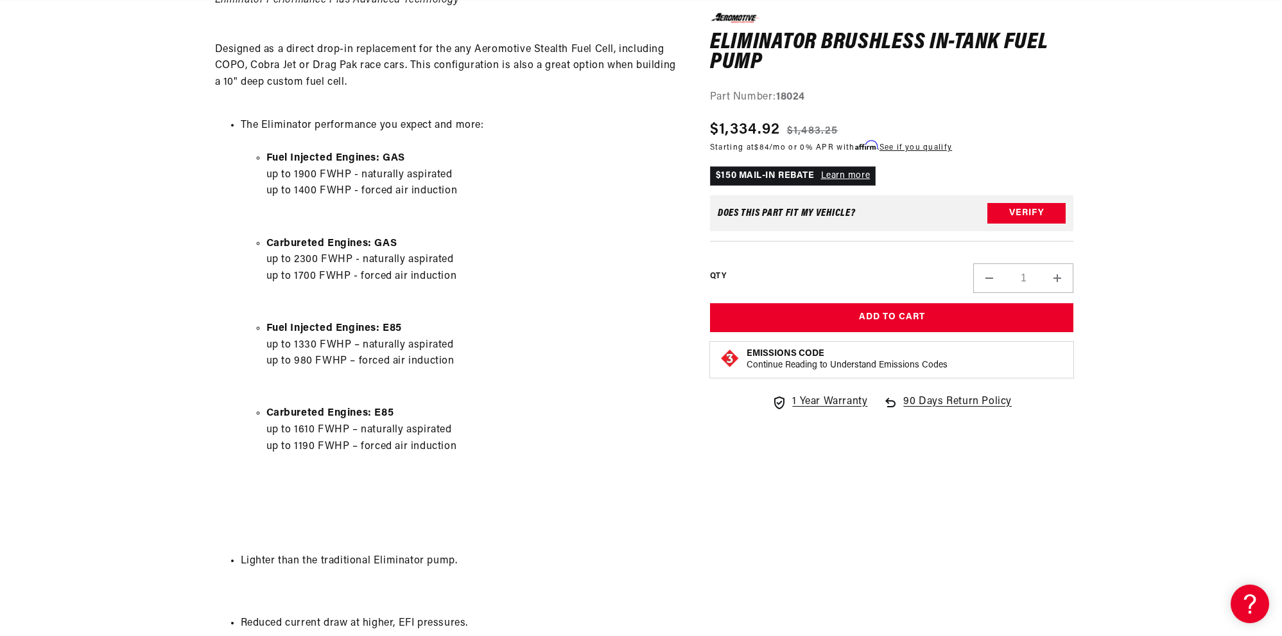
scroll to position [0, 728]
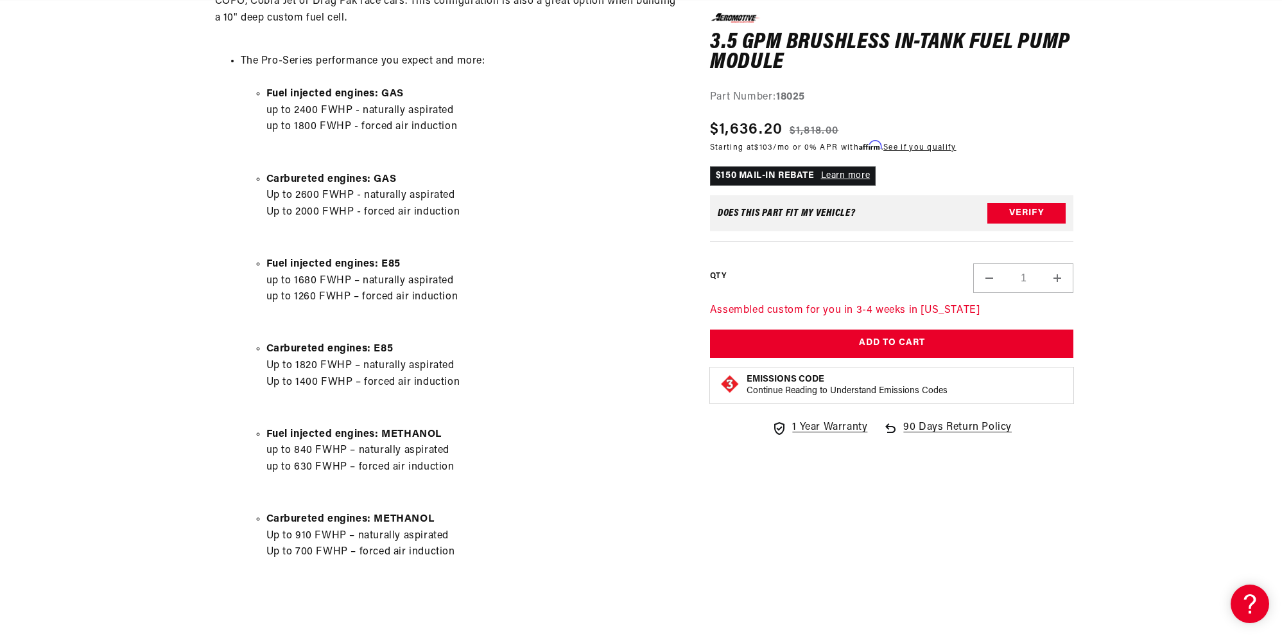
scroll to position [835, 0]
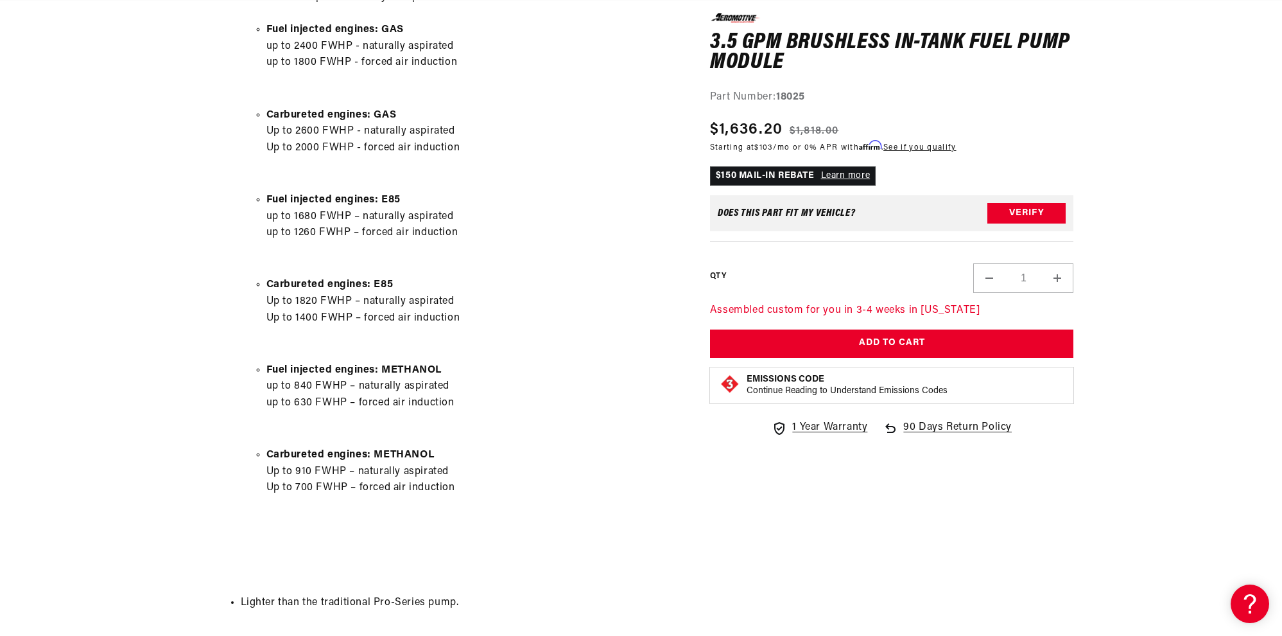
click at [1137, 295] on section "0.0 star rating Write a review 3.5 GPM Brushless In-Tank Fuel Pump Module 3.5 G…" at bounding box center [641, 513] width 1282 height 2365
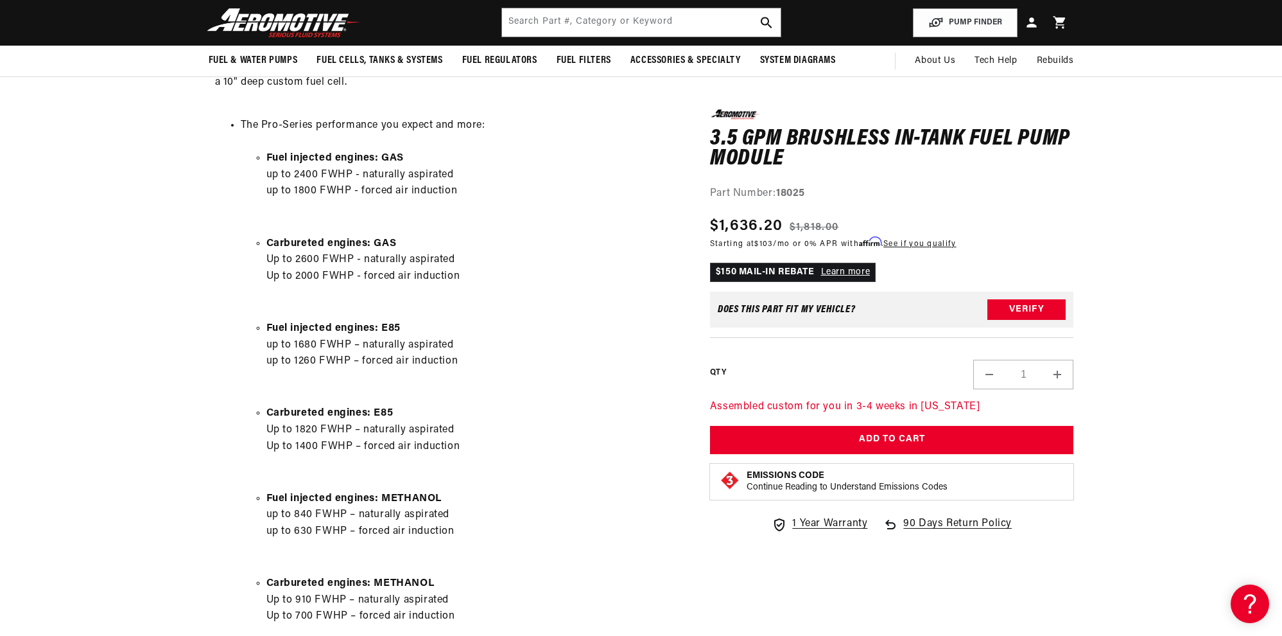
scroll to position [0, 1457]
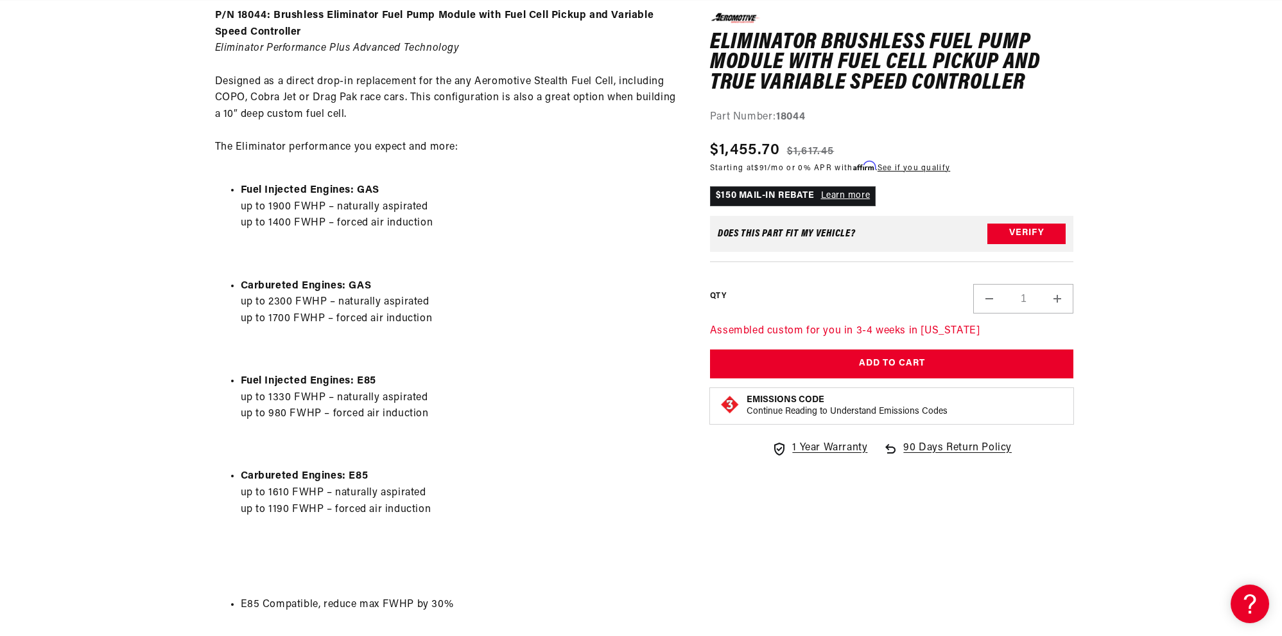
scroll to position [706, 0]
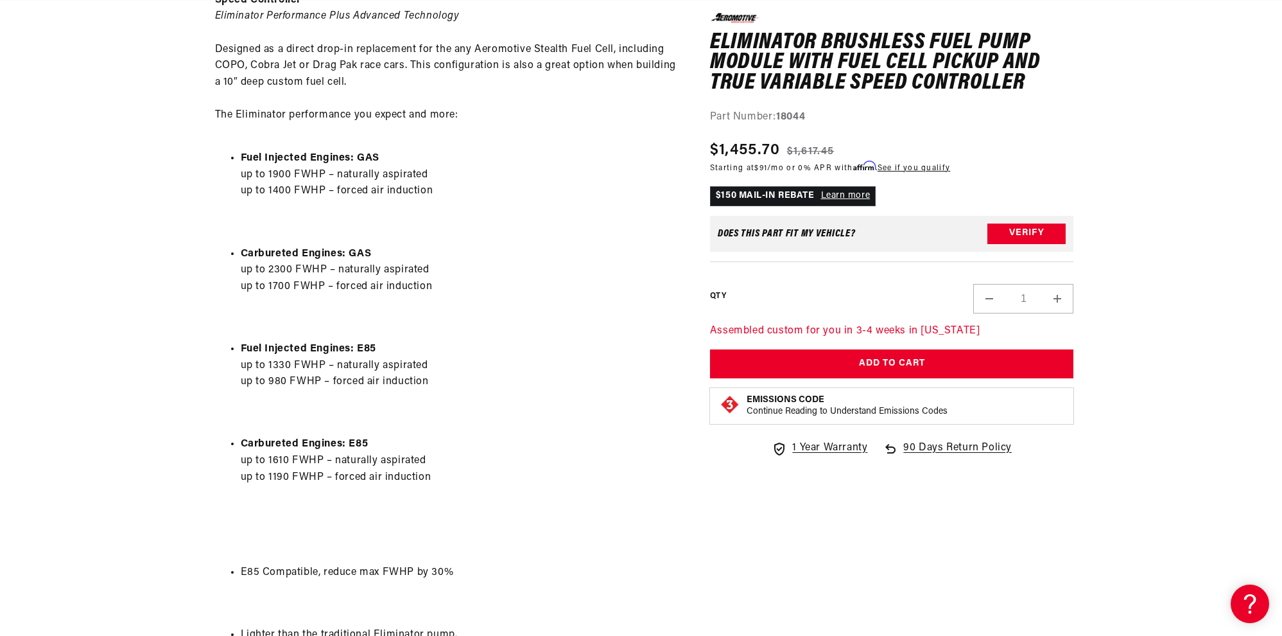
click at [162, 257] on section "0.0 star rating Write a review Eliminator Brushless Fuel Pump Module with Fuel …" at bounding box center [641, 603] width 1282 height 2288
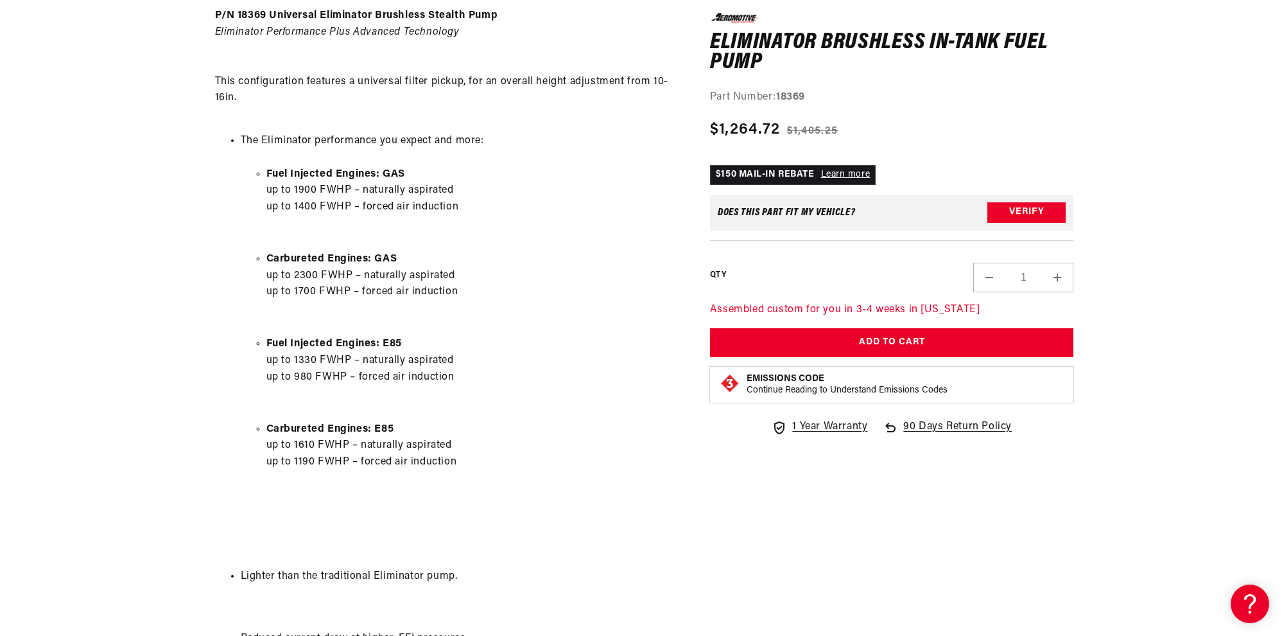
scroll to position [706, 0]
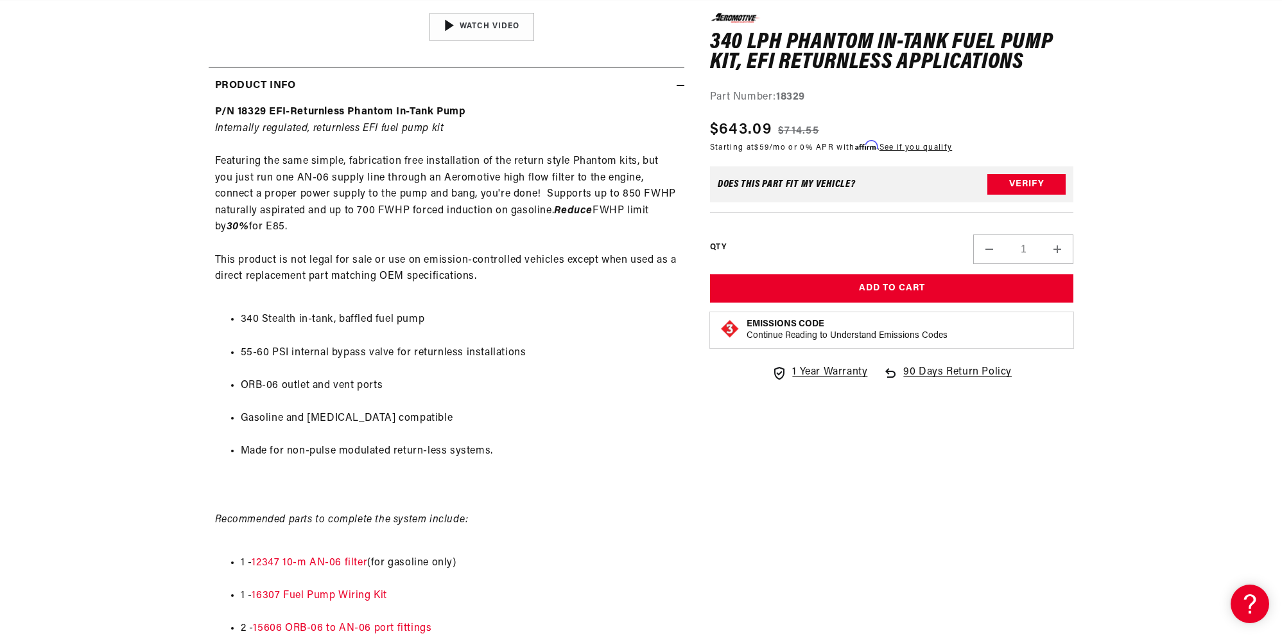
scroll to position [642, 0]
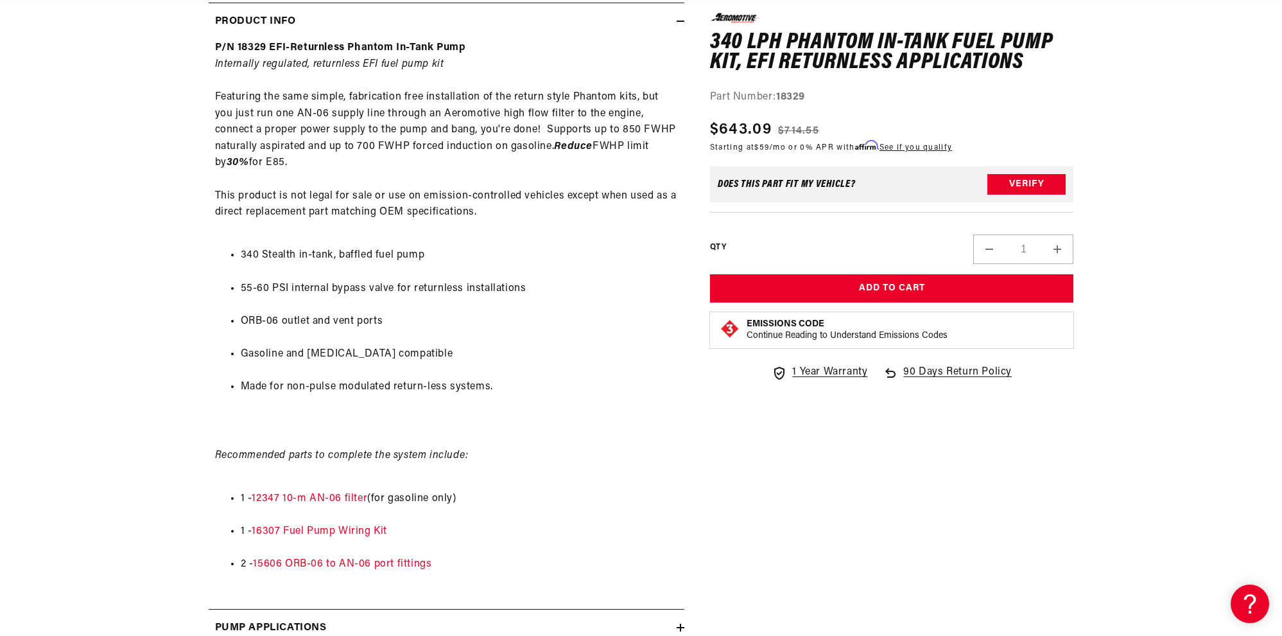
click at [130, 277] on section "0.0 star rating Write a review 340 LPH Phantom In-Tank Fuel Pump Kit, EFI Retur…" at bounding box center [641, 189] width 1282 height 1332
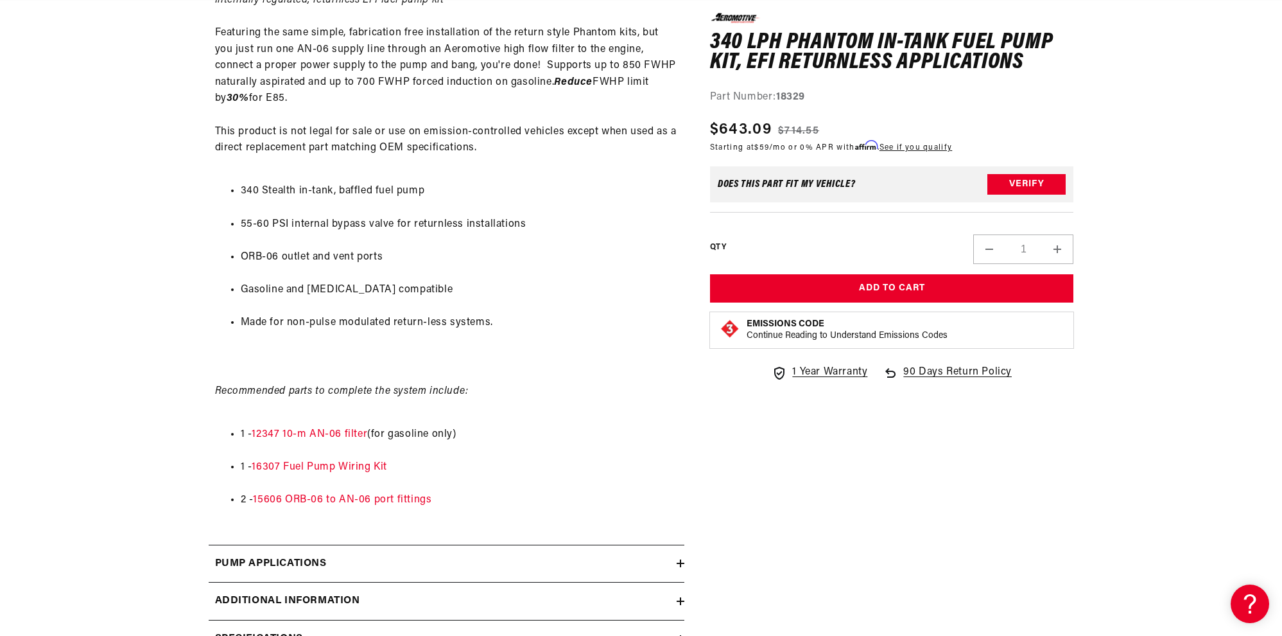
click at [130, 277] on section "0.0 star rating Write a review 340 LPH Phantom In-Tank Fuel Pump Kit, EFI Retur…" at bounding box center [641, 125] width 1282 height 1332
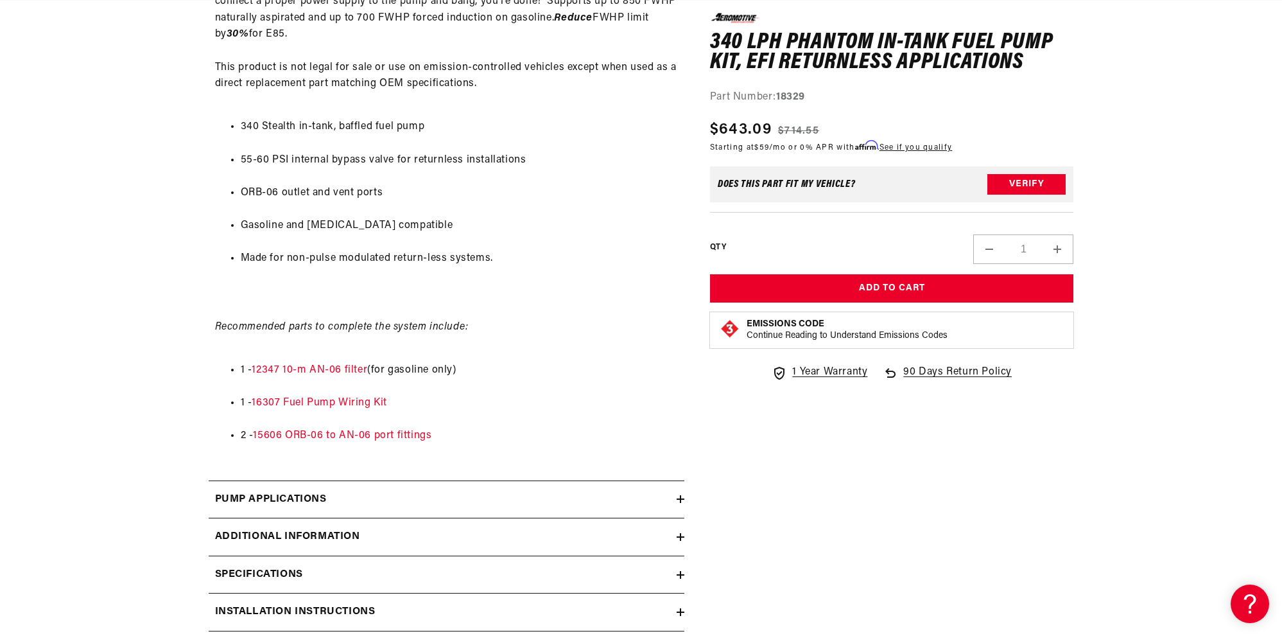
scroll to position [0, 728]
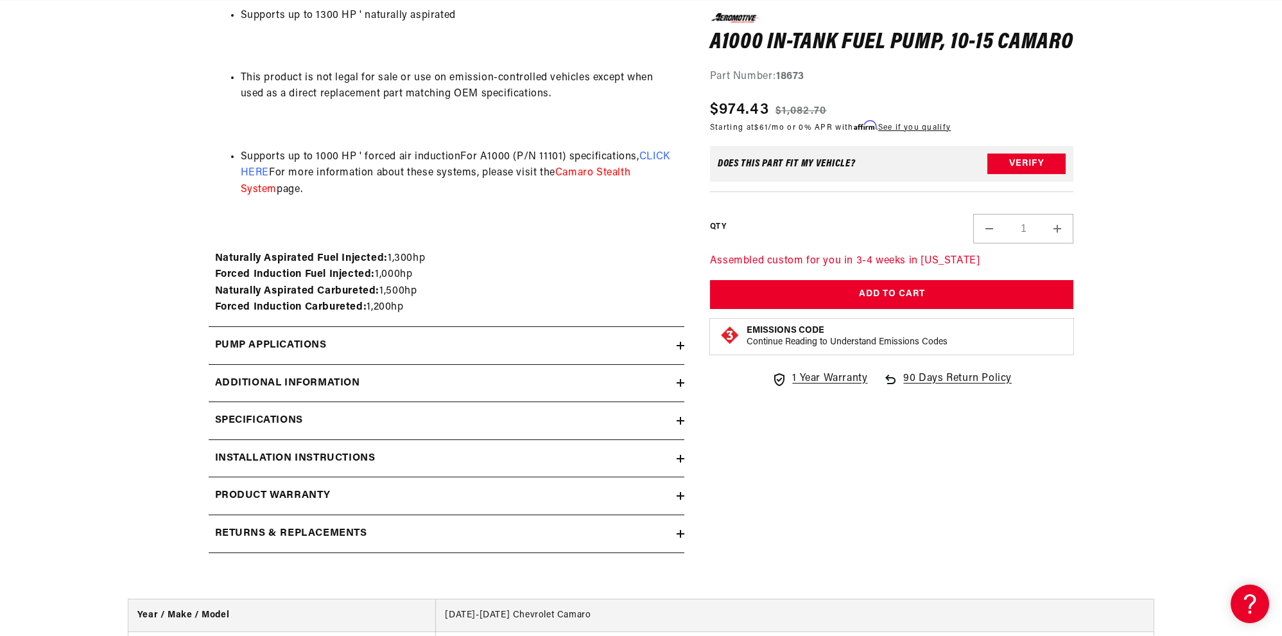
scroll to position [0, 728]
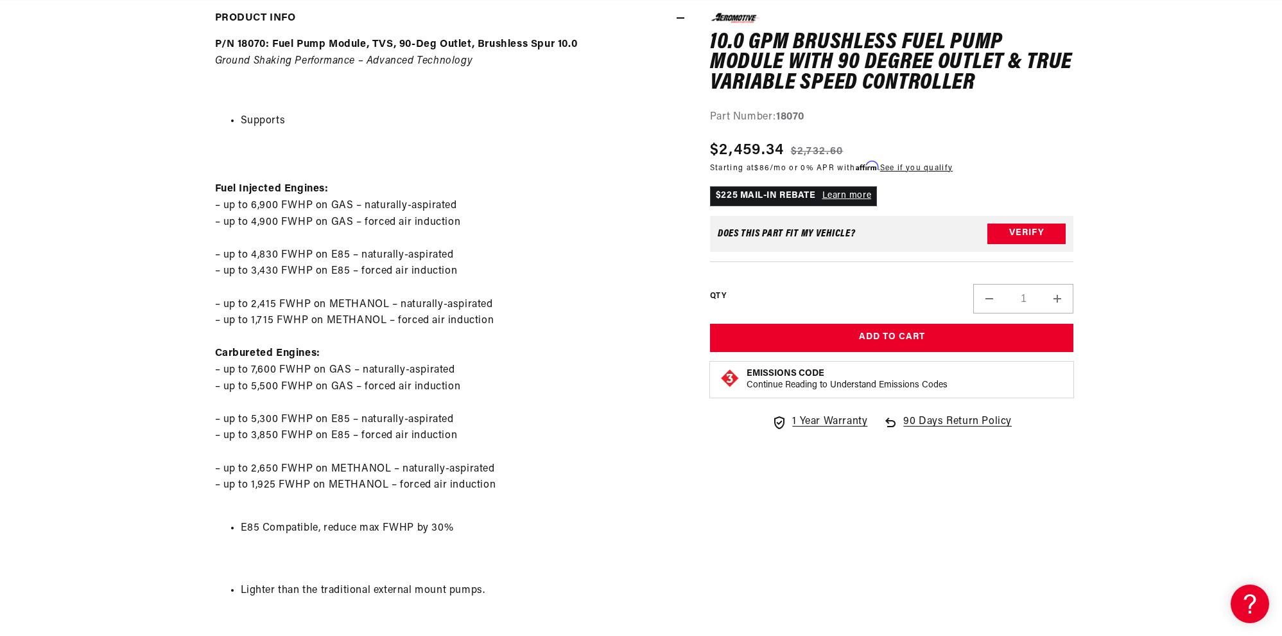
scroll to position [706, 0]
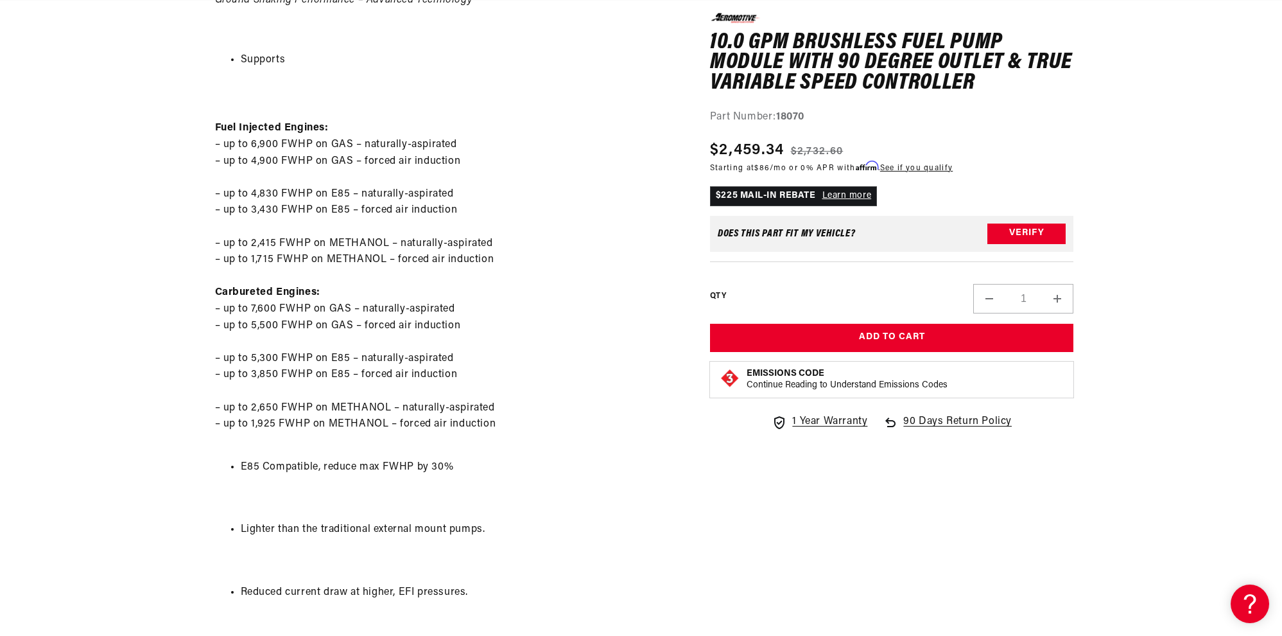
click at [159, 306] on section "0.0 star rating Write a review 10.0 GPM Brushless Fuel Pump Module with 90 Degr…" at bounding box center [641, 522] width 1282 height 2126
click at [153, 291] on section "0.0 star rating Write a review 10.0 GPM Brushless Fuel Pump Module with 90 Degr…" at bounding box center [641, 522] width 1282 height 2126
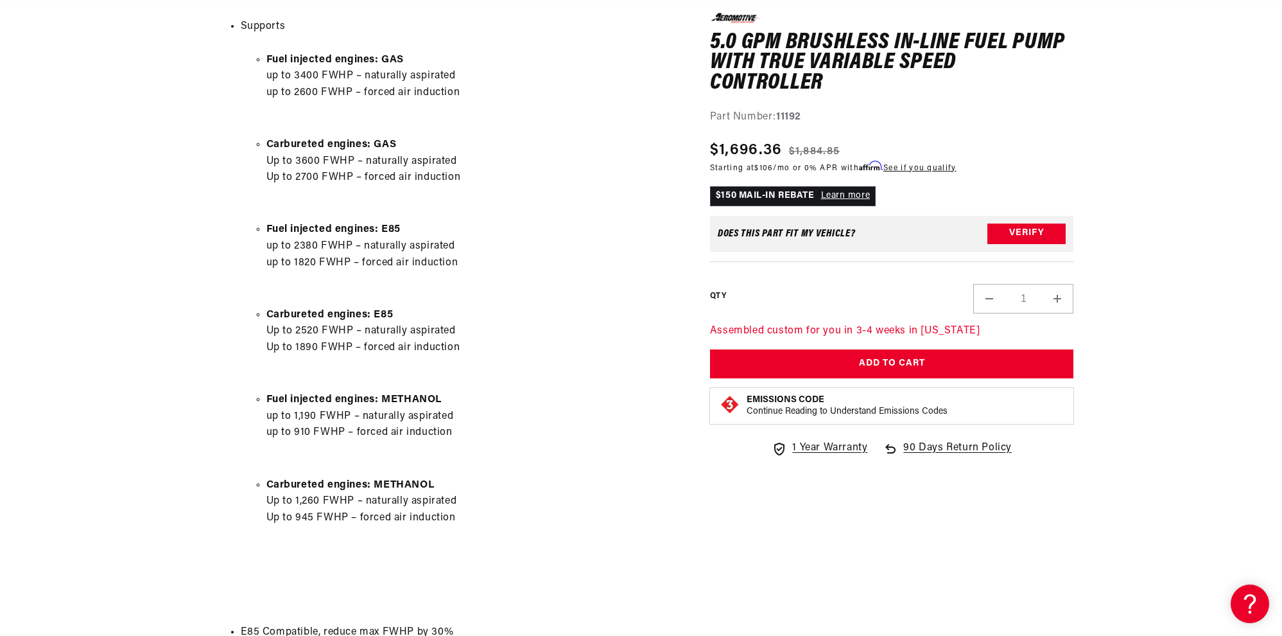
scroll to position [0, 728]
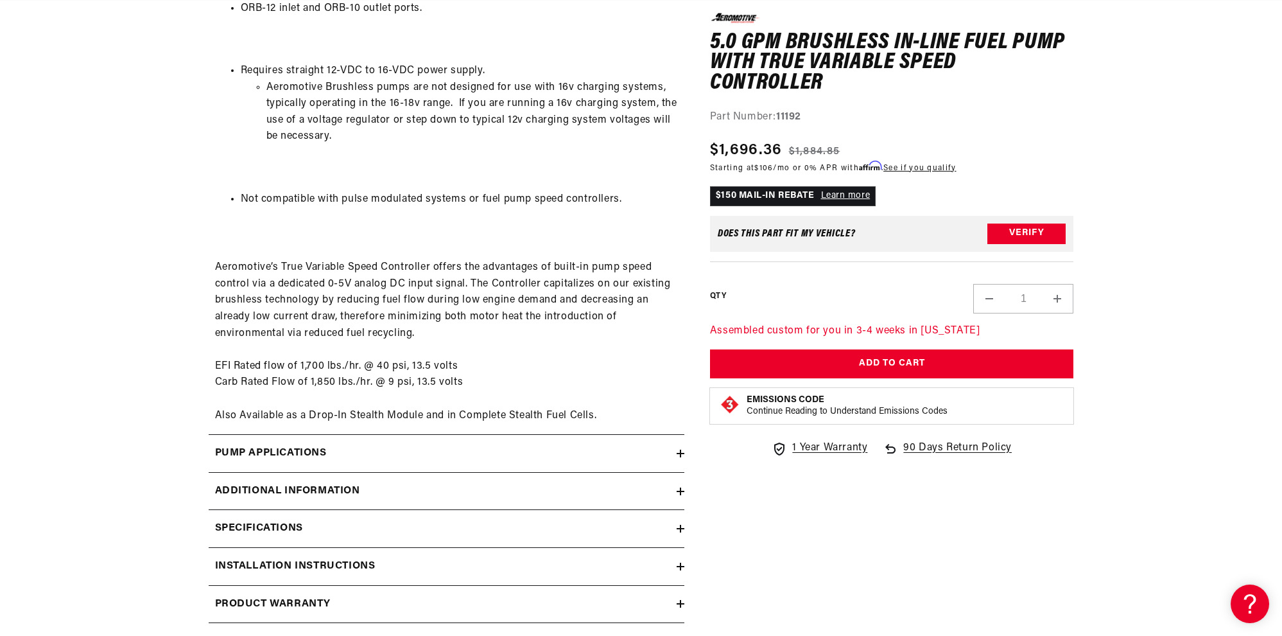
scroll to position [0, 1457]
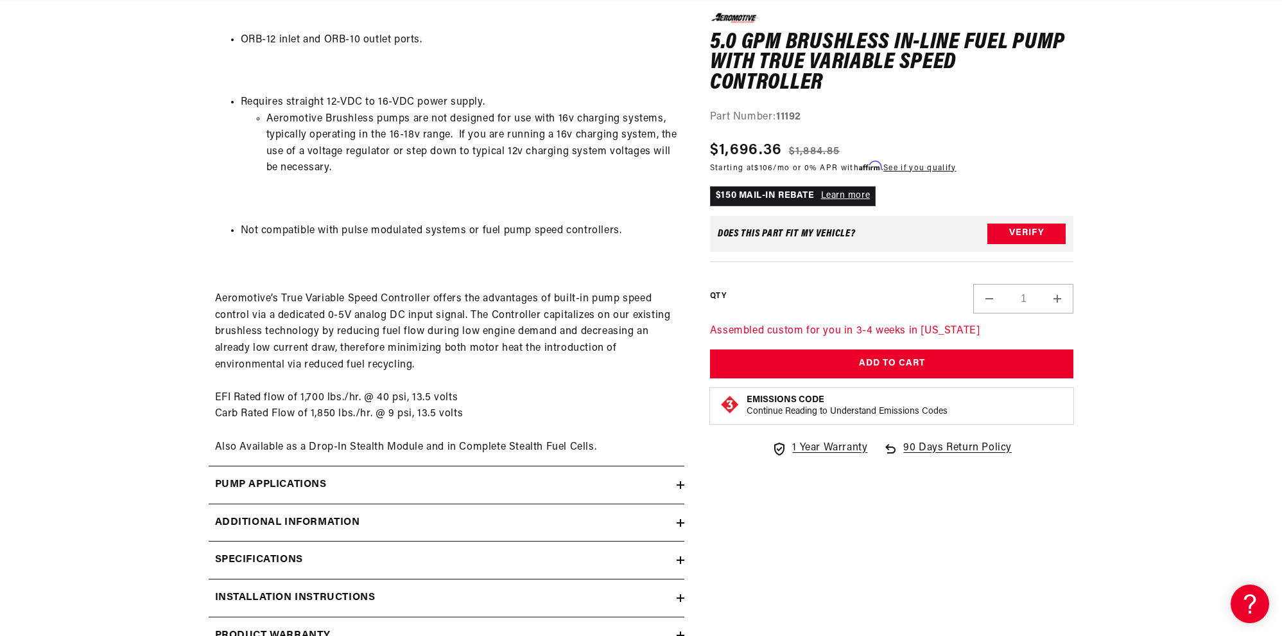
scroll to position [1862, 0]
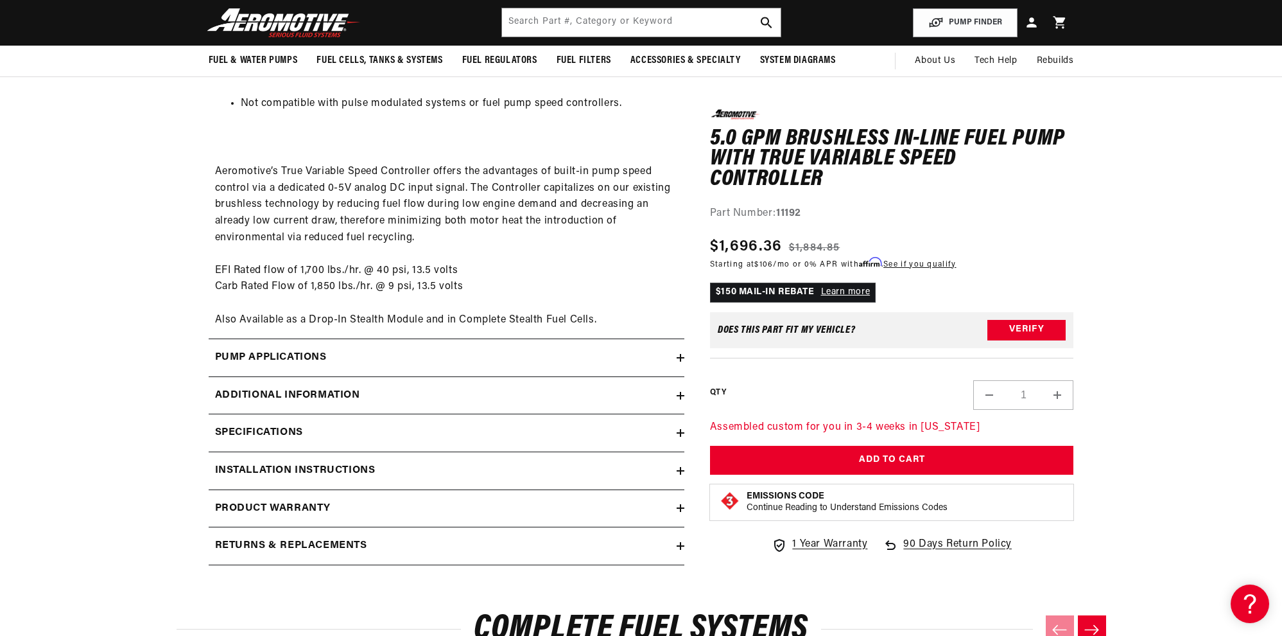
scroll to position [1927, 0]
